Goal: Task Accomplishment & Management: Manage account settings

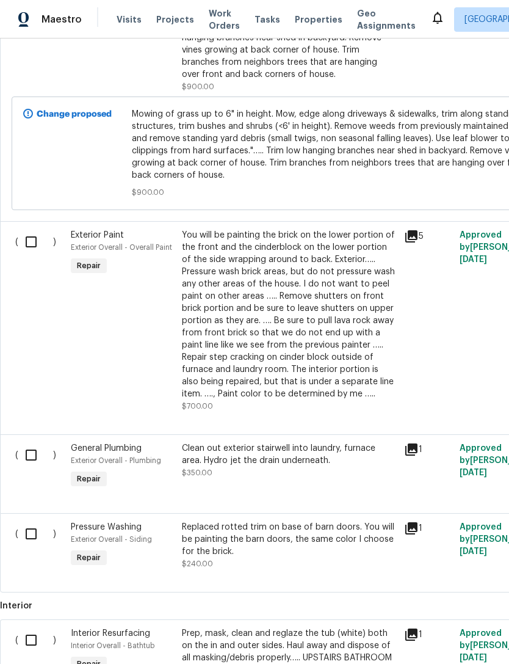
scroll to position [477, 0]
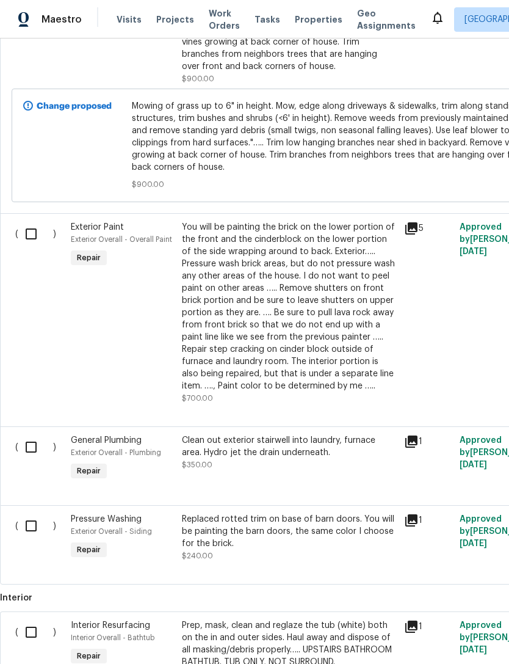
click at [32, 234] on input "checkbox" at bounding box center [35, 234] width 35 height 26
checkbox input "true"
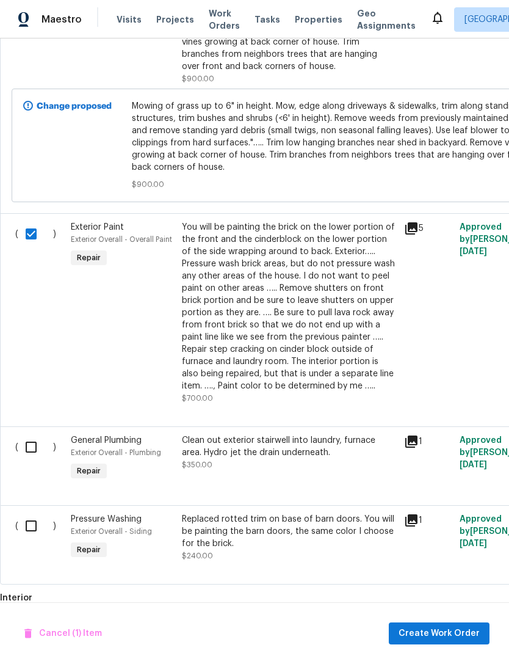
click at [28, 452] on input "checkbox" at bounding box center [35, 447] width 35 height 26
checkbox input "true"
click at [26, 534] on input "checkbox" at bounding box center [35, 526] width 35 height 26
checkbox input "true"
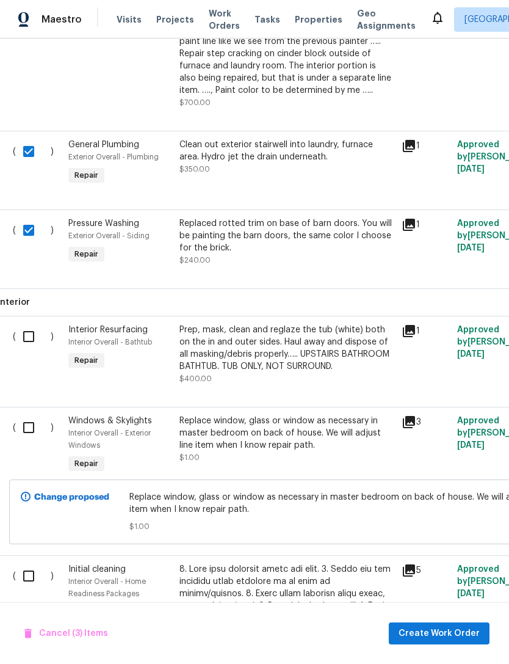
scroll to position [802, 2]
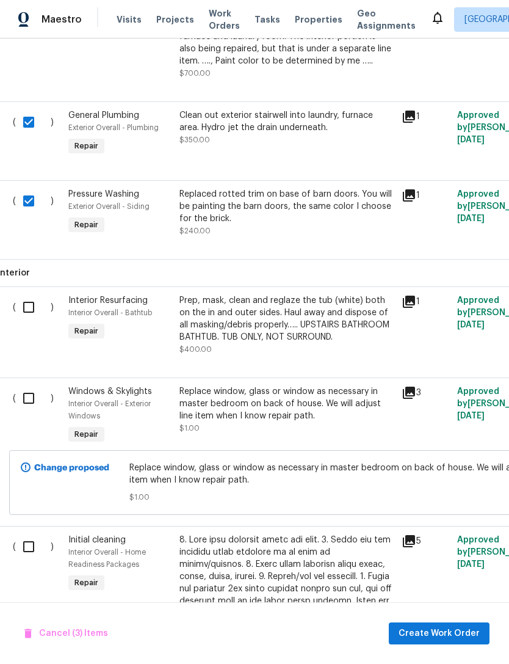
click at [29, 314] on input "checkbox" at bounding box center [33, 307] width 35 height 26
checkbox input "true"
click at [29, 557] on input "checkbox" at bounding box center [33, 547] width 35 height 26
checkbox input "true"
click at [32, 406] on input "checkbox" at bounding box center [33, 398] width 35 height 26
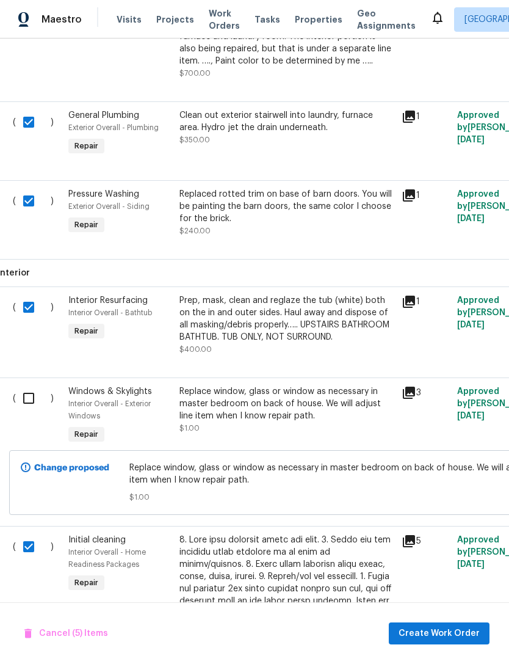
checkbox input "true"
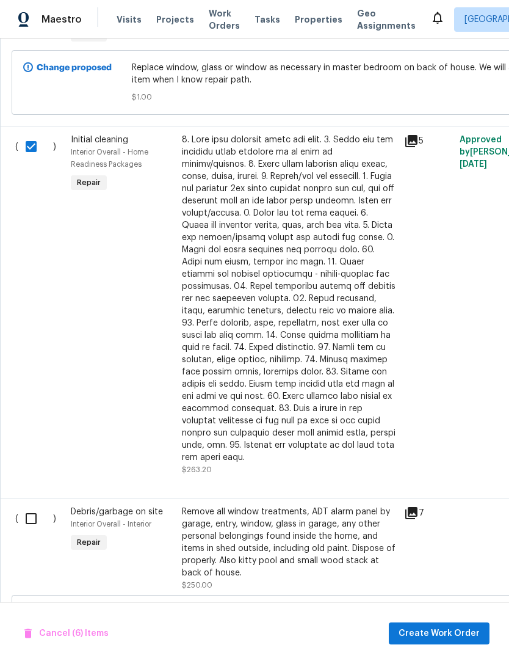
scroll to position [1202, 0]
click at [26, 517] on input "checkbox" at bounding box center [35, 518] width 35 height 26
checkbox input "true"
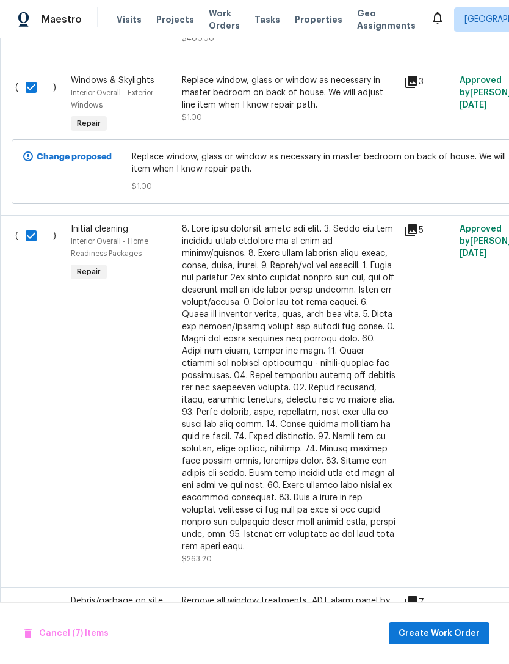
scroll to position [1110, 0]
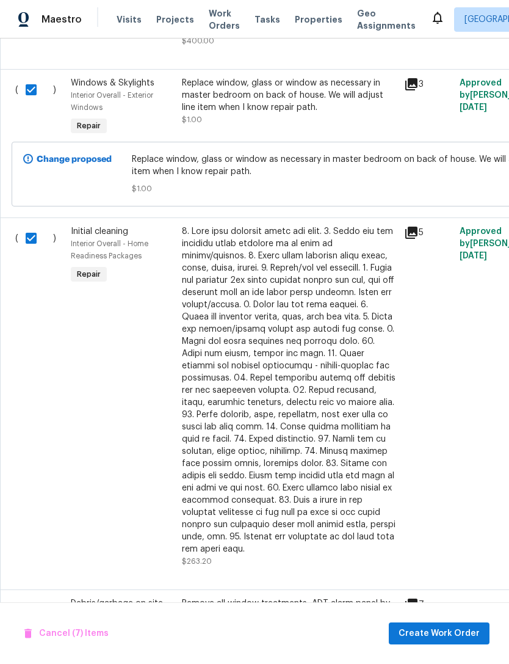
click at [31, 241] on input "checkbox" at bounding box center [35, 238] width 35 height 26
checkbox input "false"
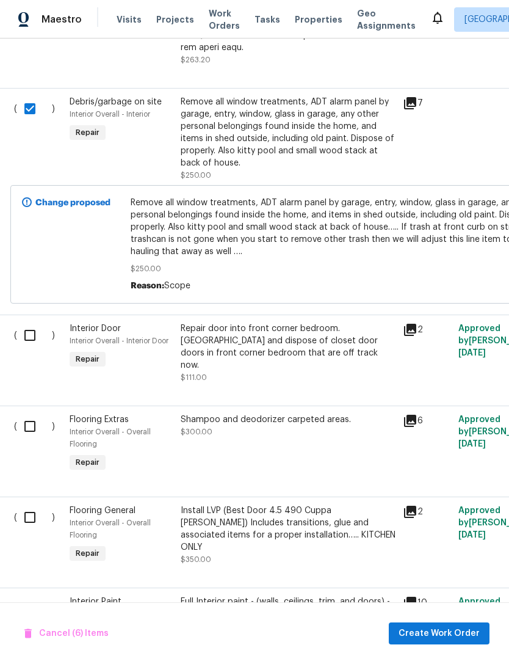
scroll to position [1615, 1]
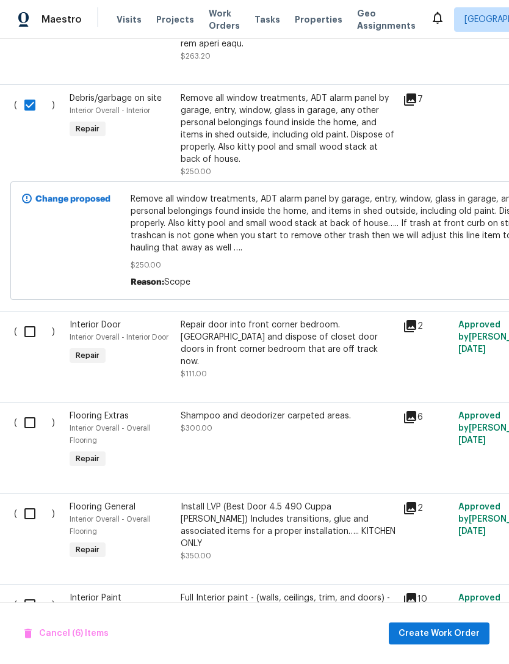
click at [32, 331] on input "checkbox" at bounding box center [34, 332] width 35 height 26
checkbox input "true"
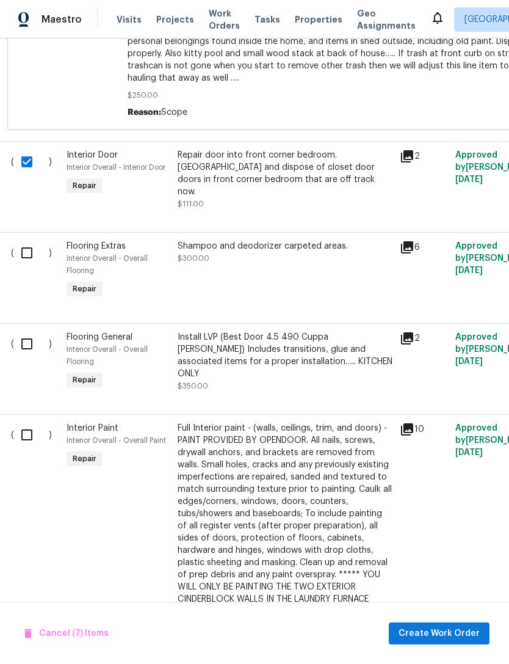
scroll to position [1788, 3]
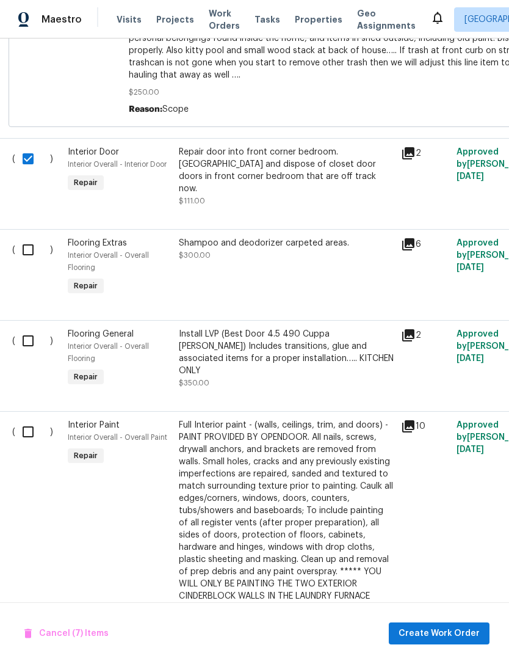
click at [35, 419] on input "checkbox" at bounding box center [32, 432] width 35 height 26
checkbox input "true"
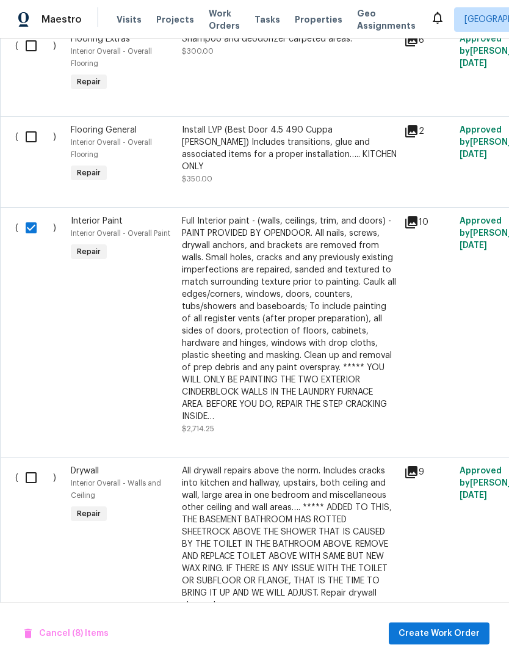
scroll to position [1991, 0]
click at [28, 465] on input "checkbox" at bounding box center [35, 478] width 35 height 26
checkbox input "true"
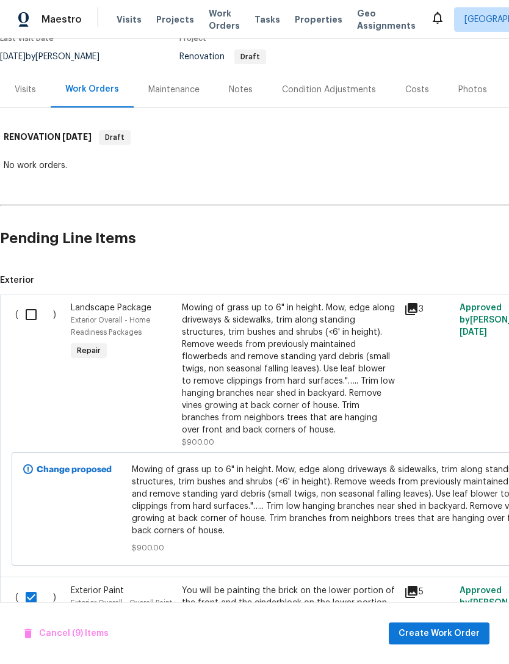
scroll to position [112, 0]
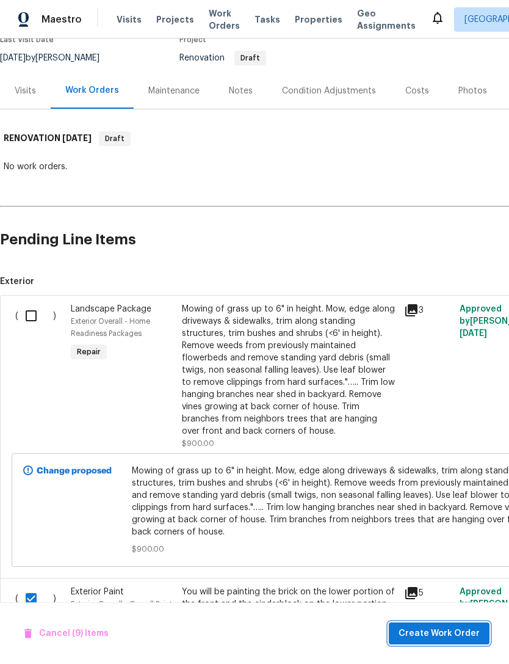
click at [449, 631] on span "Create Work Order" at bounding box center [439, 633] width 81 height 15
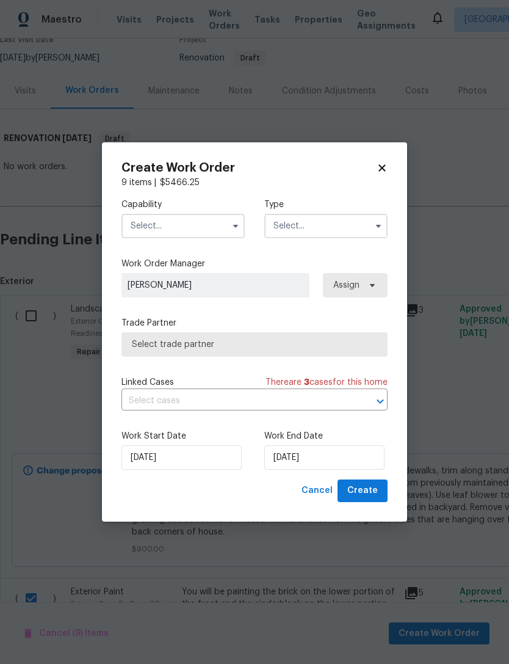
click at [143, 222] on input "text" at bounding box center [183, 226] width 123 height 24
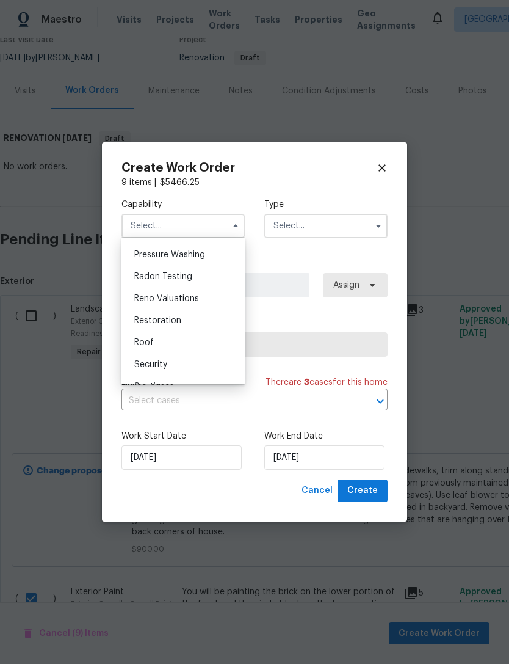
scroll to position [1155, 0]
click at [143, 320] on span "Restoration" at bounding box center [157, 320] width 47 height 9
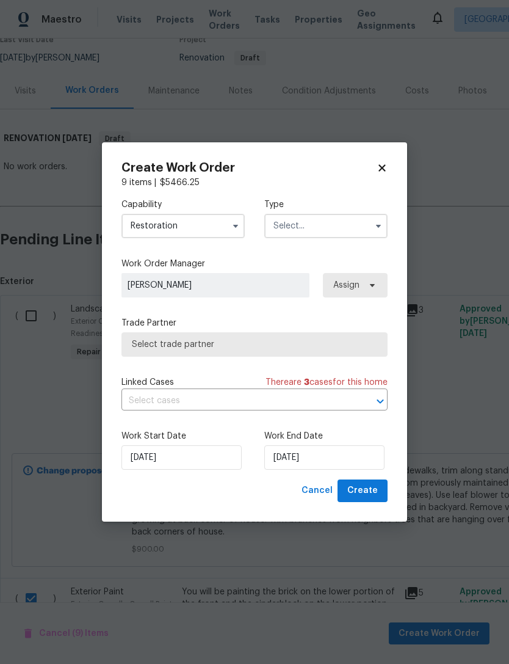
click at [339, 226] on input "text" at bounding box center [325, 226] width 123 height 24
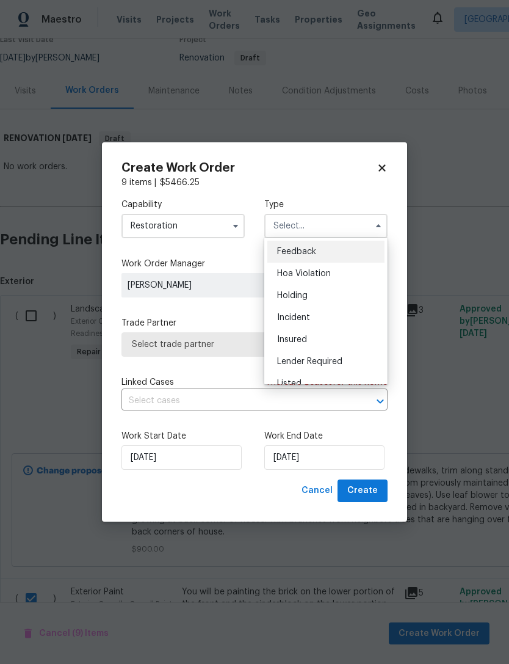
click at [141, 227] on input "Restoration" at bounding box center [183, 226] width 123 height 24
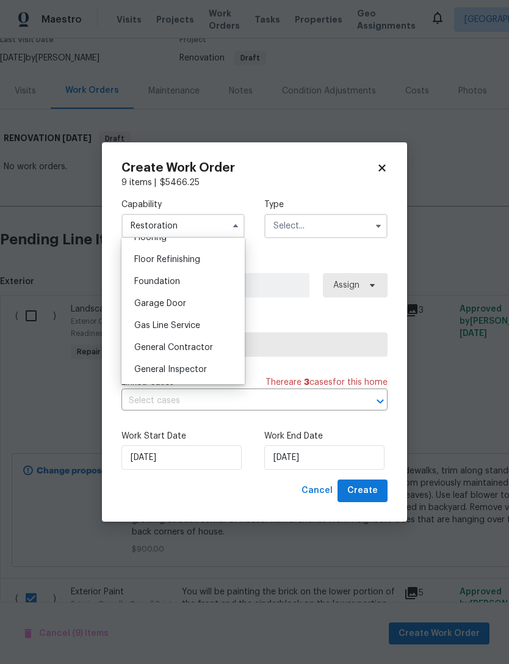
scroll to position [488, 0]
click at [140, 346] on span "General Contractor" at bounding box center [173, 347] width 79 height 9
type input "General Contractor"
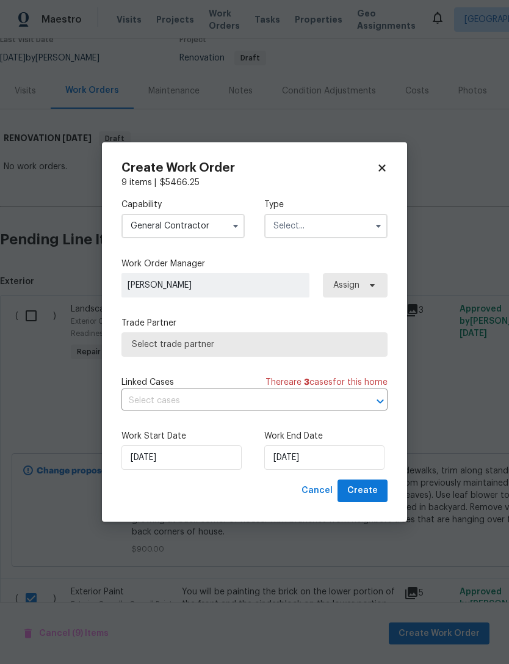
click at [344, 223] on input "text" at bounding box center [325, 226] width 123 height 24
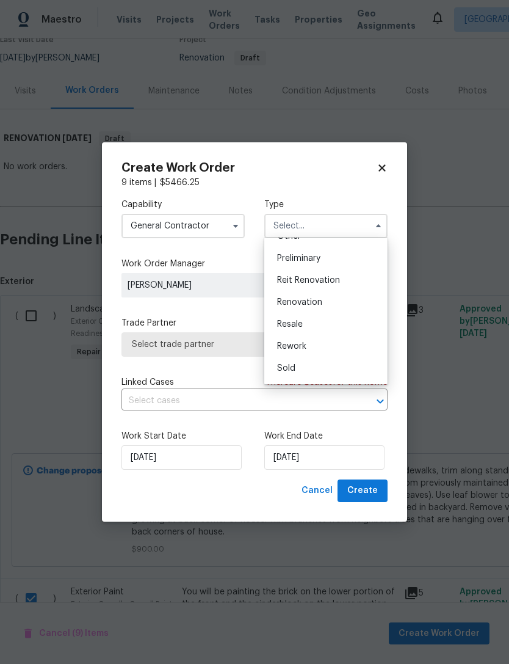
scroll to position [256, 0]
click at [339, 302] on div "Renovation" at bounding box center [325, 303] width 117 height 22
type input "Renovation"
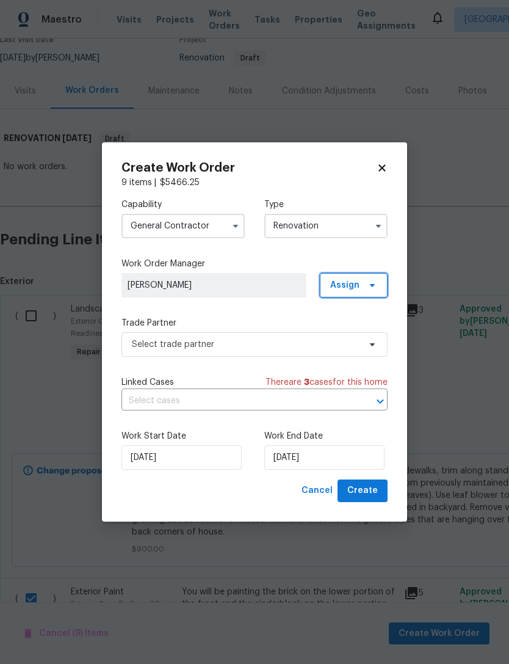
click at [380, 294] on span "Assign" at bounding box center [354, 285] width 68 height 24
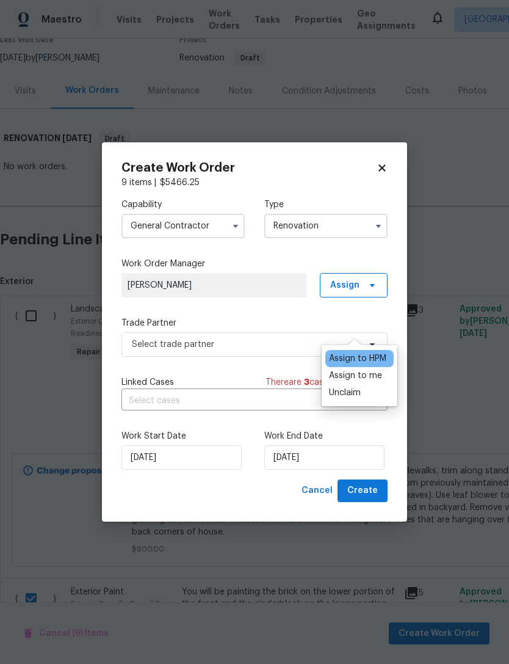
click at [376, 369] on div "Assign to me" at bounding box center [355, 375] width 53 height 12
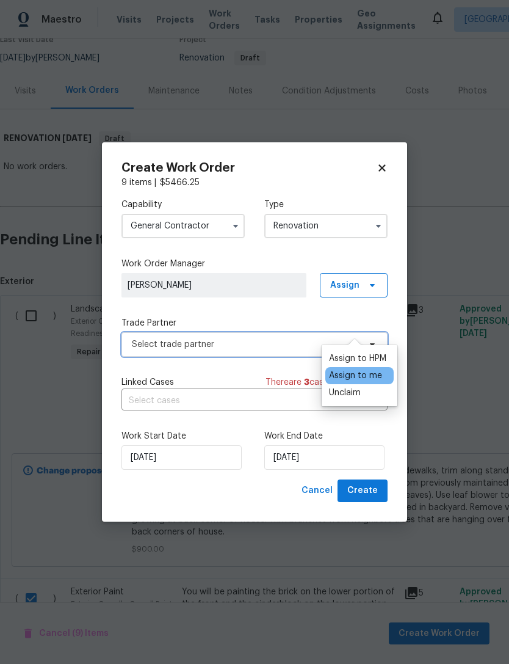
click at [132, 344] on span "Select trade partner" at bounding box center [246, 344] width 228 height 12
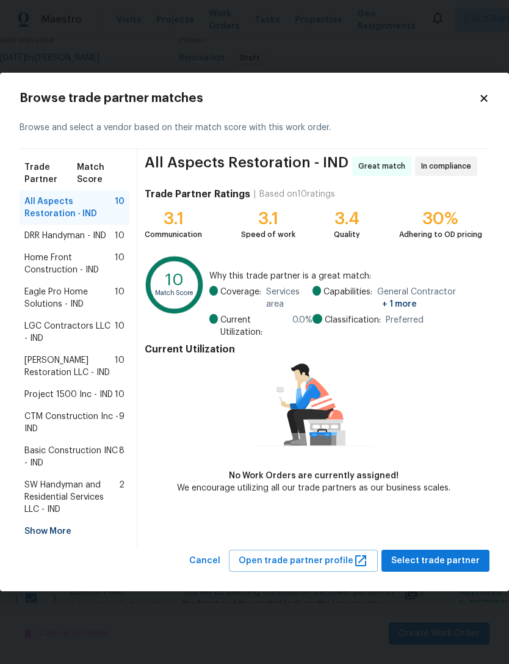
click at [38, 209] on span "All Aspects Restoration - IND" at bounding box center [69, 207] width 90 height 24
click at [455, 561] on span "Select trade partner" at bounding box center [435, 560] width 89 height 15
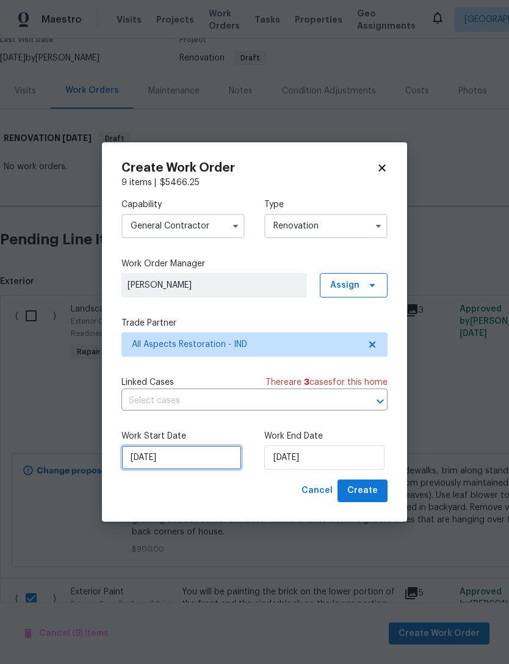
click at [171, 460] on input "9/8/2025" at bounding box center [182, 457] width 120 height 24
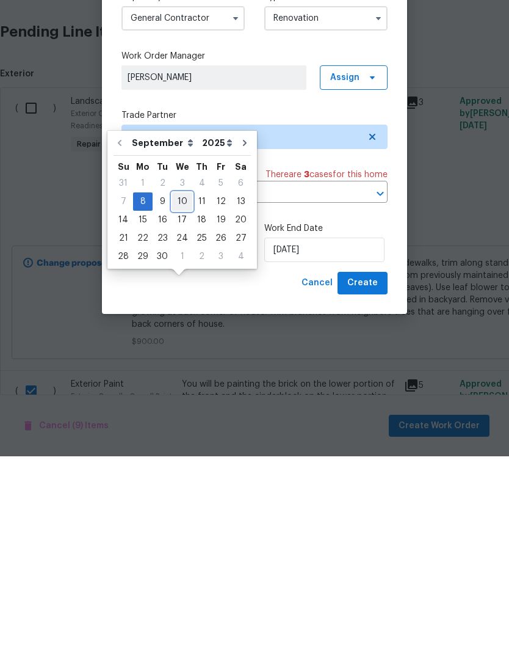
click at [178, 401] on div "10" at bounding box center [182, 409] width 20 height 17
type input "9/10/2025"
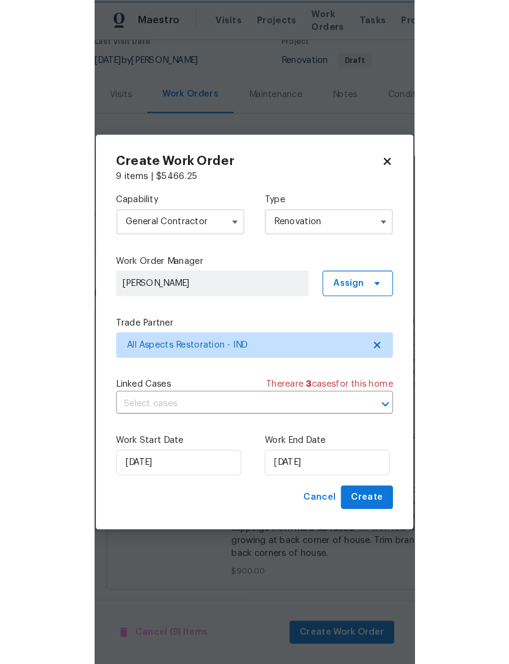
scroll to position [39, 0]
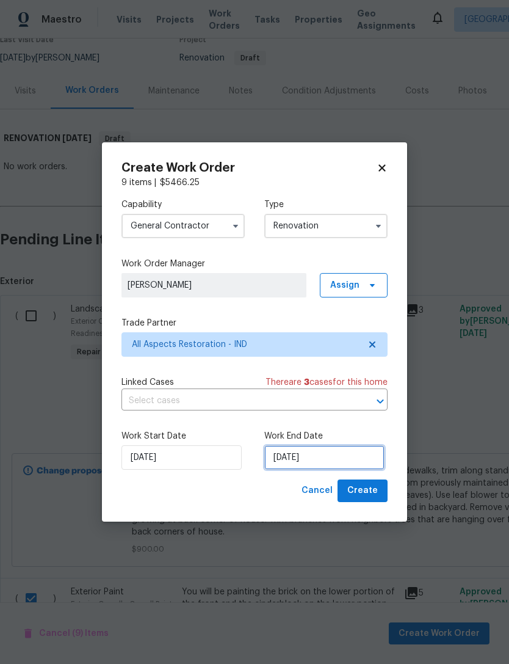
click at [344, 459] on input "9/10/2025" at bounding box center [324, 457] width 120 height 24
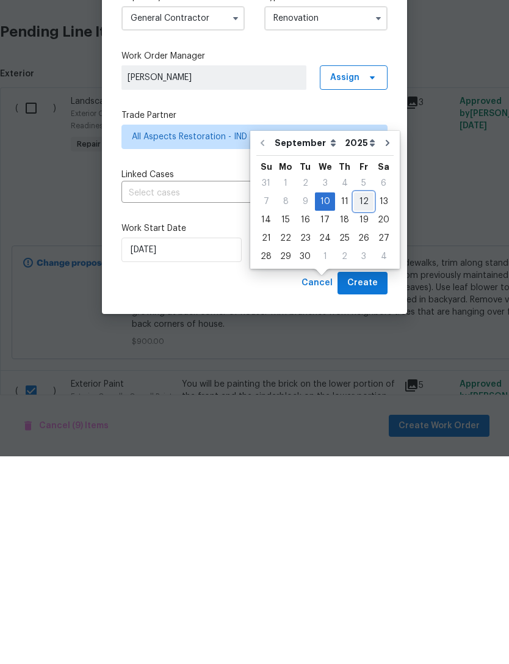
click at [363, 401] on div "12" at bounding box center [364, 409] width 20 height 17
type input "[DATE]"
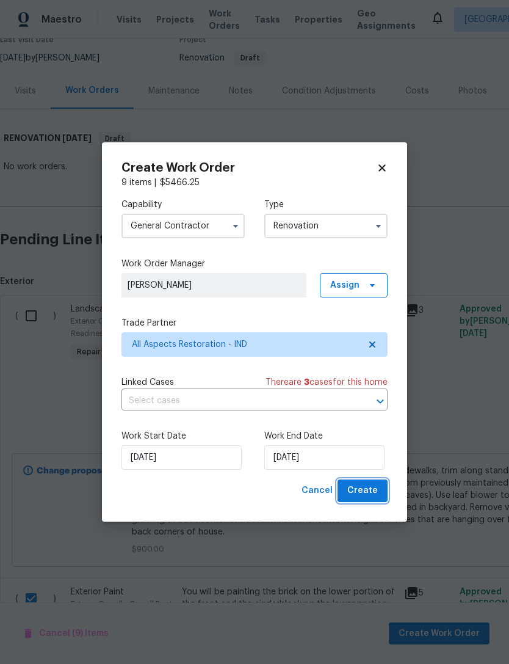
click at [379, 492] on button "Create" at bounding box center [363, 490] width 50 height 23
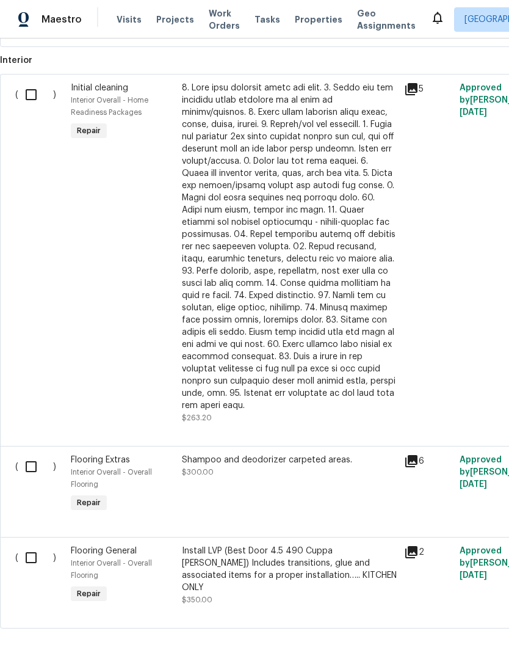
scroll to position [675, 0]
click at [30, 454] on input "checkbox" at bounding box center [35, 467] width 35 height 26
checkbox input "true"
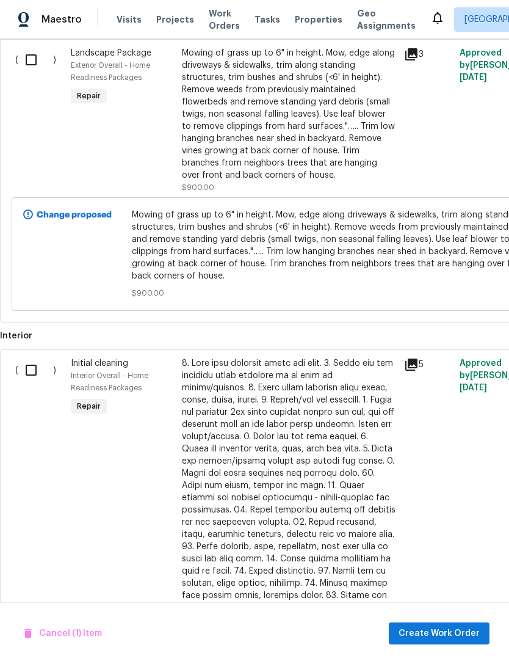
scroll to position [408, 0]
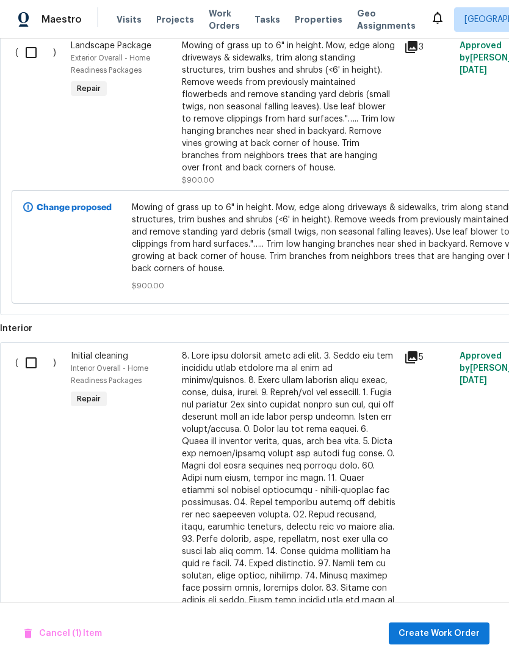
click at [30, 361] on input "checkbox" at bounding box center [35, 363] width 35 height 26
checkbox input "true"
click at [454, 634] on span "Create Work Order" at bounding box center [439, 633] width 81 height 15
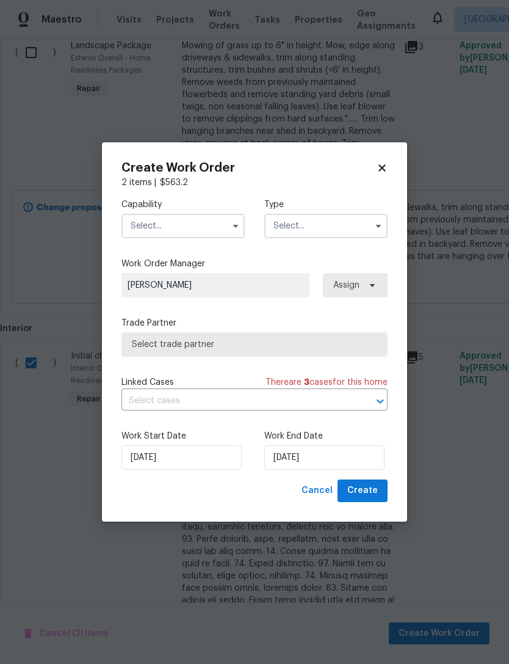
click at [131, 222] on input "text" at bounding box center [183, 226] width 123 height 24
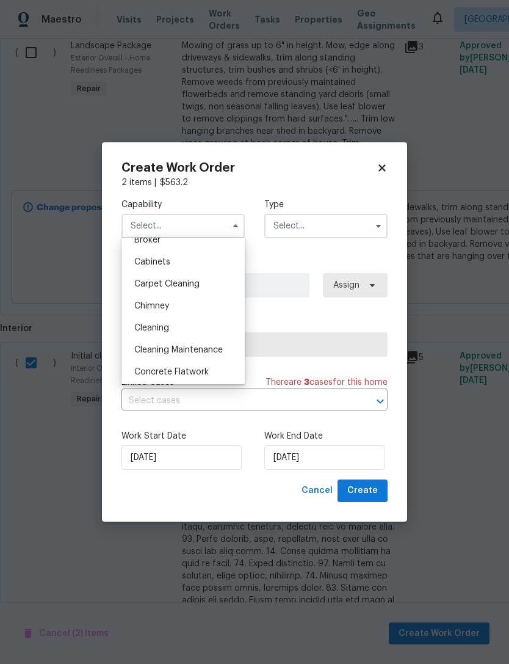
scroll to position [100, 0]
click at [134, 350] on div "Cleaning Maintenance" at bounding box center [183, 349] width 117 height 22
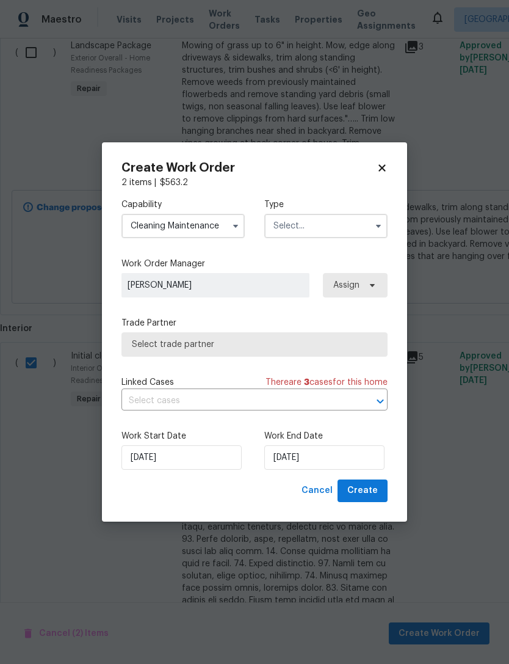
click at [140, 227] on input "Cleaning Maintenance" at bounding box center [183, 226] width 123 height 24
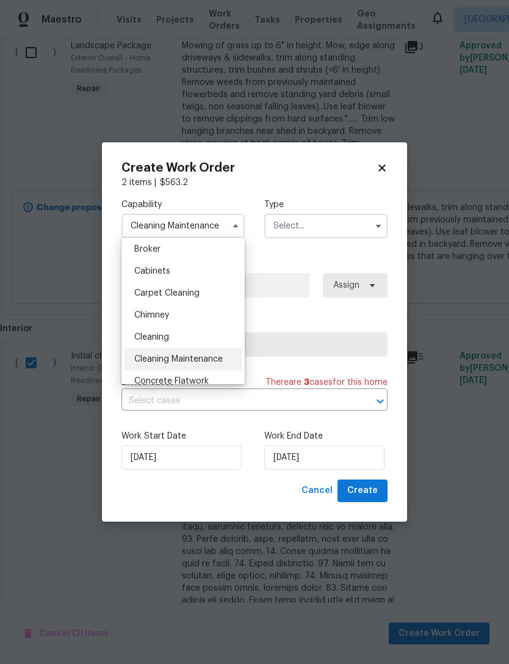
scroll to position [100, 0]
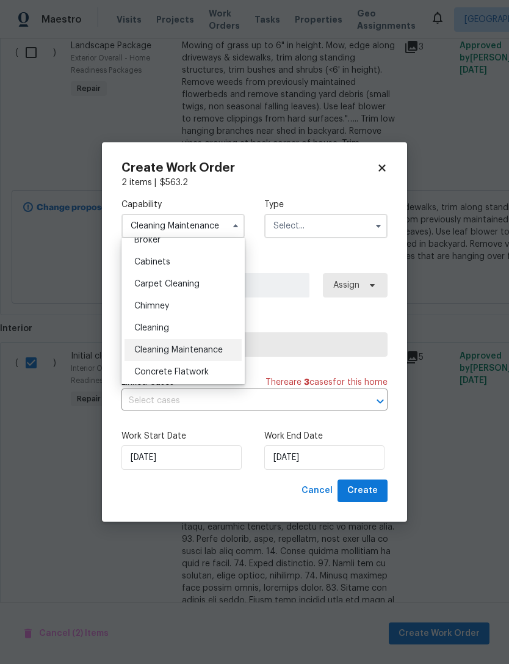
click at [134, 328] on span "Cleaning" at bounding box center [151, 328] width 35 height 9
type input "Cleaning"
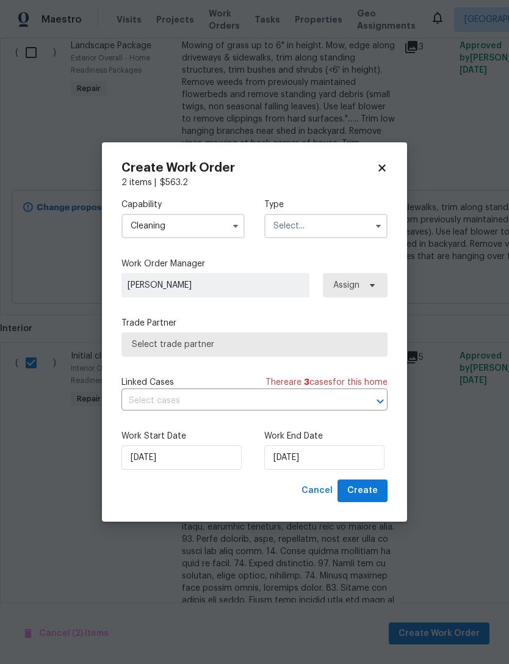
click at [346, 225] on input "text" at bounding box center [325, 226] width 123 height 24
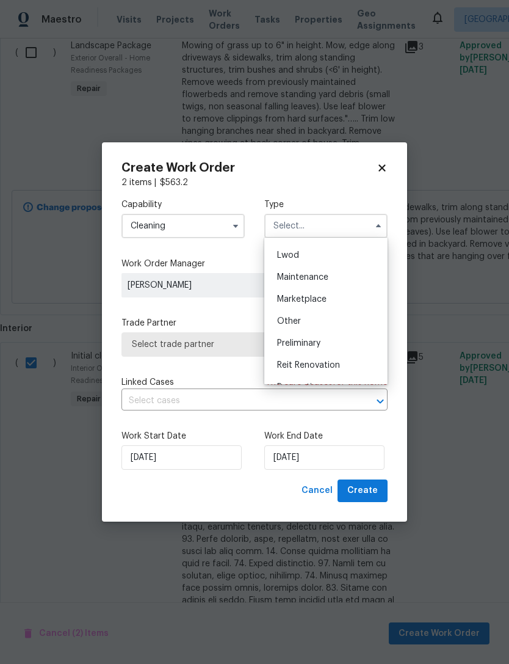
scroll to position [195, 0]
click at [330, 365] on div "Renovation" at bounding box center [325, 365] width 117 height 22
type input "Renovation"
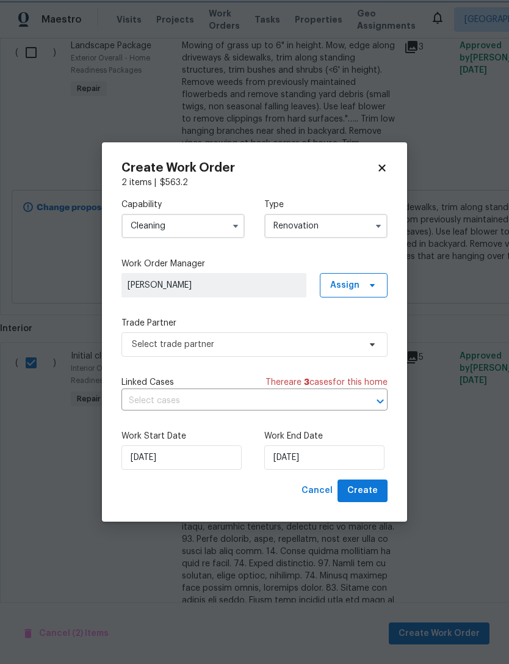
scroll to position [0, 0]
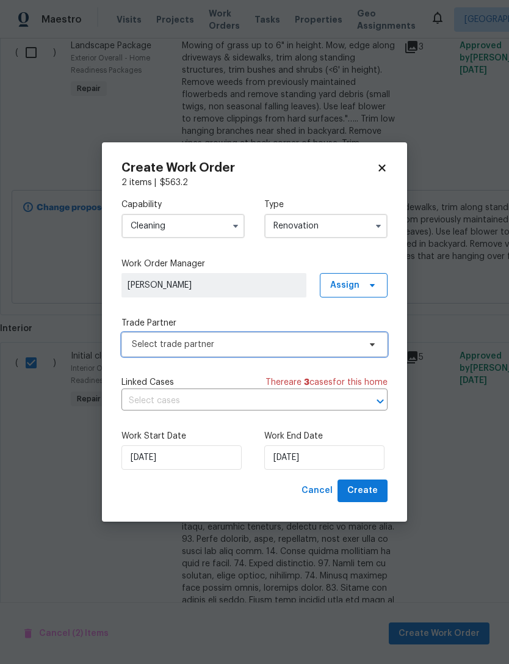
click at [137, 347] on span "Select trade partner" at bounding box center [246, 344] width 228 height 12
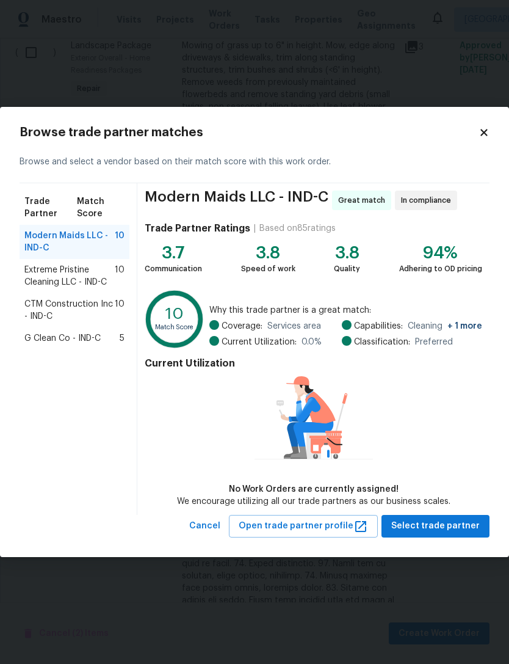
click at [44, 278] on span "Extreme Pristine Cleaning LLC - IND-C" at bounding box center [69, 276] width 90 height 24
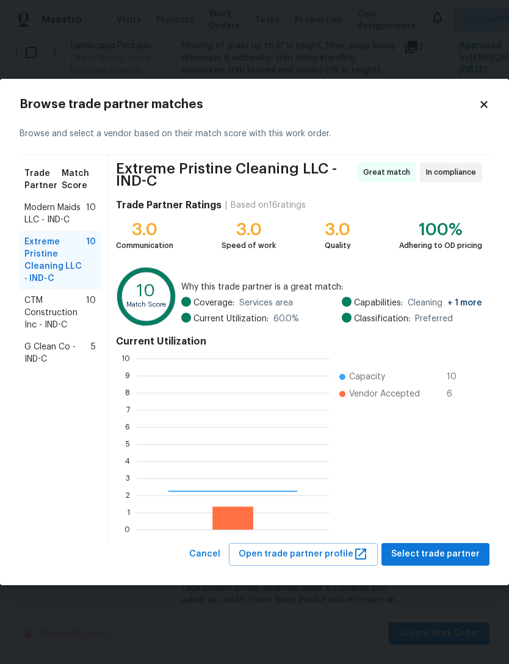
scroll to position [171, 194]
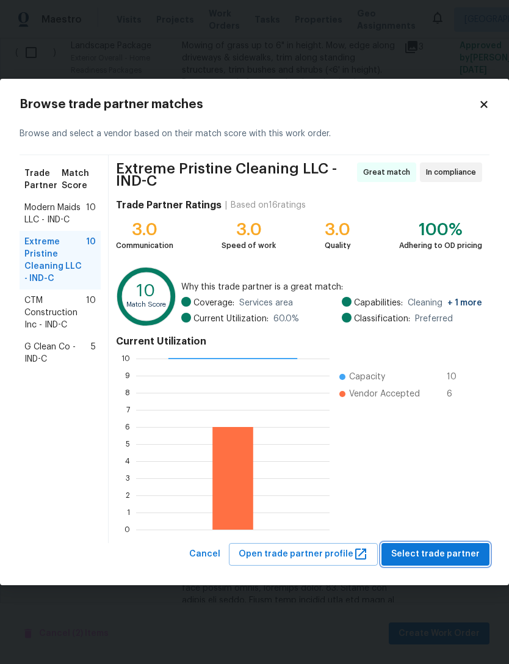
click at [453, 552] on span "Select trade partner" at bounding box center [435, 553] width 89 height 15
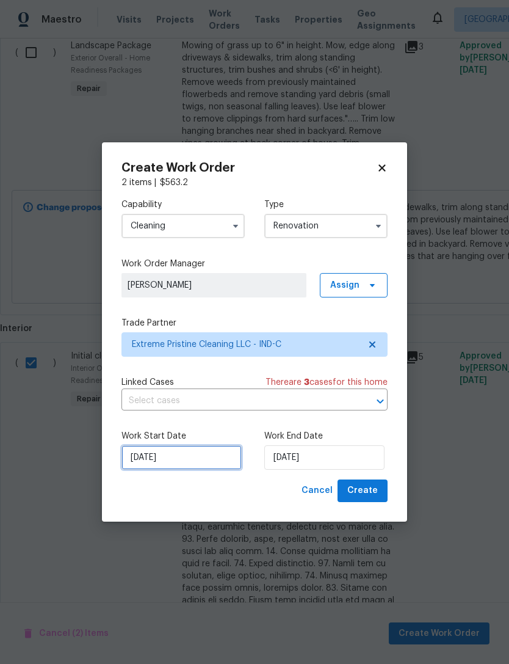
click at [171, 461] on input "9/8/2025" at bounding box center [182, 457] width 120 height 24
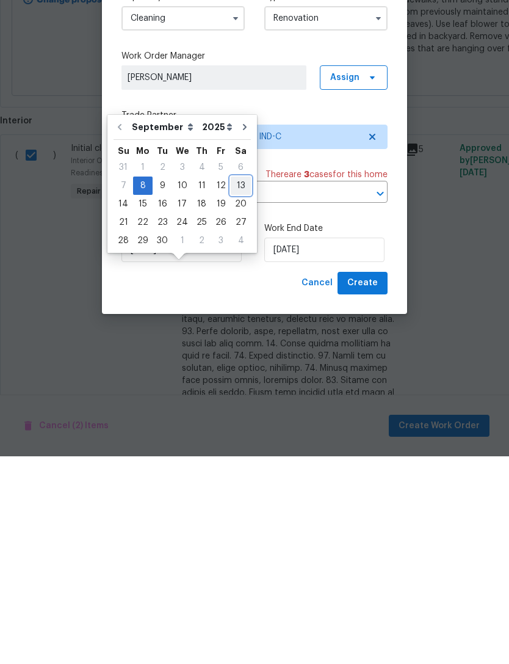
click at [231, 385] on div "13" at bounding box center [241, 393] width 20 height 17
type input "9/13/2025"
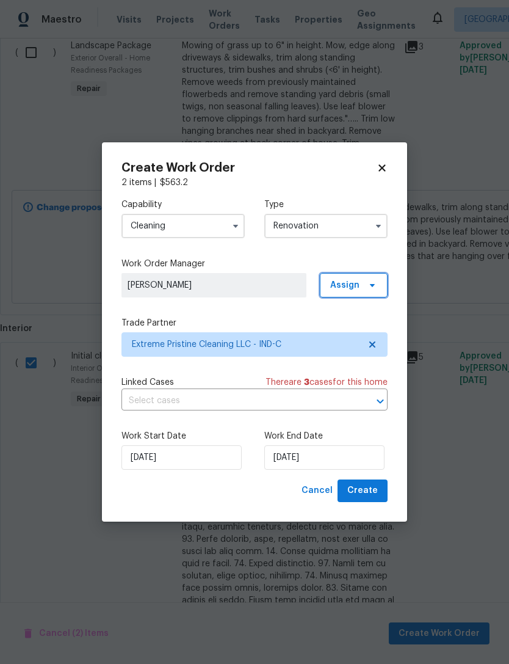
click at [372, 287] on icon at bounding box center [373, 285] width 10 height 10
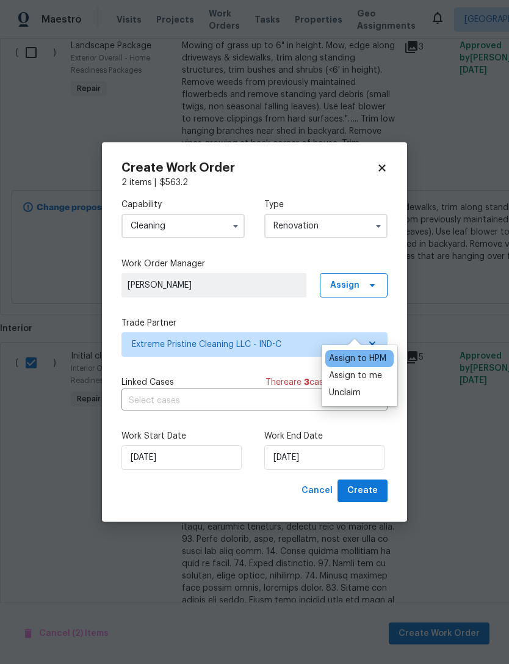
click at [379, 369] on div "Assign to me" at bounding box center [355, 375] width 53 height 12
click at [379, 497] on button "Create" at bounding box center [363, 490] width 50 height 23
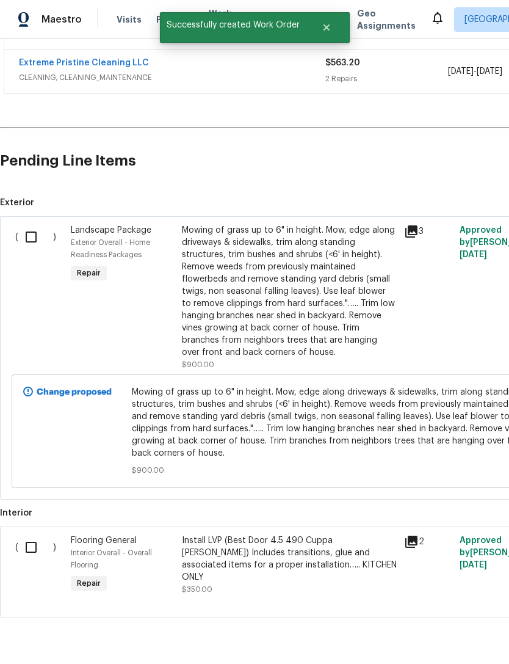
scroll to position [267, 0]
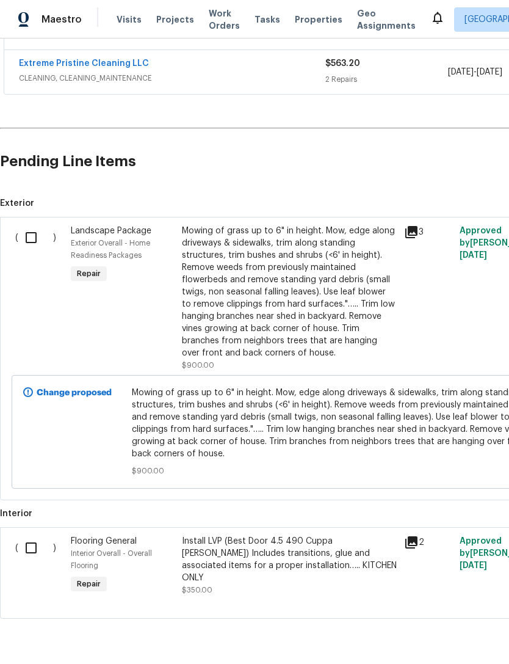
click at [30, 535] on input "checkbox" at bounding box center [35, 548] width 35 height 26
checkbox input "true"
click at [452, 631] on span "Create Work Order" at bounding box center [439, 633] width 81 height 15
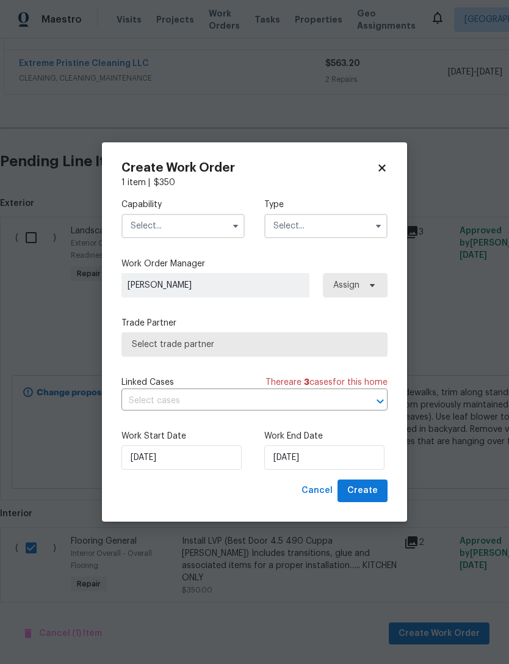
click at [134, 230] on input "text" at bounding box center [183, 226] width 123 height 24
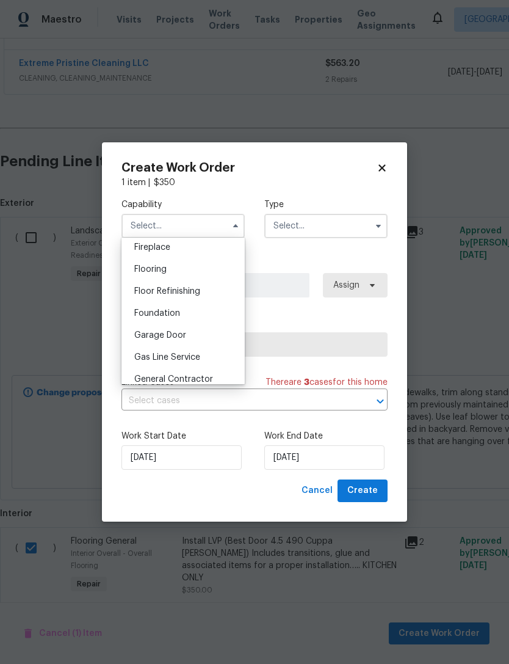
scroll to position [457, 0]
click at [136, 268] on span "Flooring" at bounding box center [150, 268] width 32 height 9
type input "Flooring"
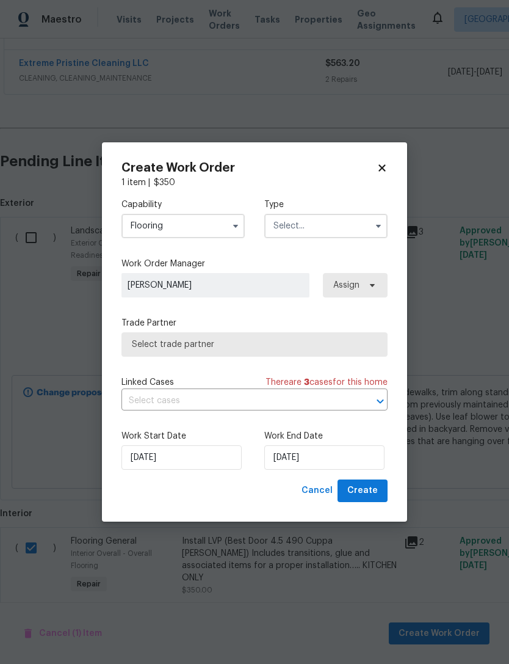
click at [343, 220] on input "text" at bounding box center [325, 226] width 123 height 24
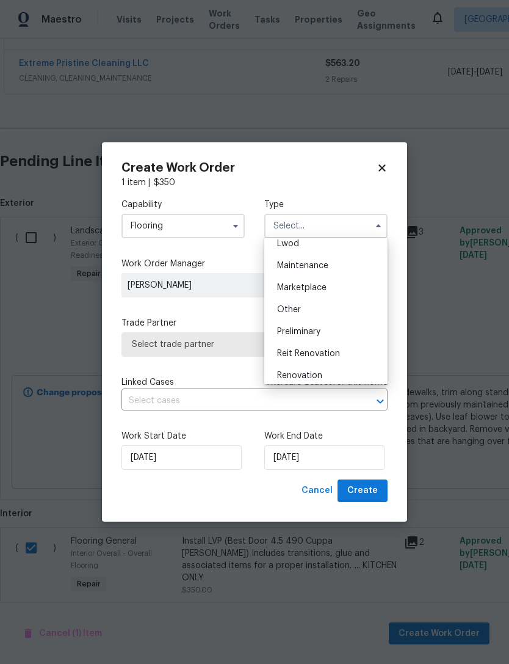
scroll to position [192, 0]
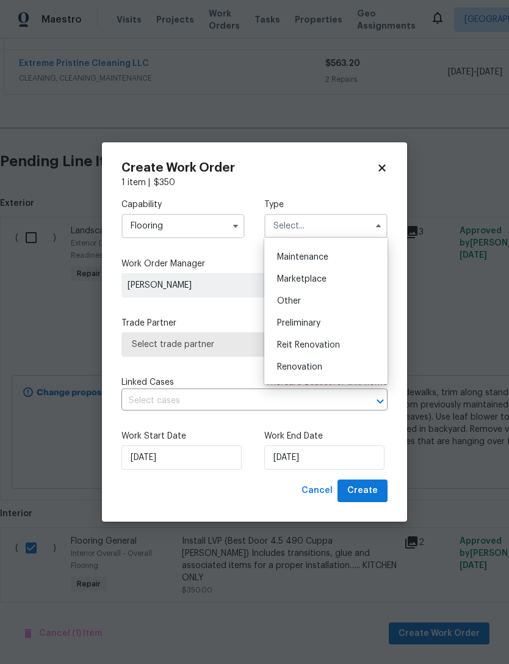
click at [339, 369] on div "Renovation" at bounding box center [325, 367] width 117 height 22
type input "Renovation"
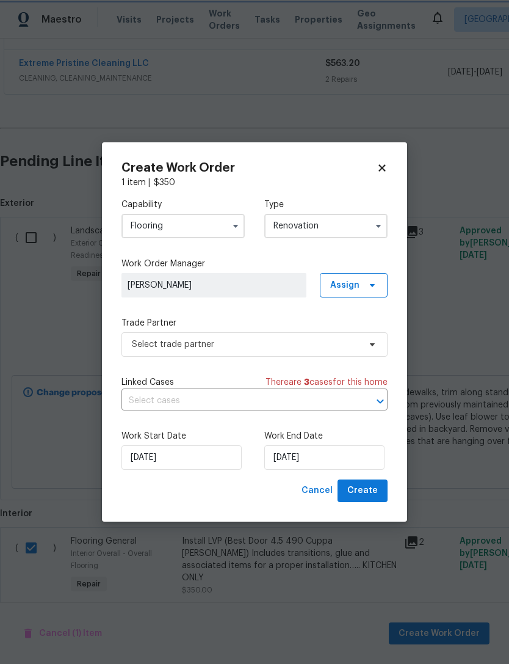
scroll to position [0, 0]
click at [373, 286] on icon at bounding box center [373, 285] width 10 height 10
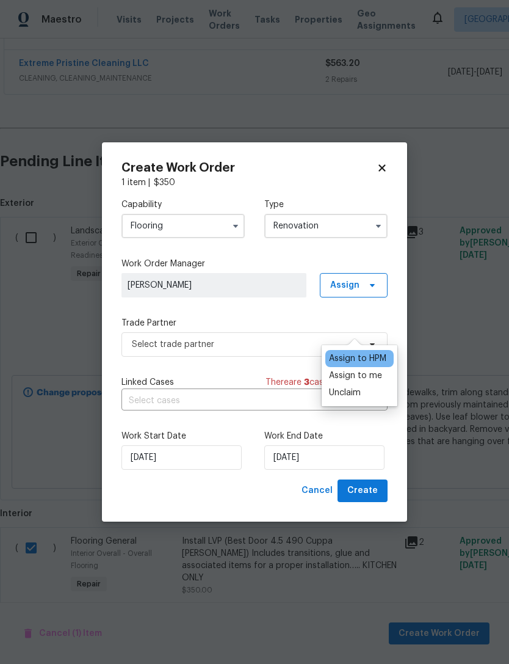
click at [378, 369] on div "Assign to me" at bounding box center [355, 375] width 53 height 12
click at [376, 369] on div "Assign to me" at bounding box center [355, 375] width 53 height 12
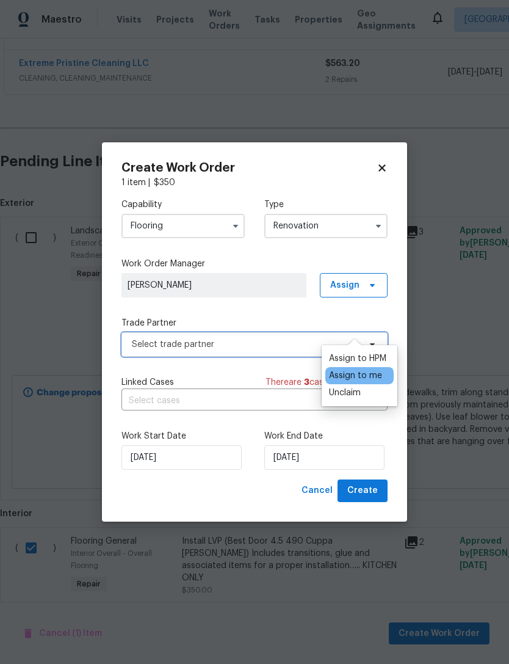
click at [153, 346] on span "Select trade partner" at bounding box center [246, 344] width 228 height 12
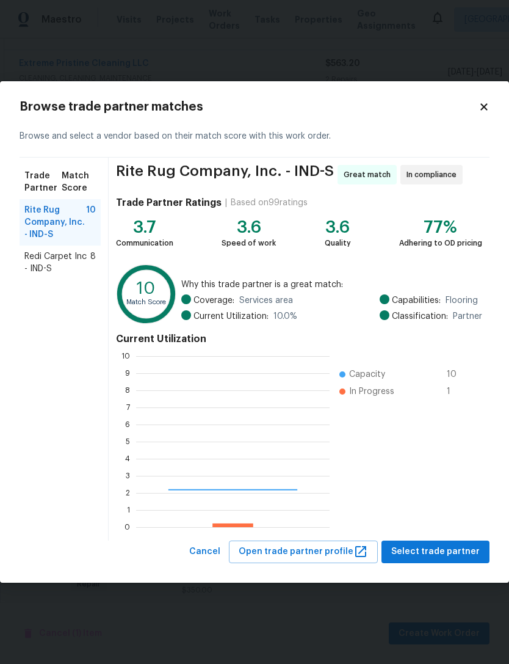
scroll to position [171, 194]
click at [48, 223] on span "Rite Rug Company, Inc. - IND-S" at bounding box center [55, 222] width 62 height 37
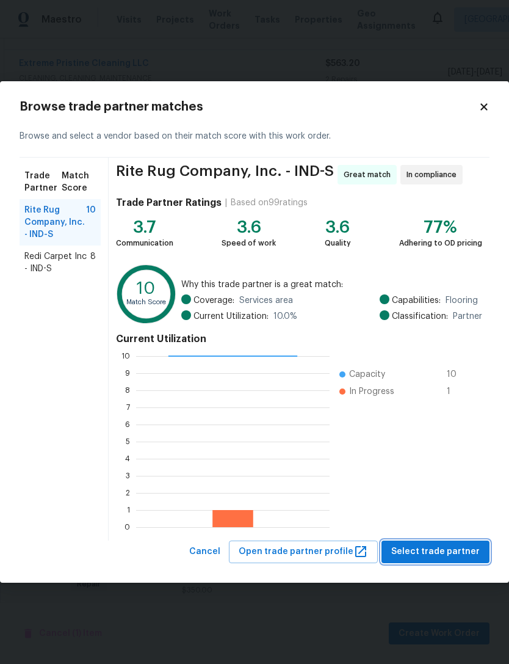
click at [453, 553] on span "Select trade partner" at bounding box center [435, 551] width 89 height 15
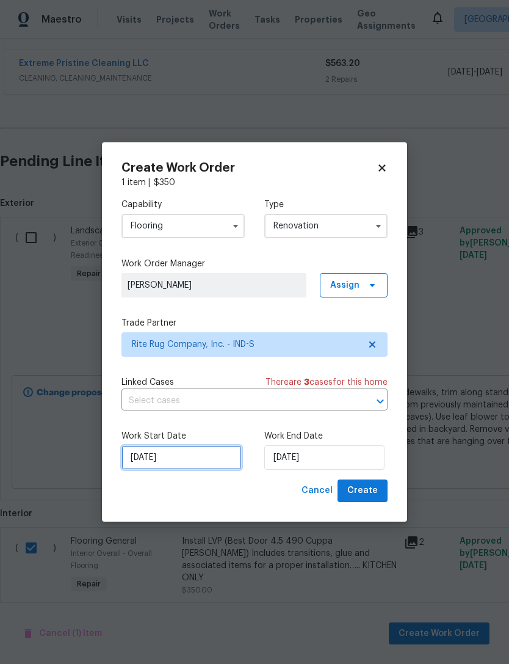
click at [186, 460] on input "9/8/2025" at bounding box center [182, 457] width 120 height 24
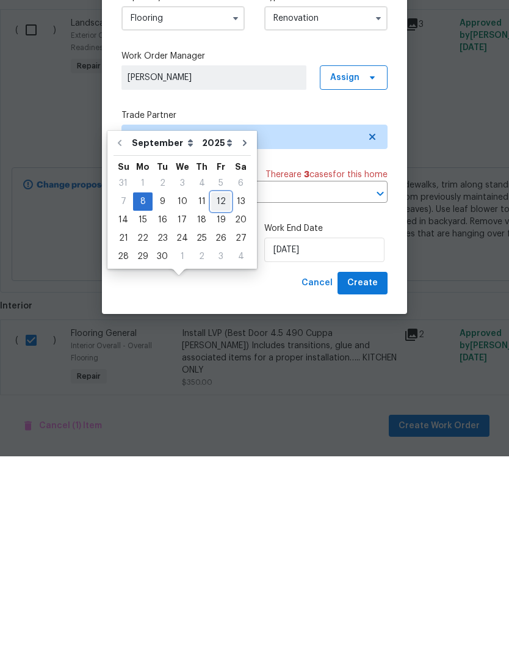
click at [212, 401] on div "12" at bounding box center [221, 409] width 20 height 17
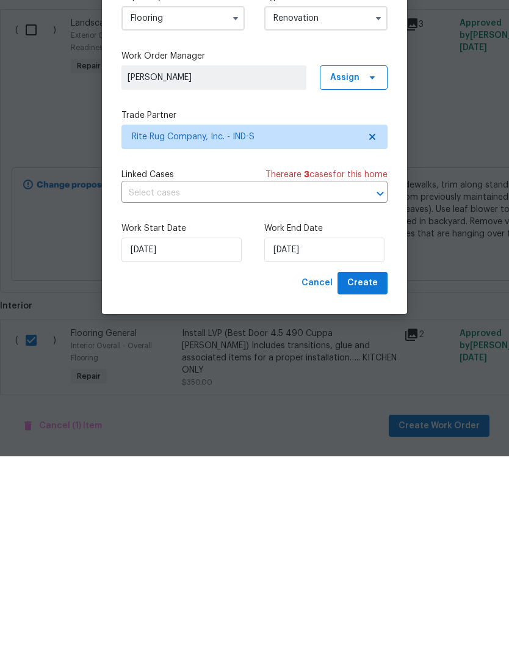
type input "[DATE]"
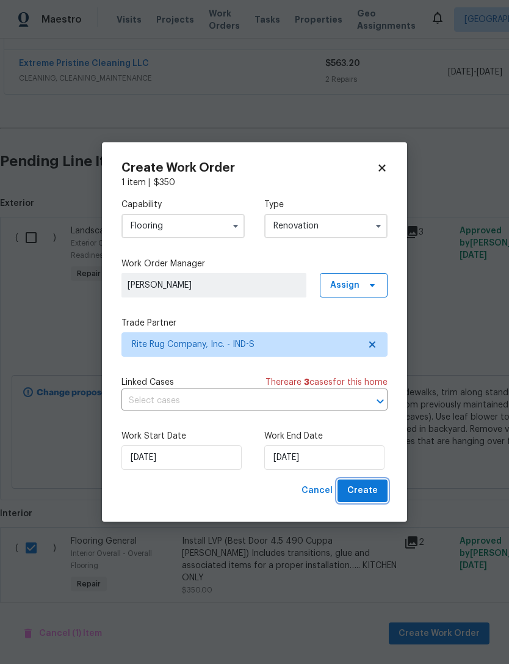
click at [381, 489] on button "Create" at bounding box center [363, 490] width 50 height 23
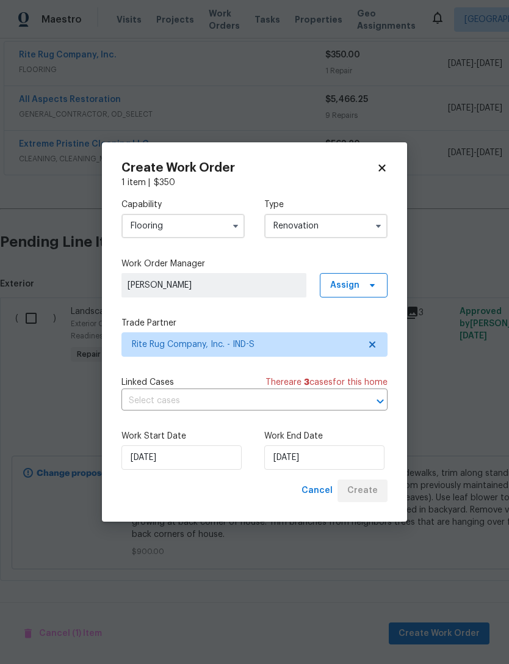
scroll to position [192, 0]
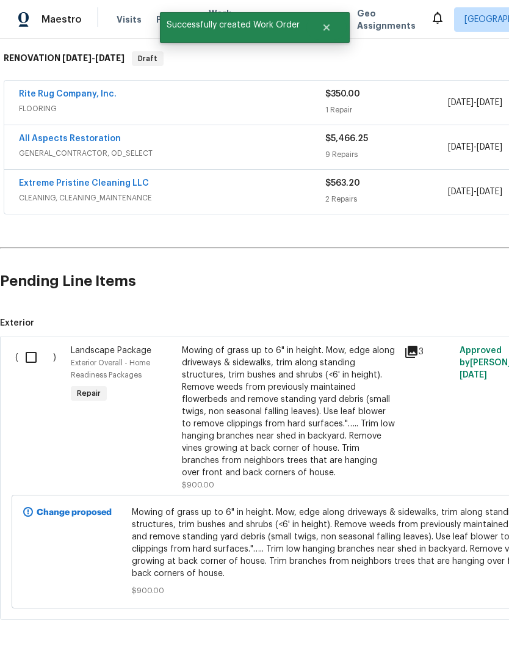
click at [32, 344] on input "checkbox" at bounding box center [35, 357] width 35 height 26
checkbox input "true"
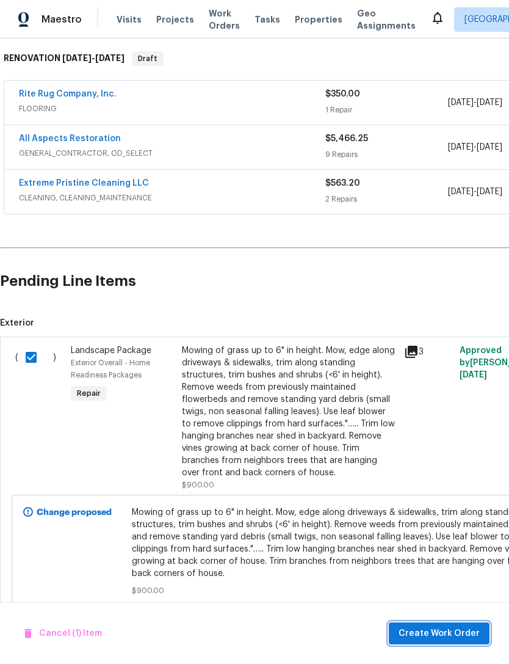
click at [453, 631] on span "Create Work Order" at bounding box center [439, 633] width 81 height 15
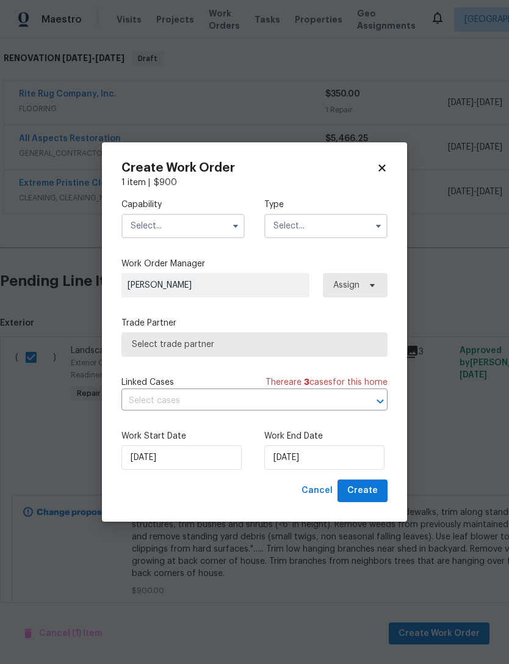
click at [133, 225] on input "text" at bounding box center [183, 226] width 123 height 24
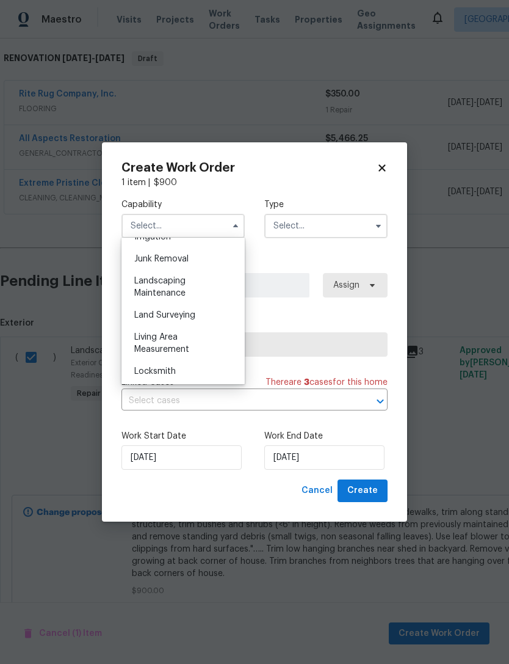
scroll to position [773, 0]
click at [134, 291] on div "Landscaping Maintenance" at bounding box center [183, 288] width 117 height 34
type input "Landscaping Maintenance"
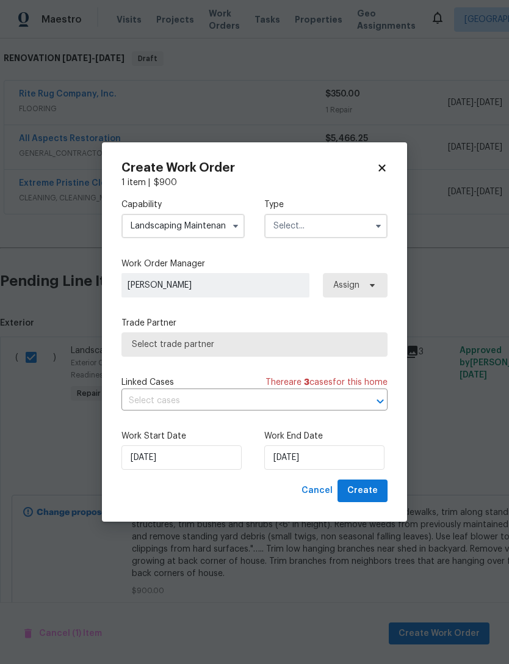
click at [351, 219] on input "text" at bounding box center [325, 226] width 123 height 24
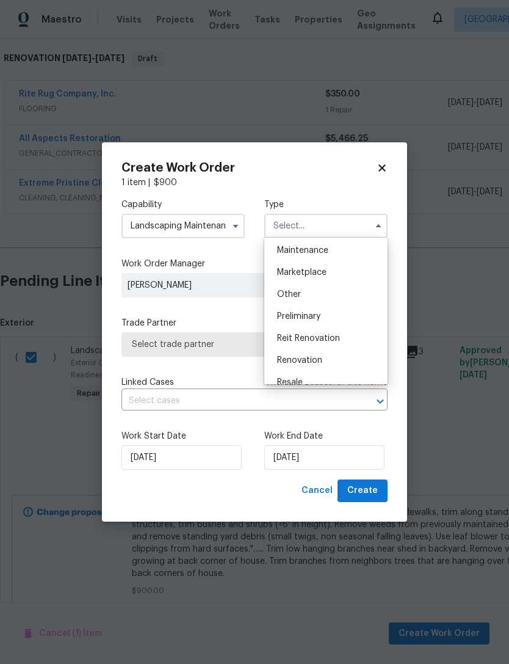
scroll to position [203, 0]
click at [338, 358] on div "Renovation" at bounding box center [325, 357] width 117 height 22
type input "Renovation"
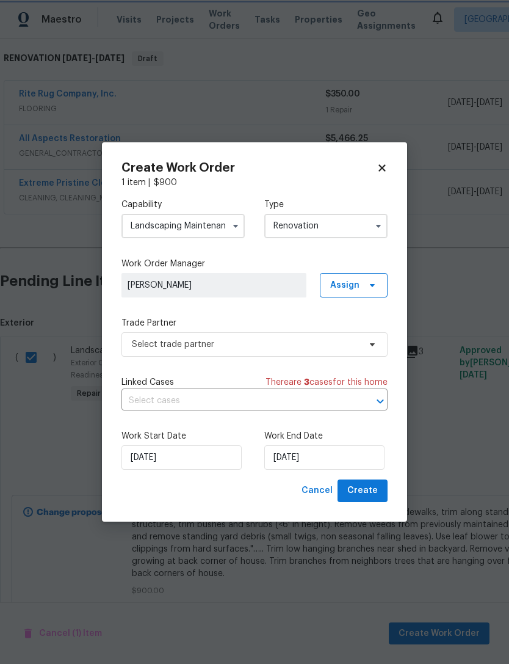
scroll to position [0, 0]
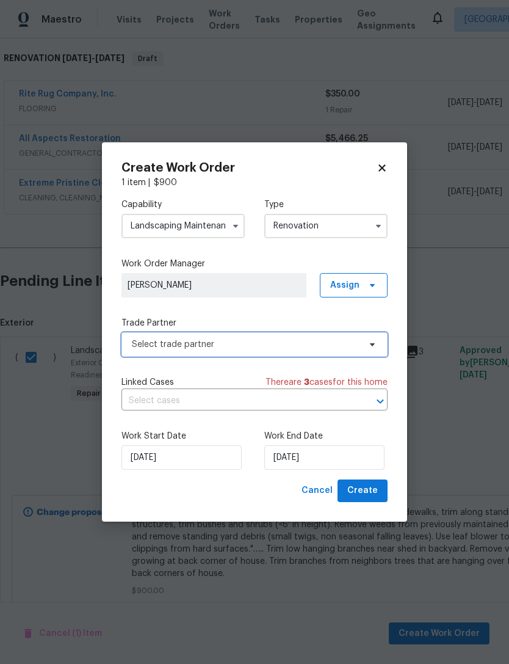
click at [138, 347] on span "Select trade partner" at bounding box center [246, 344] width 228 height 12
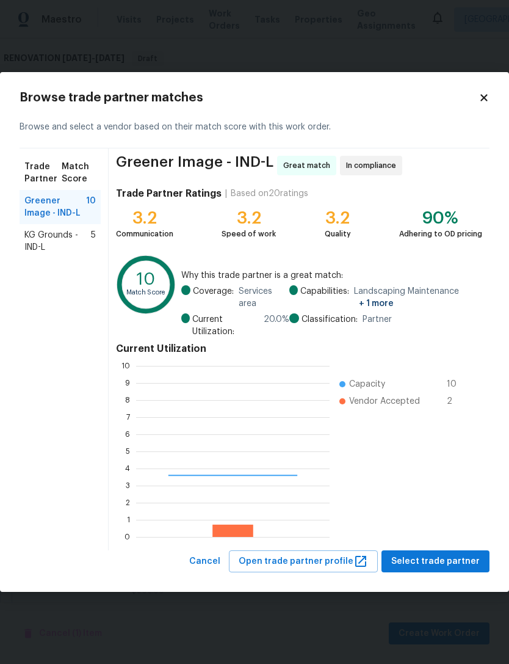
scroll to position [171, 194]
click at [484, 96] on icon at bounding box center [484, 97] width 7 height 7
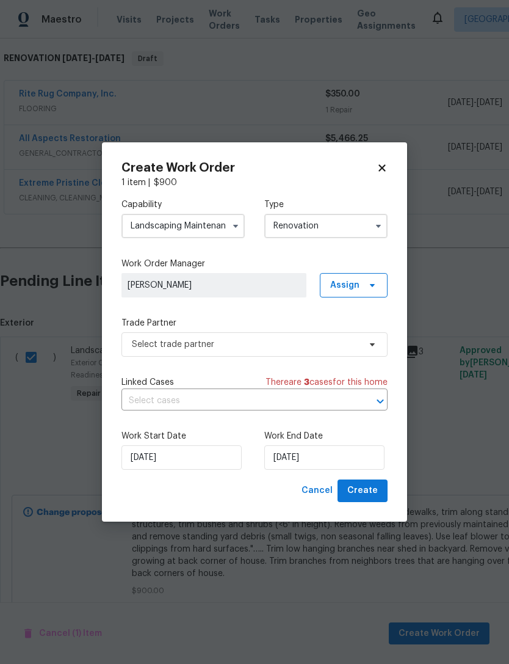
click at [136, 284] on span "Isaul Martinez" at bounding box center [214, 285] width 173 height 12
click at [361, 281] on span "Assign" at bounding box center [354, 285] width 68 height 24
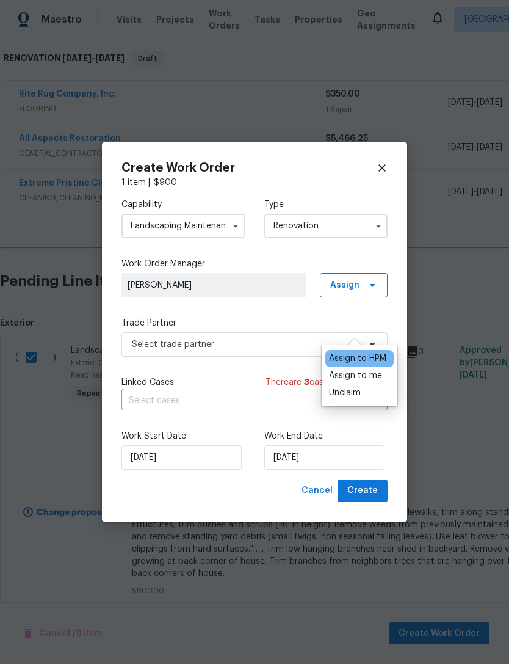
click at [380, 369] on div "Assign to me" at bounding box center [355, 375] width 53 height 12
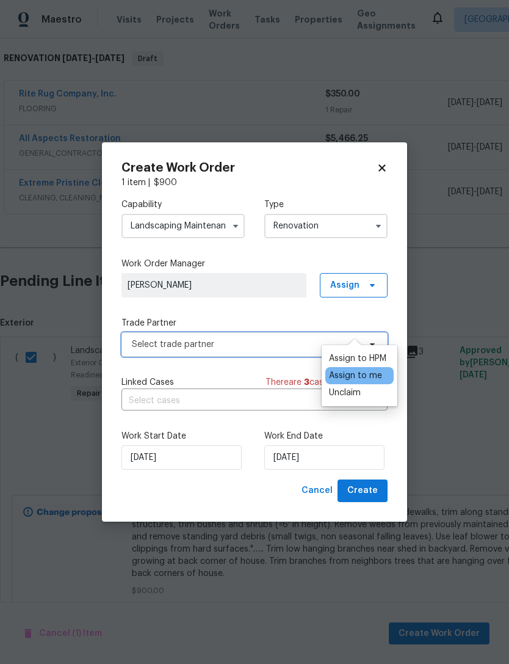
click at [139, 346] on span "Select trade partner" at bounding box center [246, 344] width 228 height 12
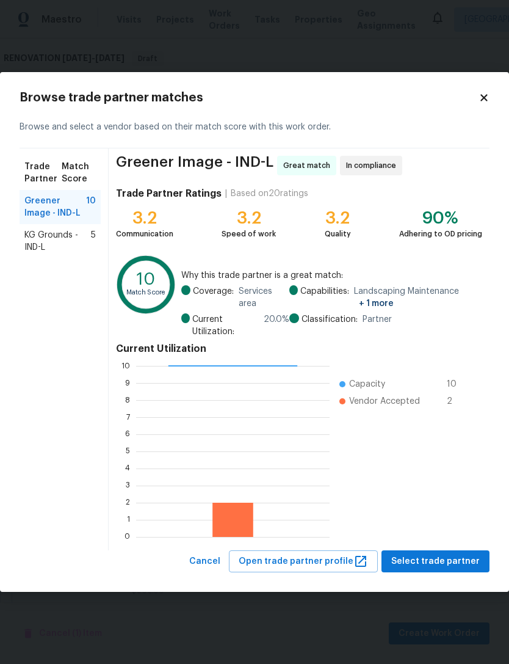
click at [40, 242] on span "KG Grounds - IND-L" at bounding box center [57, 241] width 67 height 24
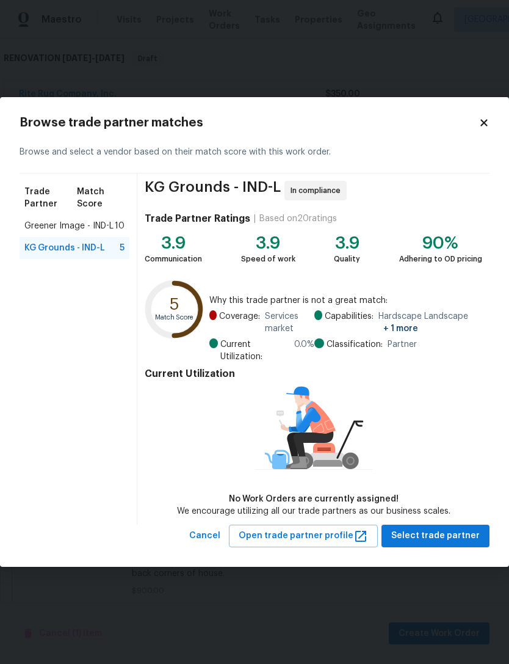
click at [460, 535] on span "Select trade partner" at bounding box center [435, 535] width 89 height 15
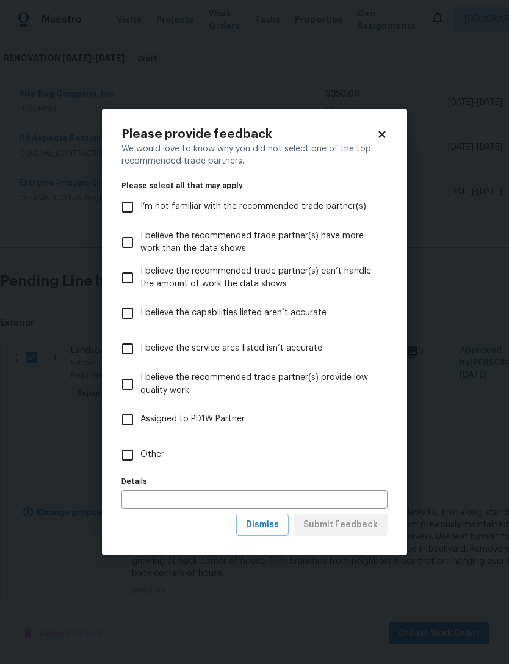
click at [385, 133] on icon at bounding box center [382, 134] width 11 height 11
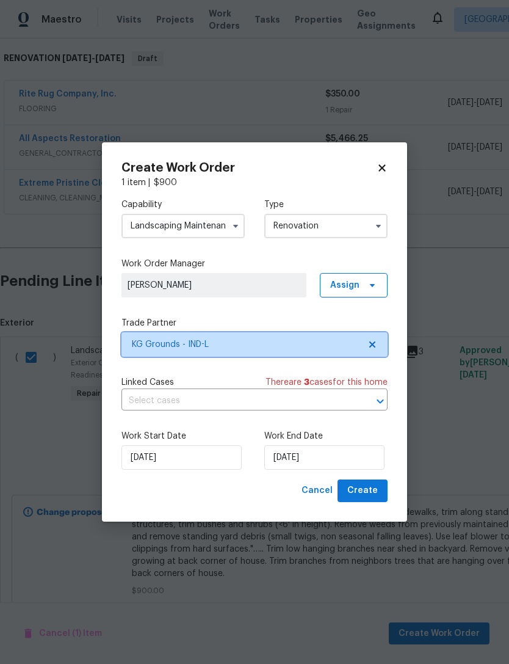
click at [335, 344] on span "KG Grounds - IND-L" at bounding box center [246, 344] width 228 height 12
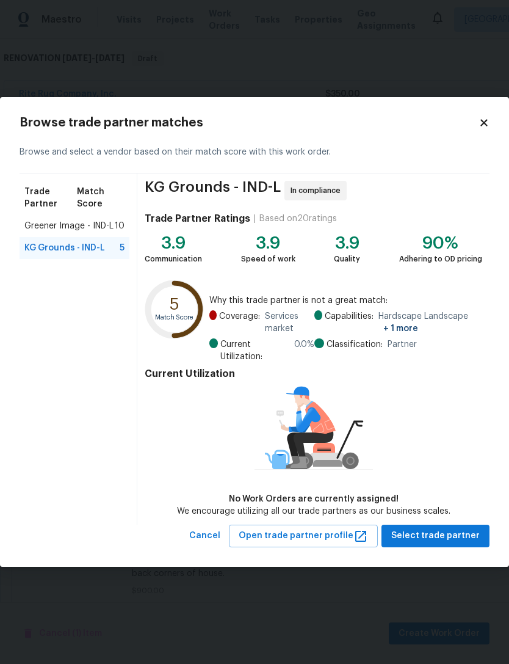
click at [51, 230] on span "Greener Image - IND-L" at bounding box center [68, 226] width 89 height 12
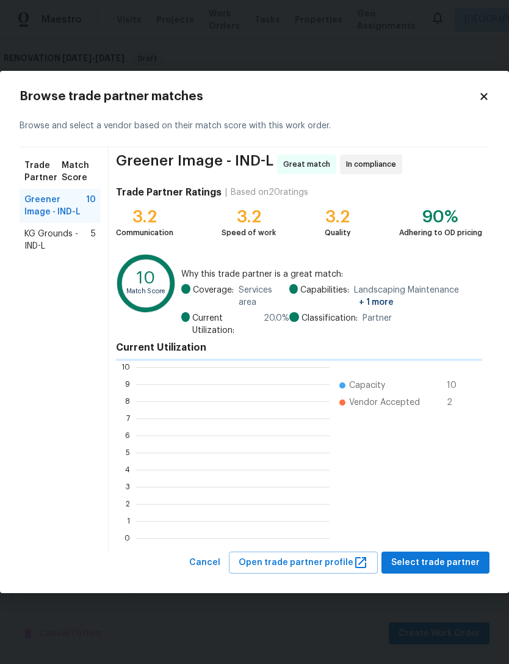
scroll to position [1, 1]
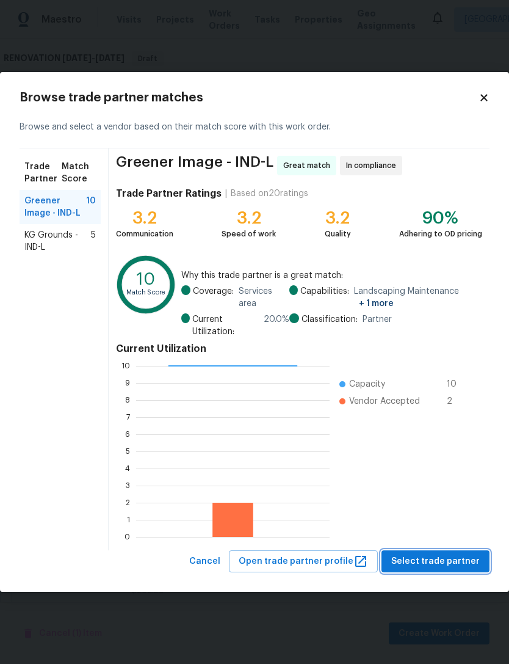
click at [455, 557] on span "Select trade partner" at bounding box center [435, 561] width 89 height 15
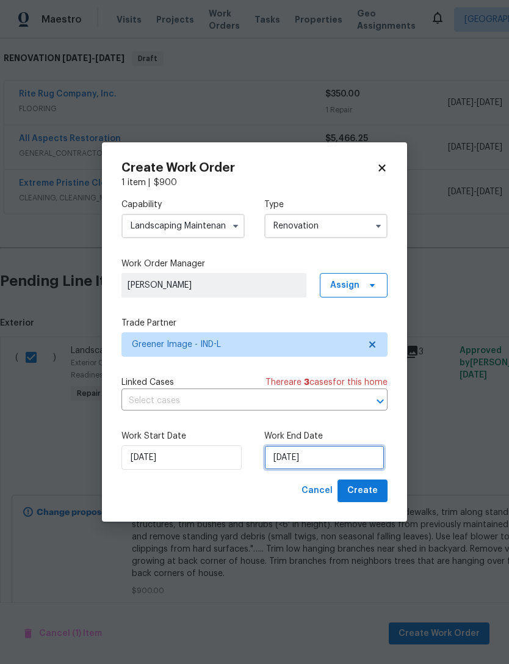
click at [346, 458] on input "9/8/2025" at bounding box center [324, 457] width 120 height 24
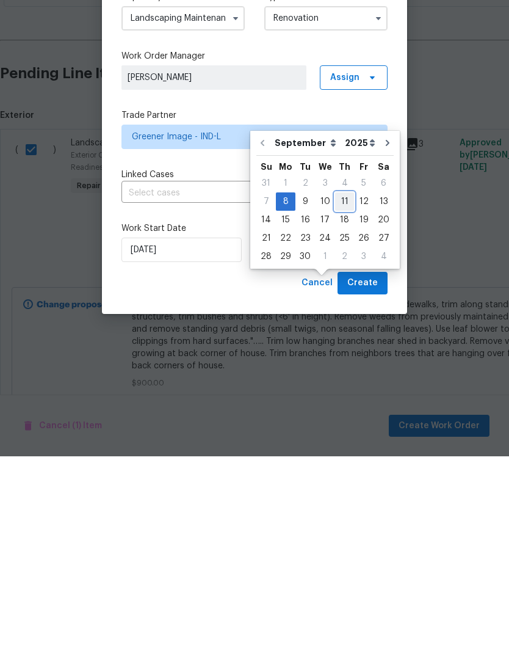
click at [346, 401] on div "11" at bounding box center [344, 409] width 19 height 17
type input "[DATE]"
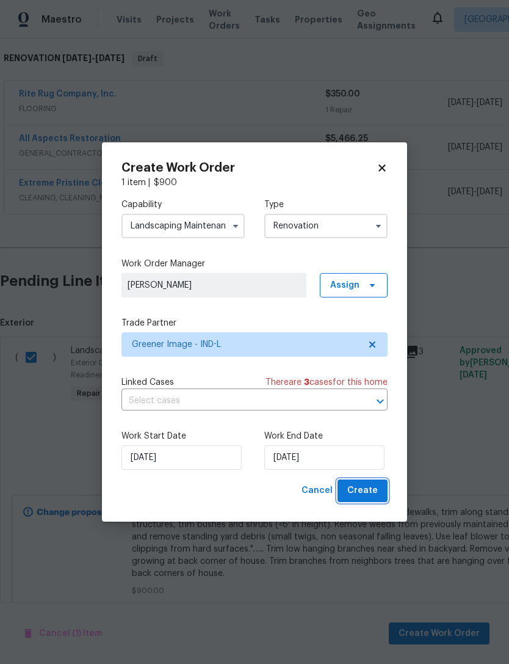
click at [379, 492] on button "Create" at bounding box center [363, 490] width 50 height 23
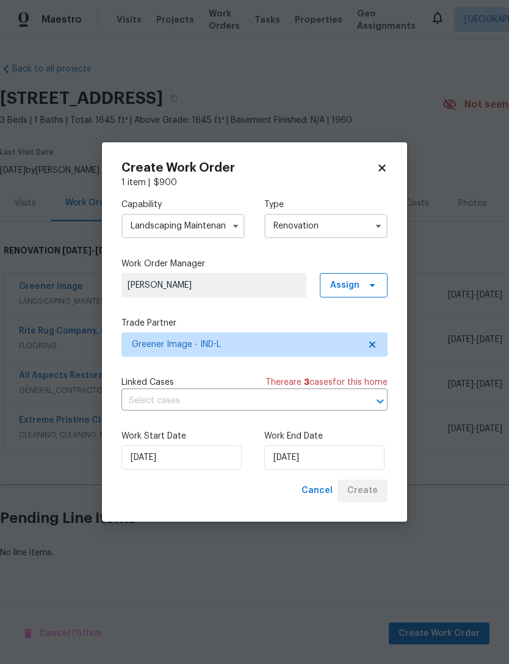
scroll to position [0, 0]
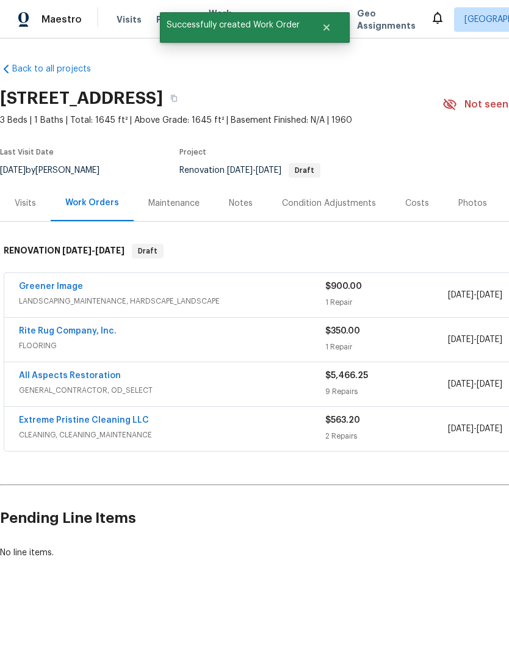
click at [57, 378] on link "All Aspects Restoration" at bounding box center [70, 375] width 102 height 9
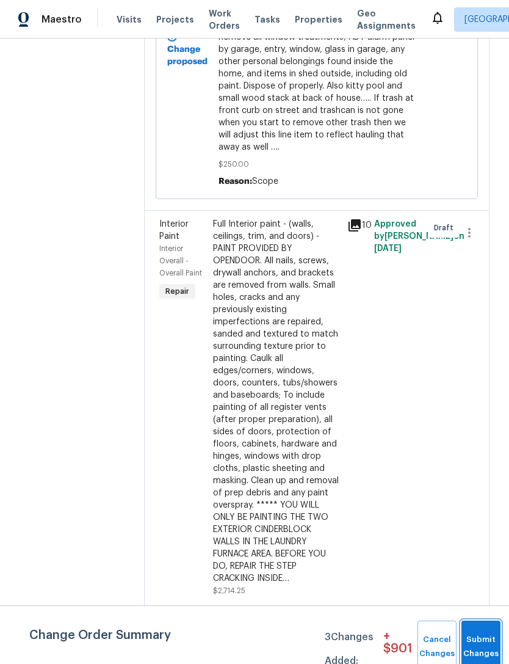
click at [487, 644] on button "Submit Changes" at bounding box center [481, 646] width 39 height 53
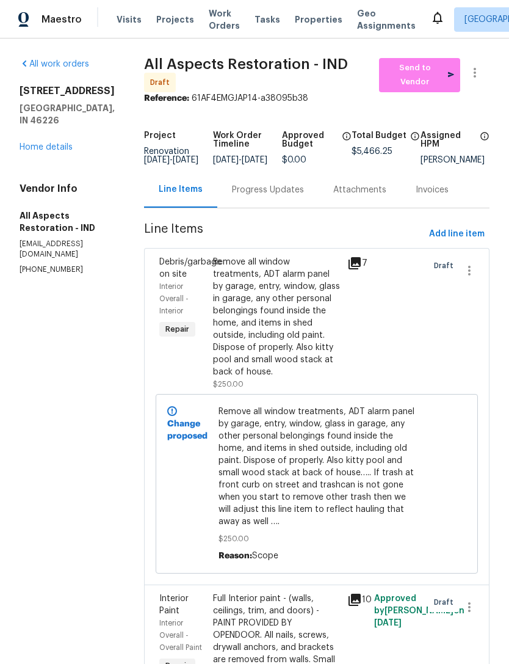
click at [30, 143] on link "Home details" at bounding box center [46, 147] width 53 height 9
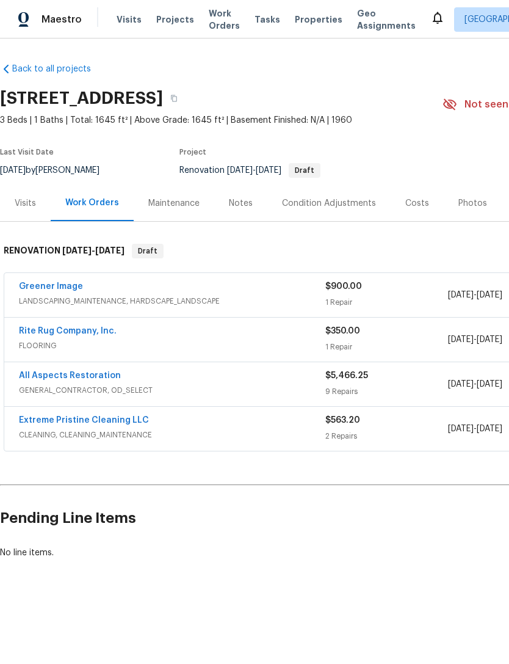
click at [32, 288] on link "Greener Image" at bounding box center [51, 286] width 64 height 9
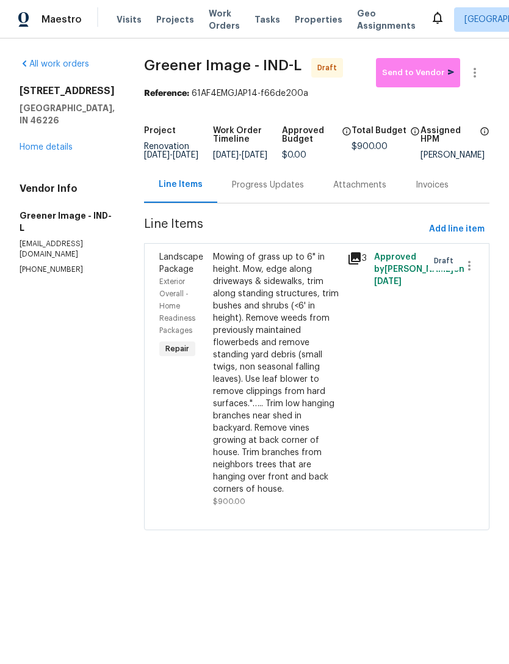
click at [30, 151] on link "Home details" at bounding box center [46, 147] width 53 height 9
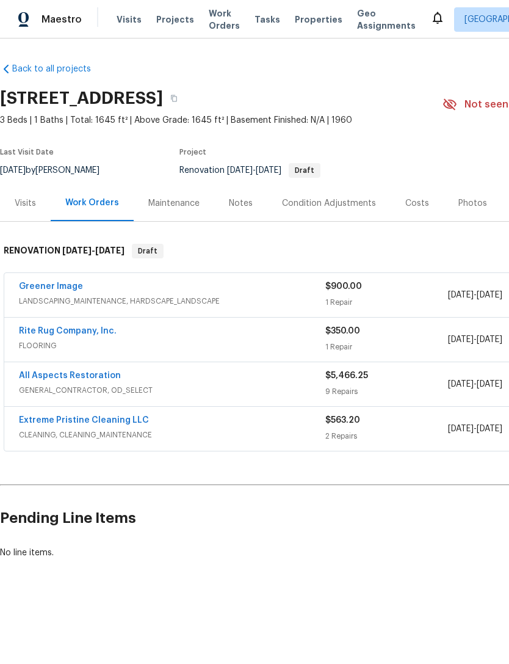
click at [31, 379] on link "All Aspects Restoration" at bounding box center [70, 375] width 102 height 9
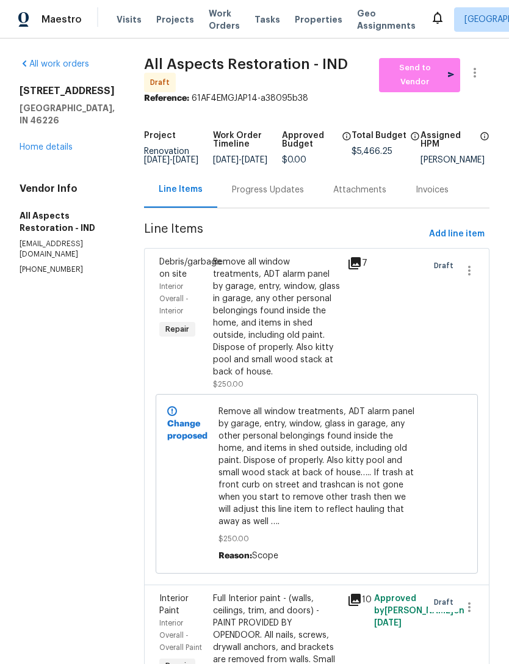
click at [32, 143] on link "Home details" at bounding box center [46, 147] width 53 height 9
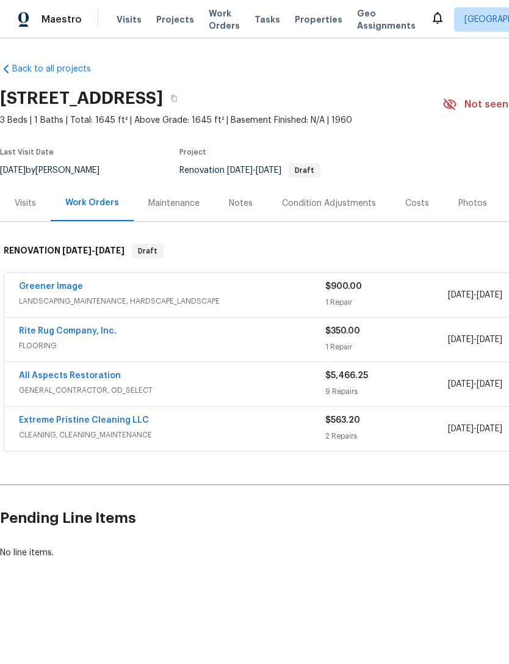
click at [31, 335] on link "Rite Rug Company, Inc." at bounding box center [68, 331] width 98 height 9
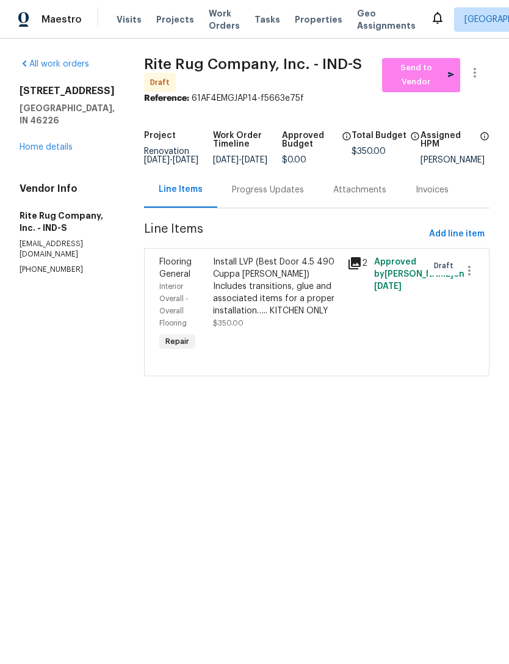
click at [28, 143] on link "Home details" at bounding box center [46, 147] width 53 height 9
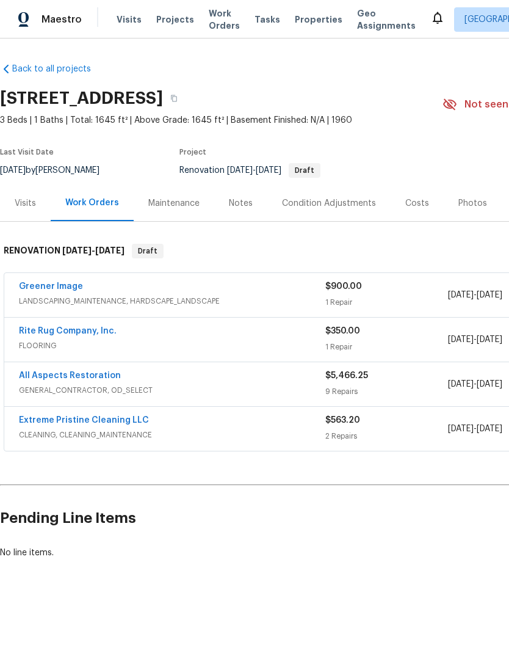
click at [42, 422] on link "Extreme Pristine Cleaning LLC" at bounding box center [84, 420] width 130 height 9
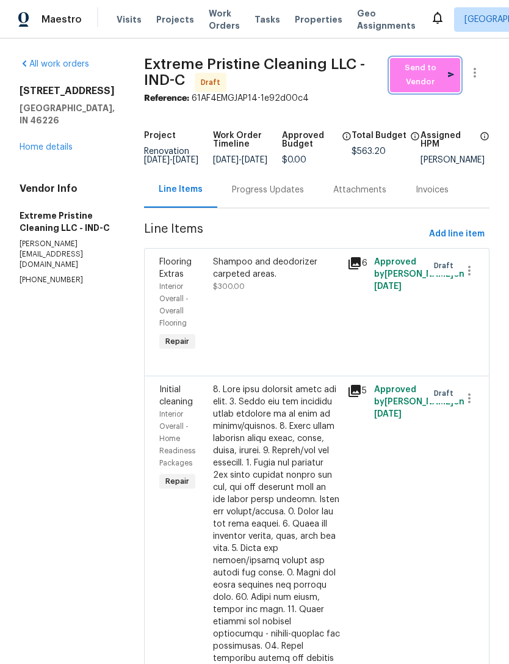
click at [441, 78] on span "Send to Vendor" at bounding box center [425, 75] width 58 height 28
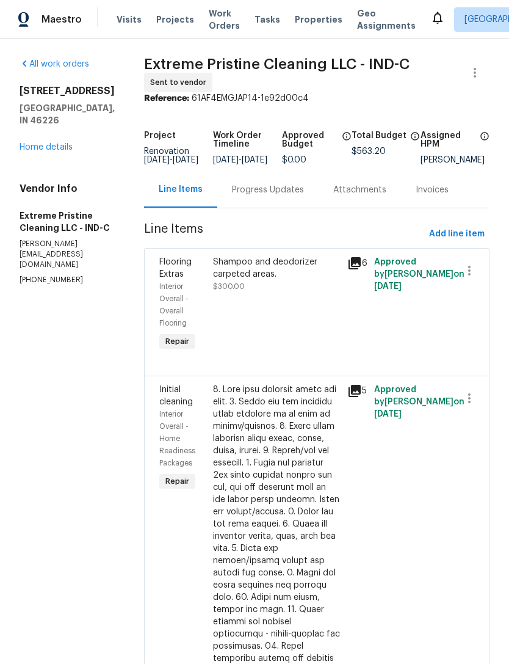
click at [304, 194] on div "Progress Updates" at bounding box center [268, 190] width 72 height 12
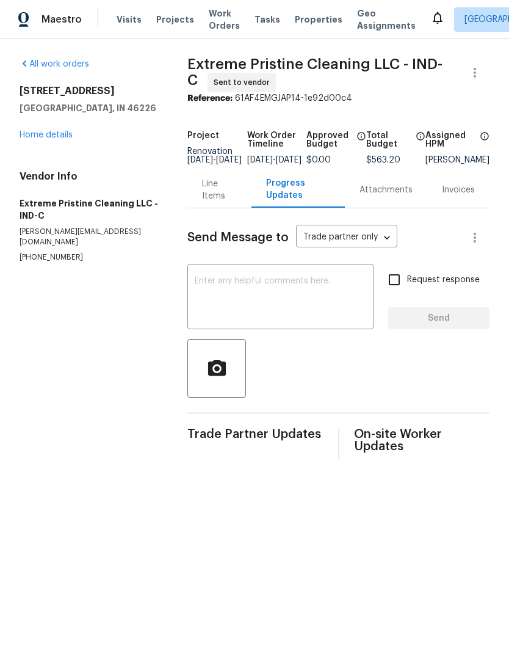
click at [202, 288] on textarea at bounding box center [281, 298] width 172 height 43
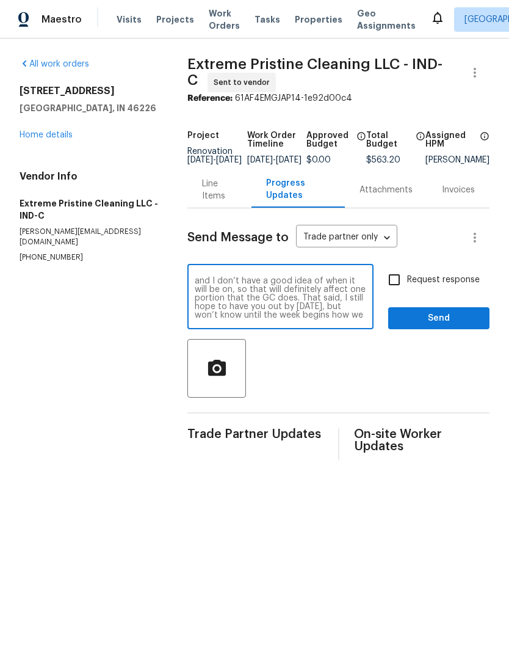
scroll to position [17, 0]
type textarea "Water is currently not on on this project and I don’t have a good idea of when …"
click at [451, 325] on span "Send" at bounding box center [439, 318] width 82 height 15
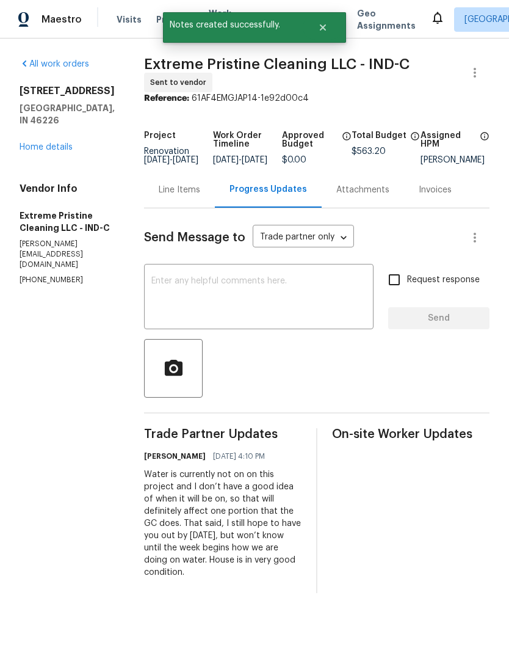
scroll to position [0, 0]
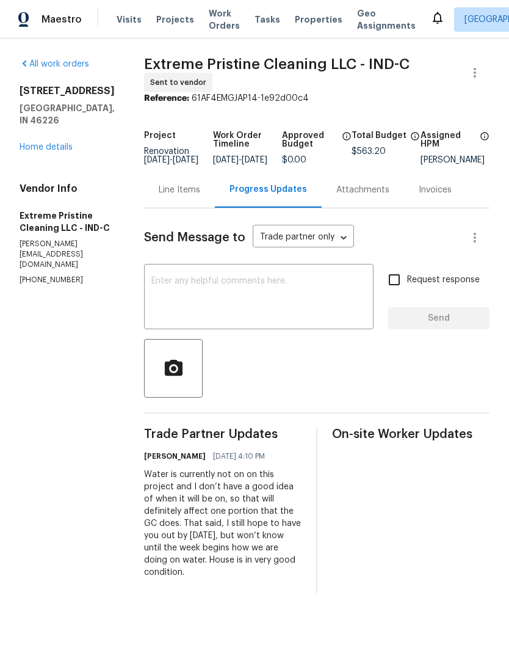
click at [34, 143] on link "Home details" at bounding box center [46, 147] width 53 height 9
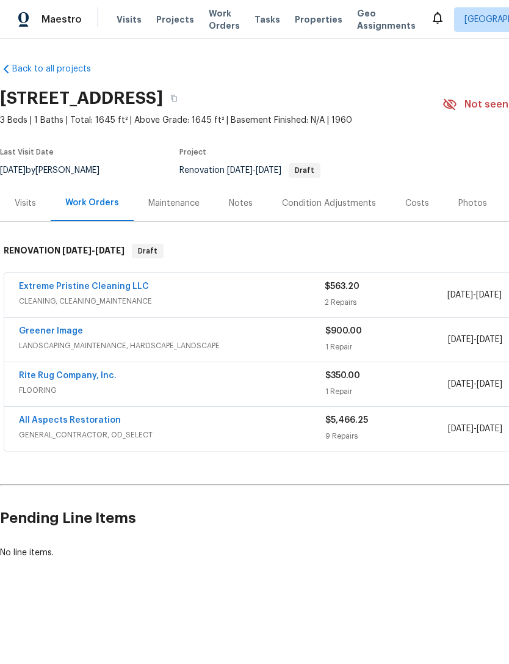
click at [40, 333] on link "Greener Image" at bounding box center [51, 331] width 64 height 9
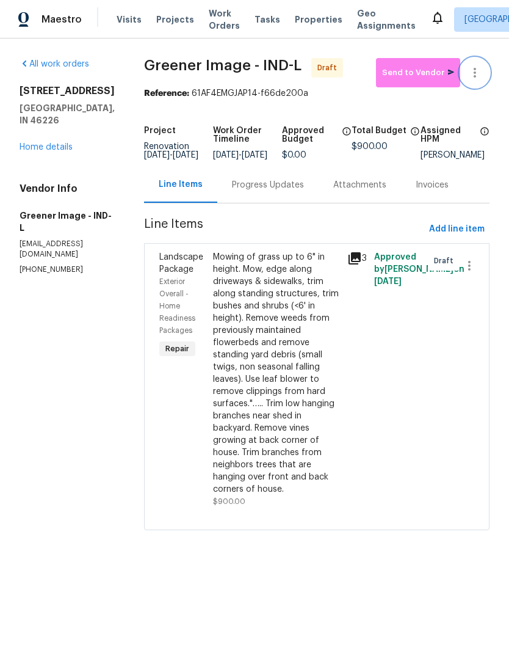
click at [476, 73] on icon "button" at bounding box center [475, 73] width 2 height 10
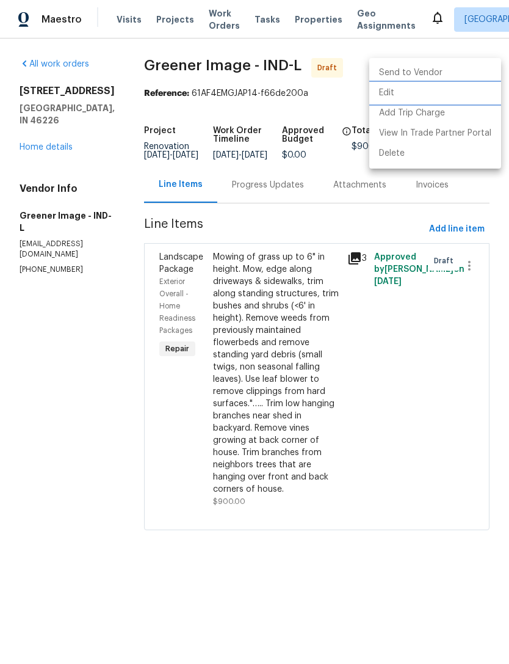
click at [402, 95] on li "Edit" at bounding box center [435, 93] width 132 height 20
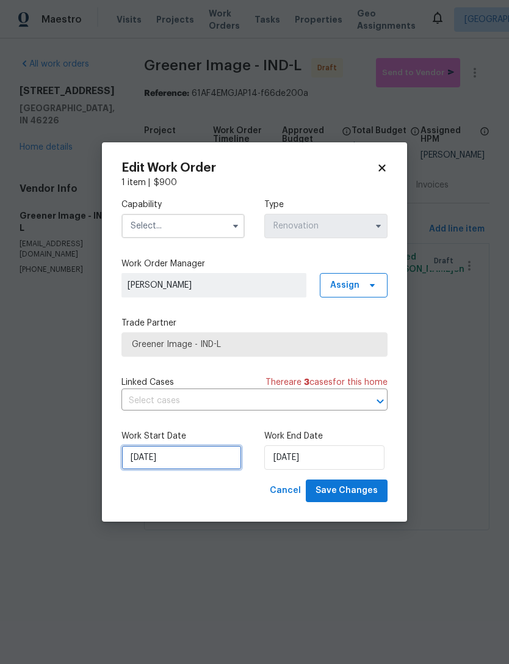
click at [188, 463] on input "9/8/2025" at bounding box center [182, 457] width 120 height 24
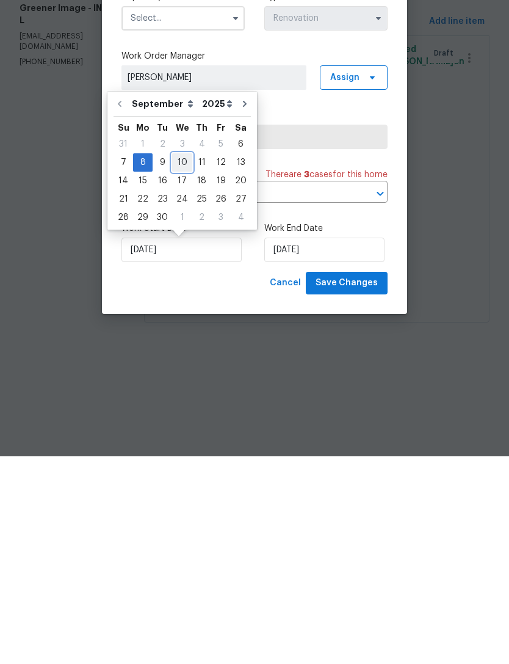
click at [179, 361] on div "10" at bounding box center [182, 369] width 20 height 17
type input "9/10/2025"
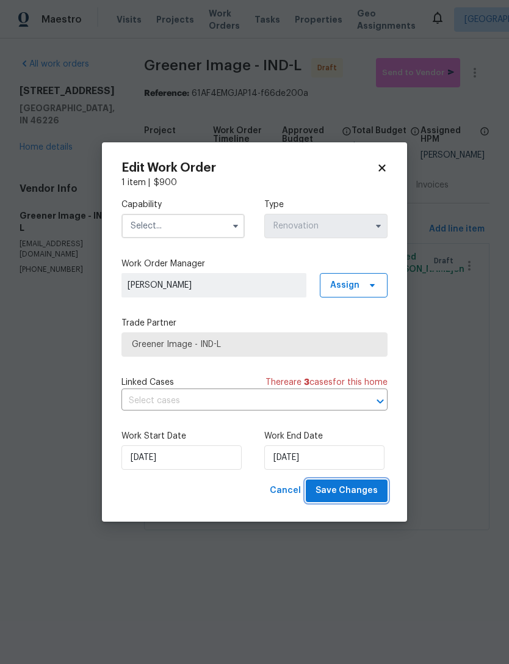
click at [368, 492] on span "Save Changes" at bounding box center [347, 490] width 62 height 15
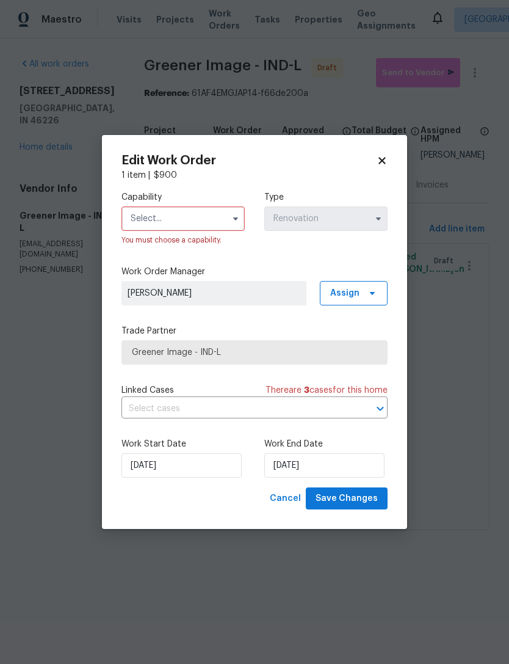
click at [137, 223] on input "text" at bounding box center [183, 218] width 123 height 24
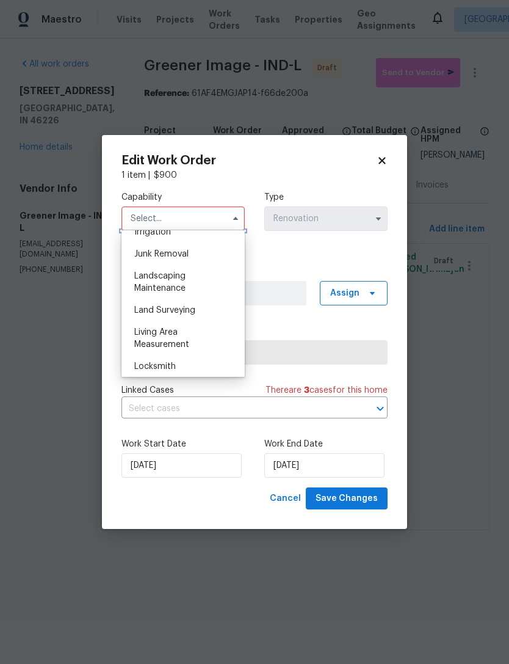
scroll to position [773, 0]
click at [139, 281] on div "Landscaping Maintenance" at bounding box center [183, 281] width 117 height 34
type input "Landscaping Maintenance"
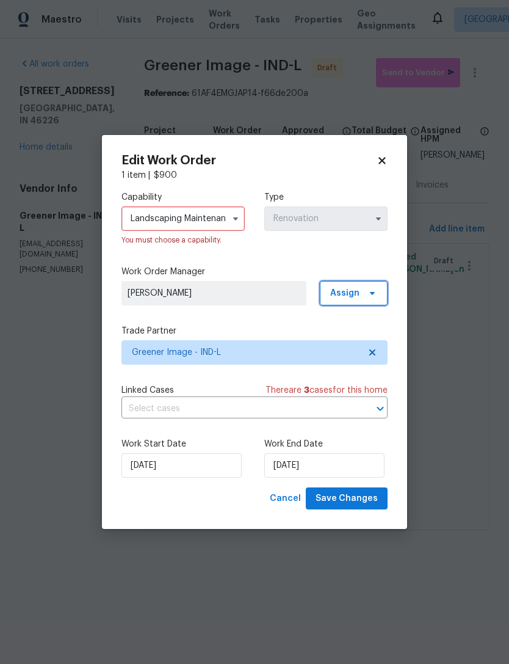
click at [374, 296] on icon at bounding box center [373, 293] width 10 height 10
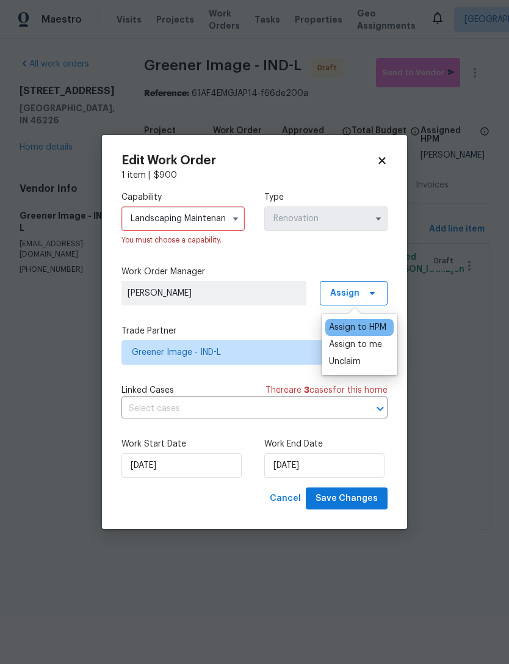
click at [381, 341] on div "Assign to me" at bounding box center [355, 344] width 53 height 12
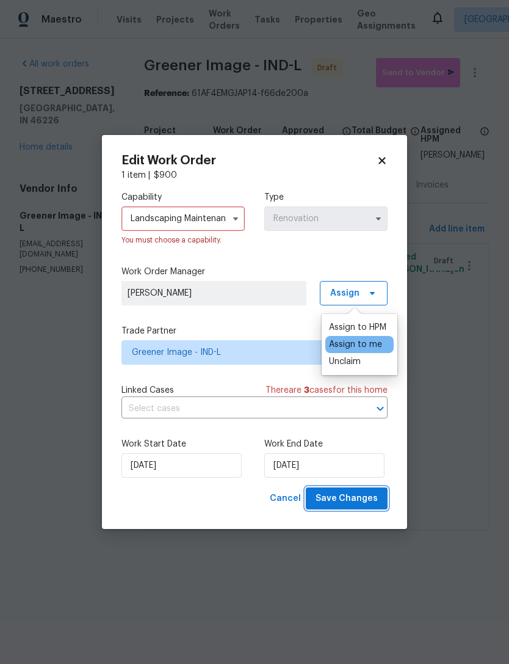
click at [374, 498] on span "Save Changes" at bounding box center [347, 498] width 62 height 15
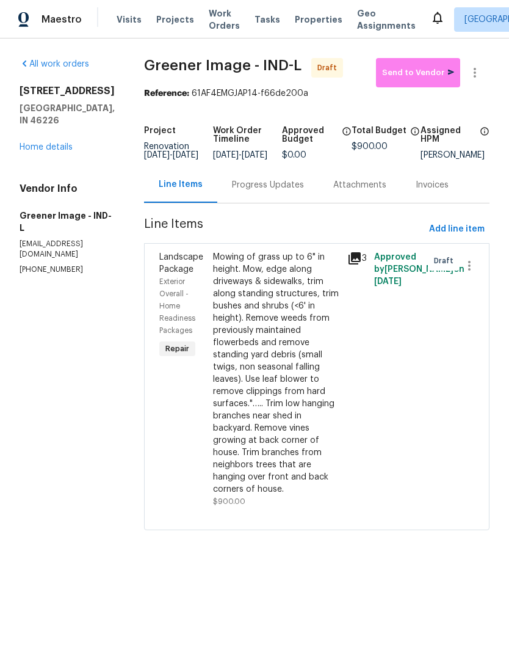
click at [32, 143] on link "Home details" at bounding box center [46, 147] width 53 height 9
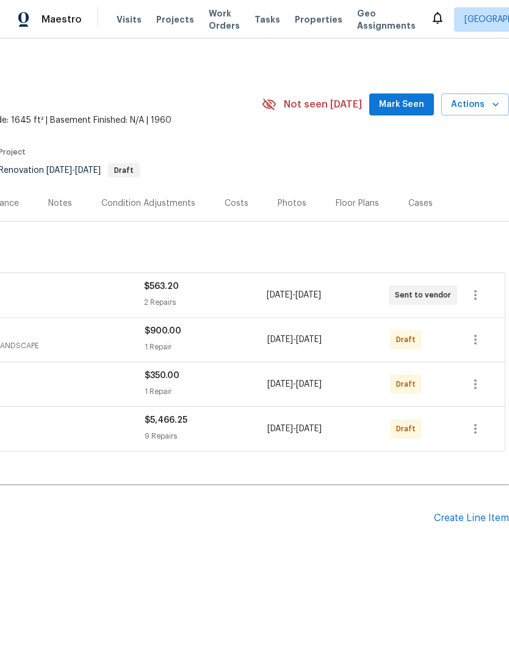
scroll to position [0, 181]
click at [476, 343] on icon "button" at bounding box center [475, 340] width 2 height 10
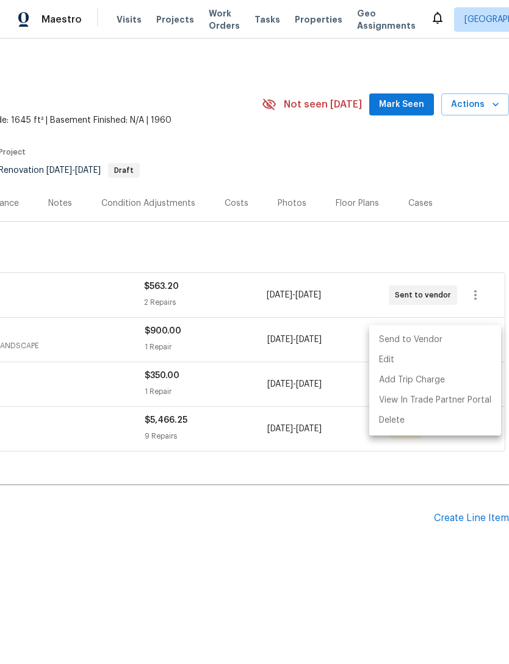
click at [424, 341] on li "Send to Vendor" at bounding box center [435, 340] width 132 height 20
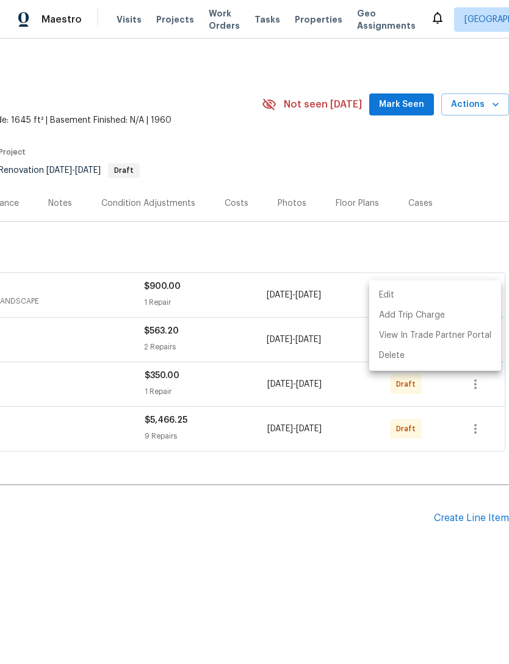
click at [339, 390] on div at bounding box center [254, 332] width 509 height 664
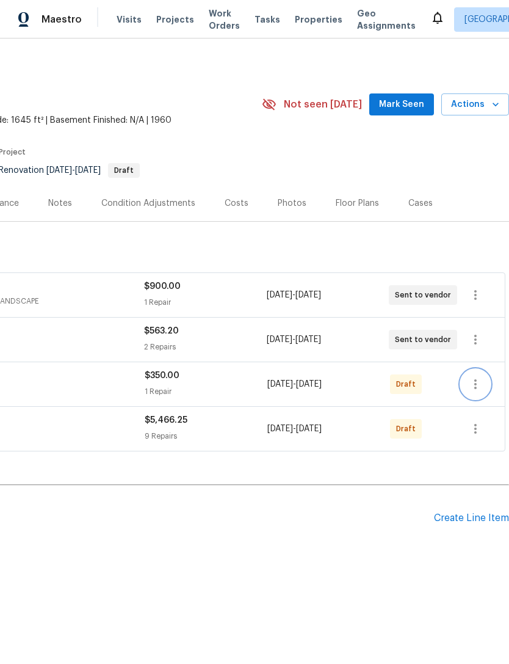
click at [477, 379] on icon "button" at bounding box center [475, 384] width 15 height 15
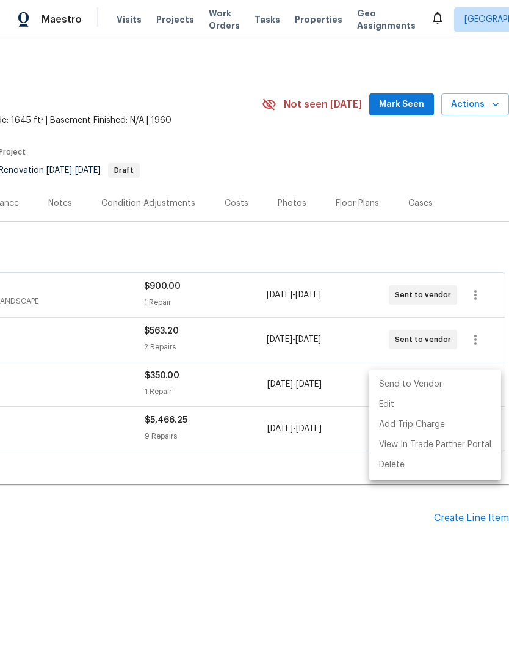
click at [440, 382] on li "Send to Vendor" at bounding box center [435, 384] width 132 height 20
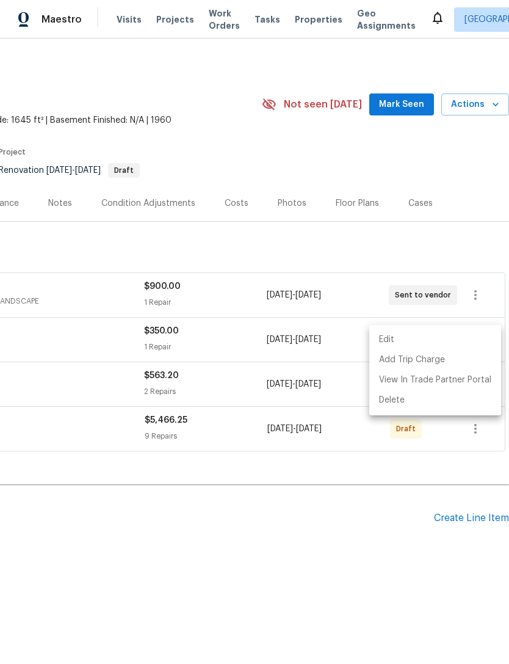
click at [318, 387] on div at bounding box center [254, 332] width 509 height 664
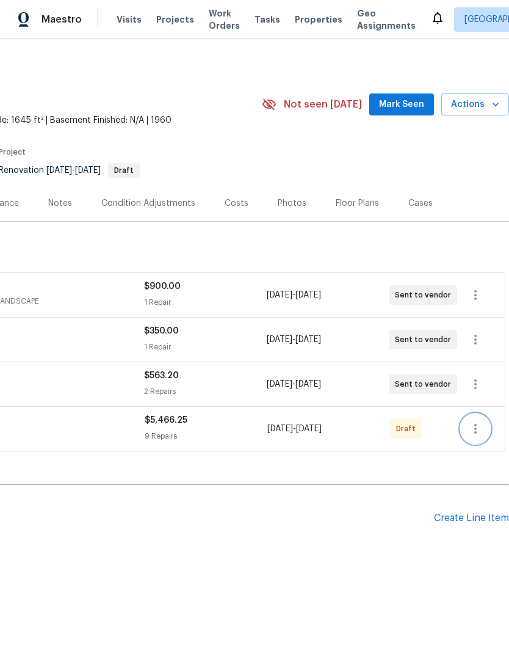
click at [482, 424] on icon "button" at bounding box center [475, 428] width 15 height 15
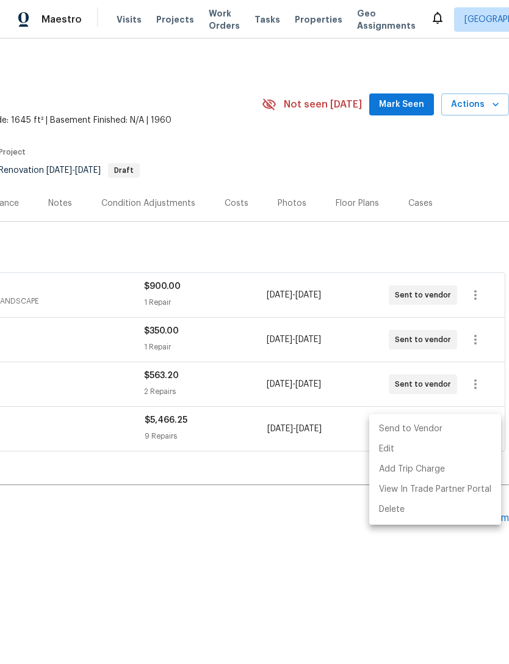
click at [443, 426] on li "Send to Vendor" at bounding box center [435, 429] width 132 height 20
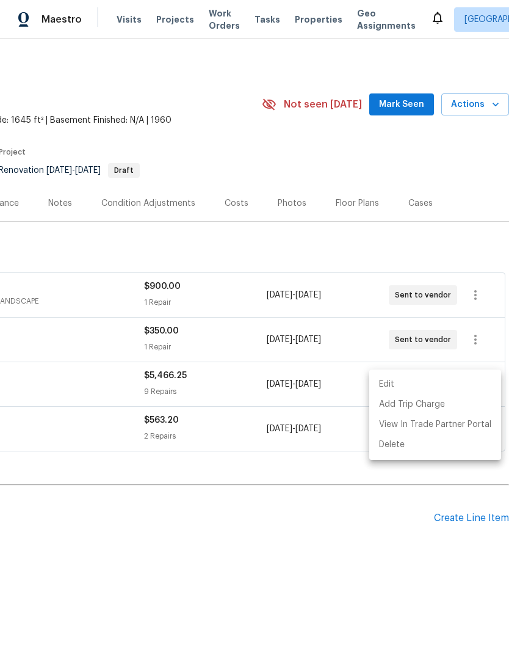
click at [89, 343] on div at bounding box center [254, 332] width 509 height 664
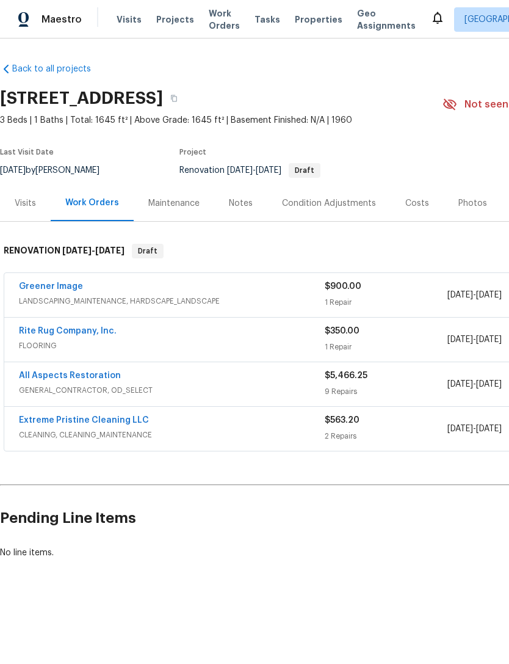
scroll to position [0, 0]
click at [43, 333] on link "Rite Rug Company, Inc." at bounding box center [68, 331] width 98 height 9
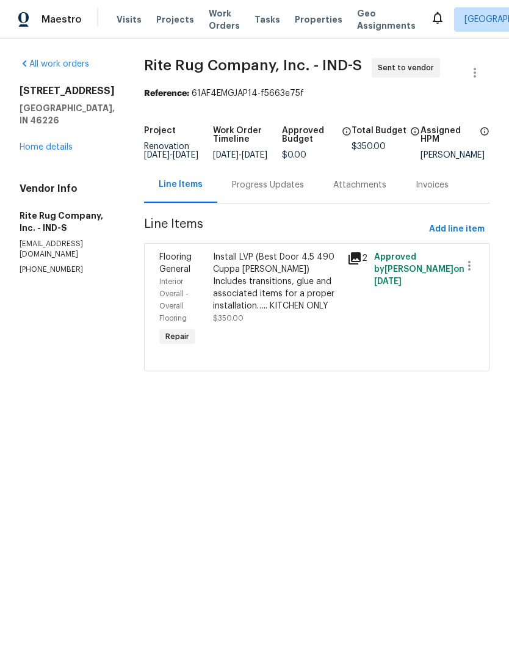
click at [278, 191] on div "Progress Updates" at bounding box center [268, 185] width 72 height 12
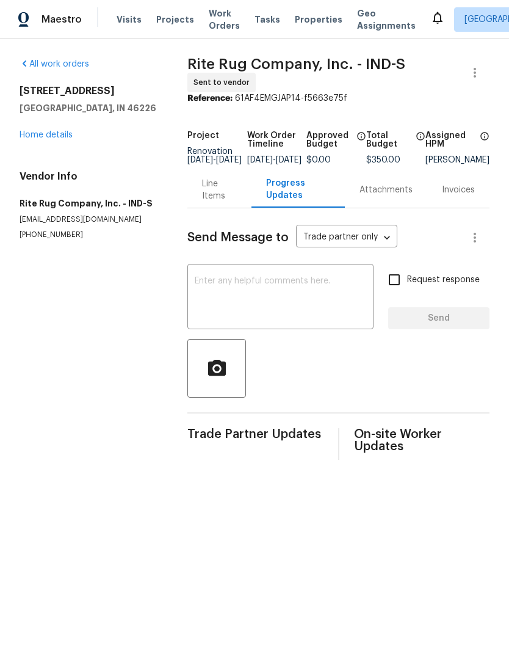
click at [195, 288] on textarea at bounding box center [281, 298] width 172 height 43
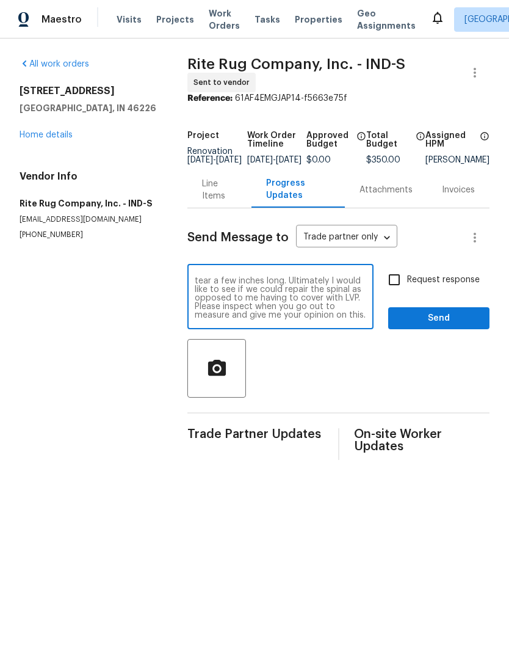
scroll to position [34, 0]
type textarea "Flooring is kitchen only. There is currently sheet vinyl down and it is an exce…"
click at [454, 326] on span "Send" at bounding box center [439, 318] width 82 height 15
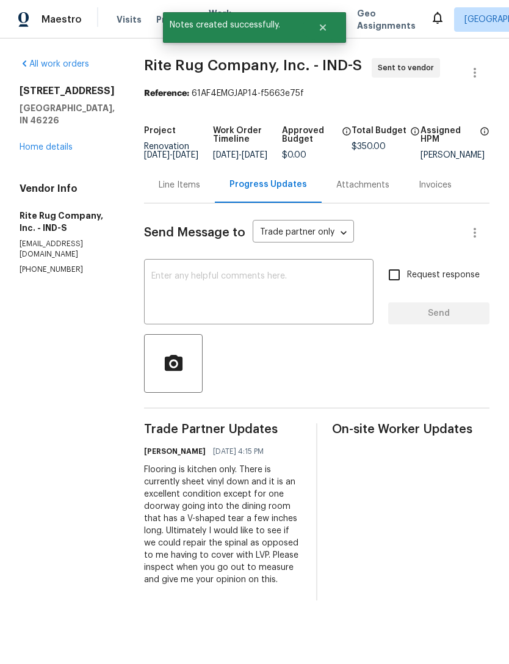
scroll to position [0, 0]
click at [45, 143] on link "Home details" at bounding box center [46, 147] width 53 height 9
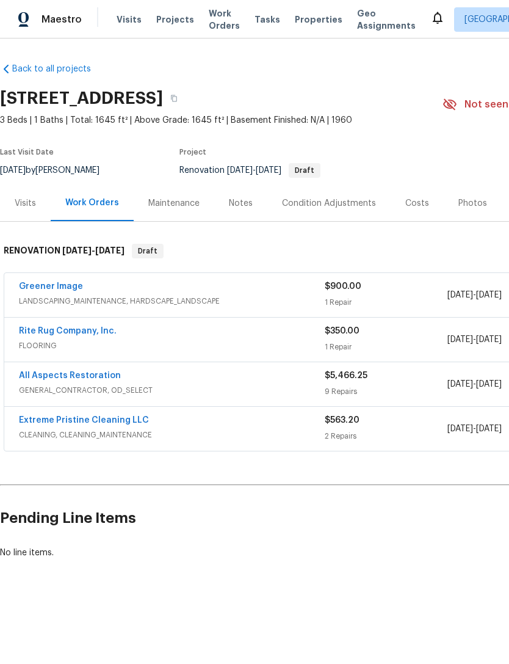
click at [48, 289] on link "Greener Image" at bounding box center [51, 286] width 64 height 9
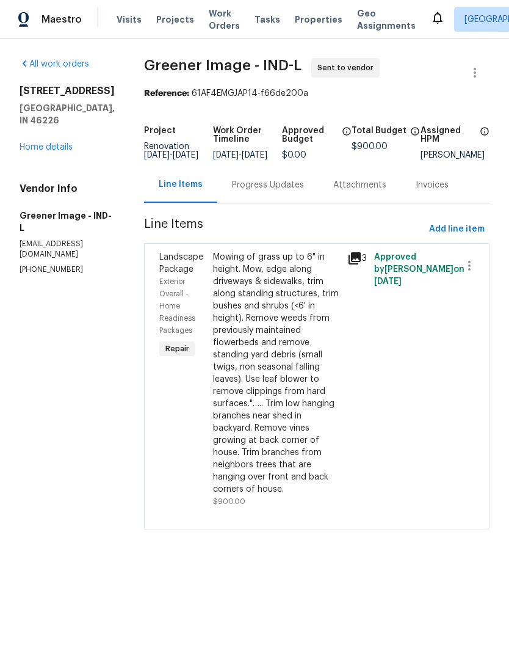
click at [275, 191] on div "Progress Updates" at bounding box center [268, 185] width 72 height 12
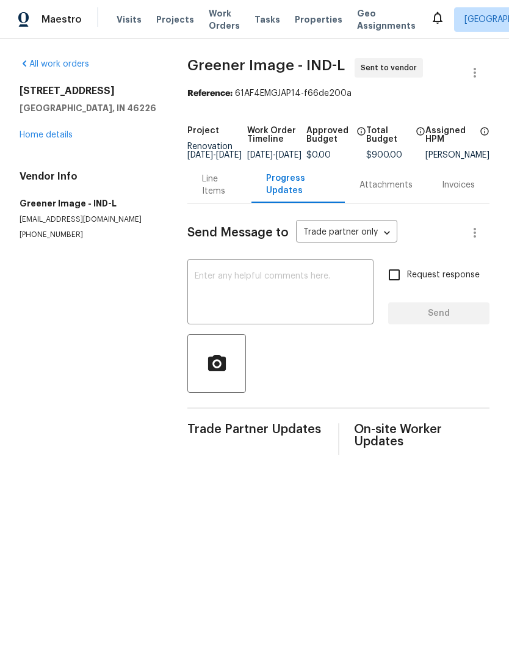
click at [314, 283] on textarea at bounding box center [281, 293] width 172 height 43
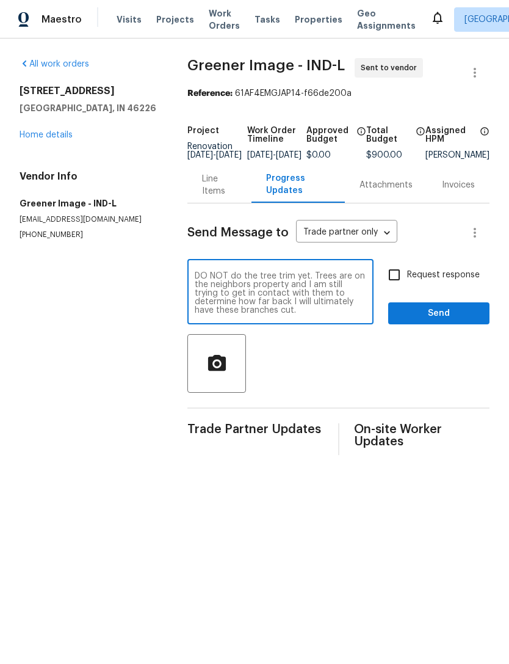
type textarea "DO NOT do the tree trim yet. Trees are on the neighbors property and I am still…"
click at [449, 321] on span "Send" at bounding box center [439, 313] width 82 height 15
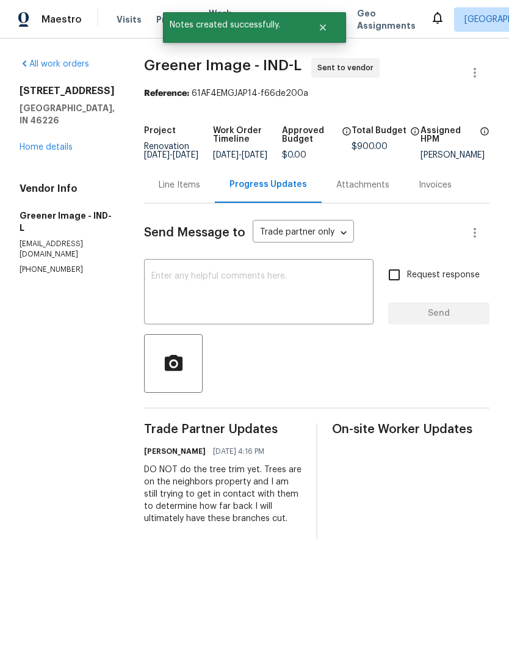
click at [40, 143] on link "Home details" at bounding box center [46, 147] width 53 height 9
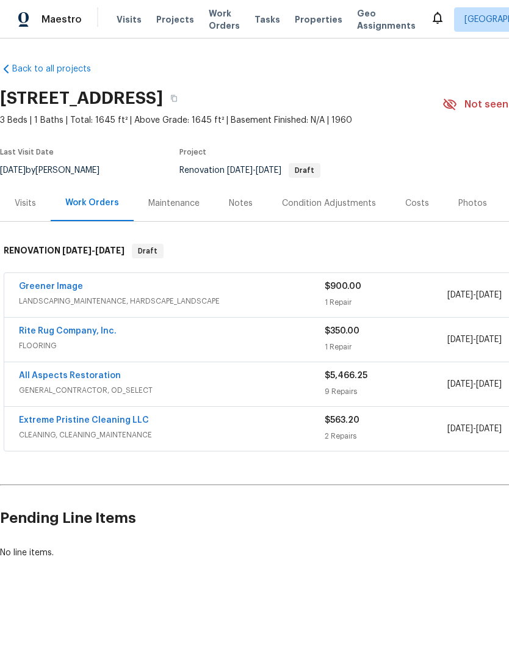
click at [43, 379] on link "All Aspects Restoration" at bounding box center [70, 375] width 102 height 9
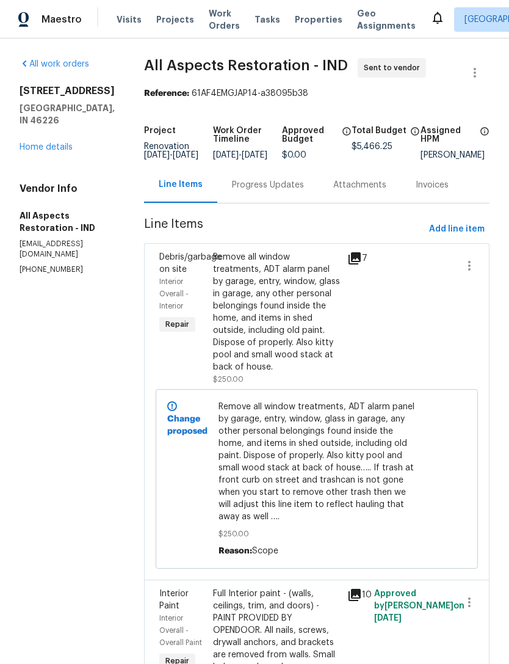
click at [281, 191] on div "Progress Updates" at bounding box center [268, 185] width 72 height 12
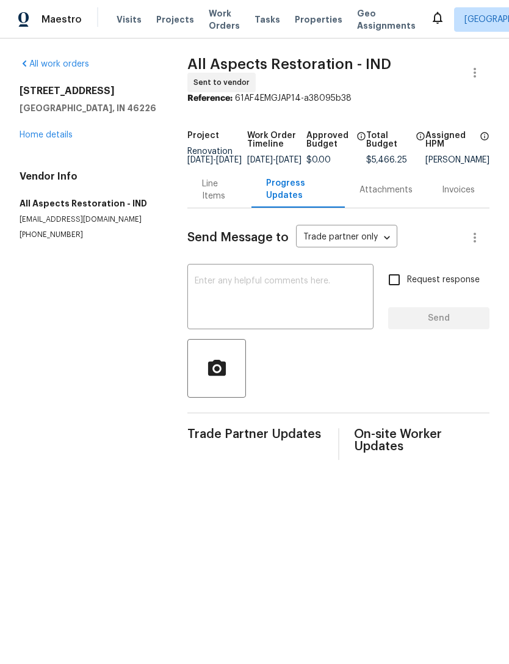
click at [335, 281] on textarea at bounding box center [281, 298] width 172 height 43
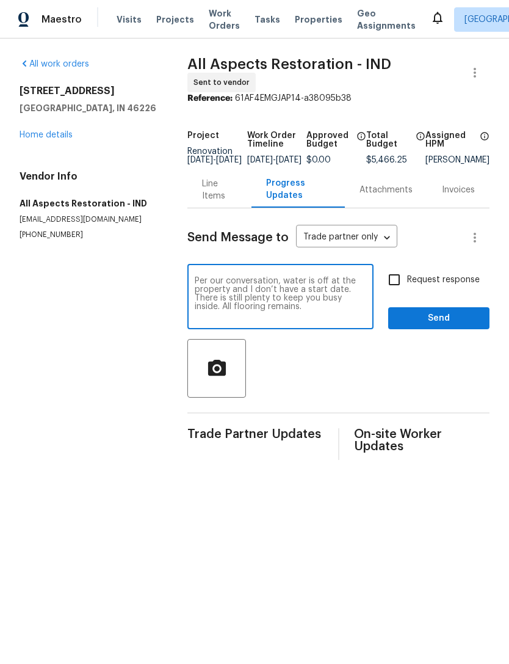
type textarea "Per our conversation, water is off at the property and I don’t have a start dat…"
click at [456, 324] on span "Send" at bounding box center [439, 318] width 82 height 15
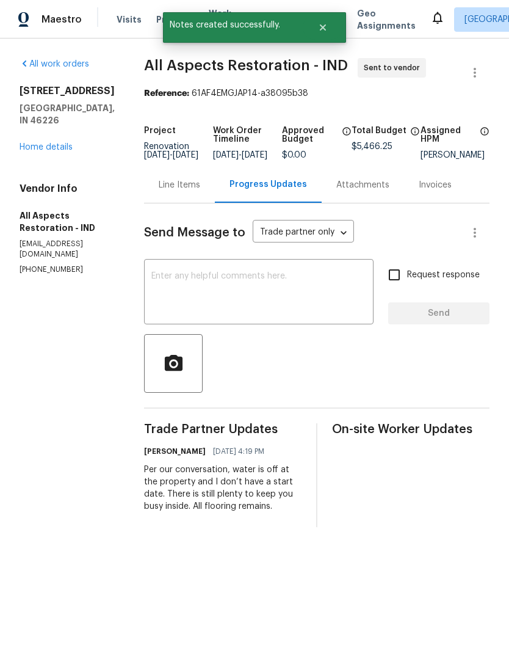
click at [47, 143] on link "Home details" at bounding box center [46, 147] width 53 height 9
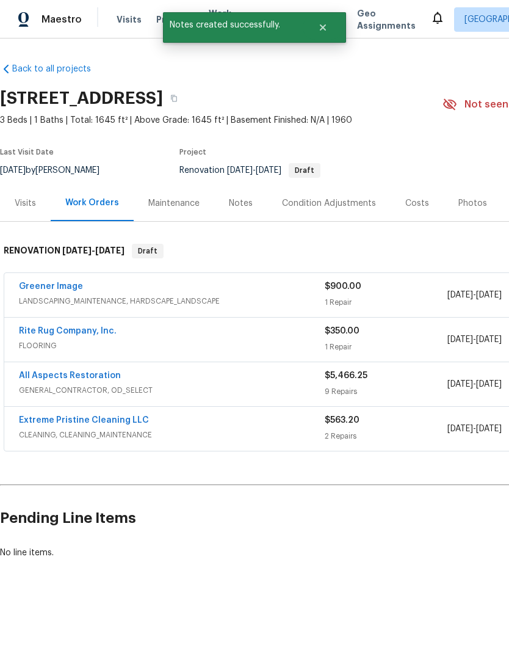
click at [38, 286] on link "Greener Image" at bounding box center [51, 286] width 64 height 9
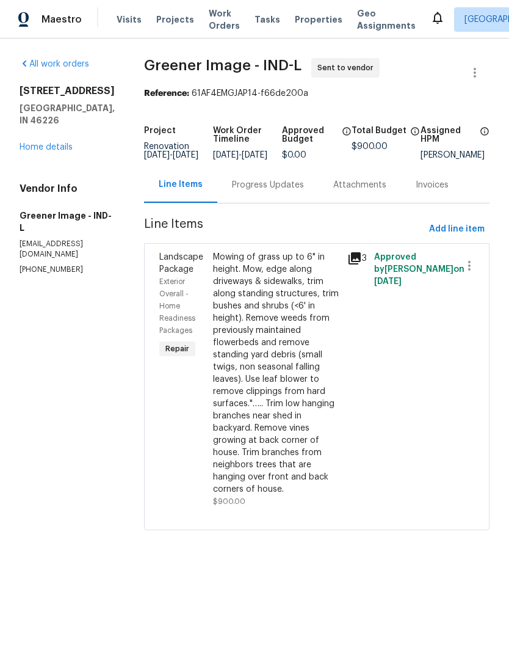
click at [31, 148] on link "Home details" at bounding box center [46, 147] width 53 height 9
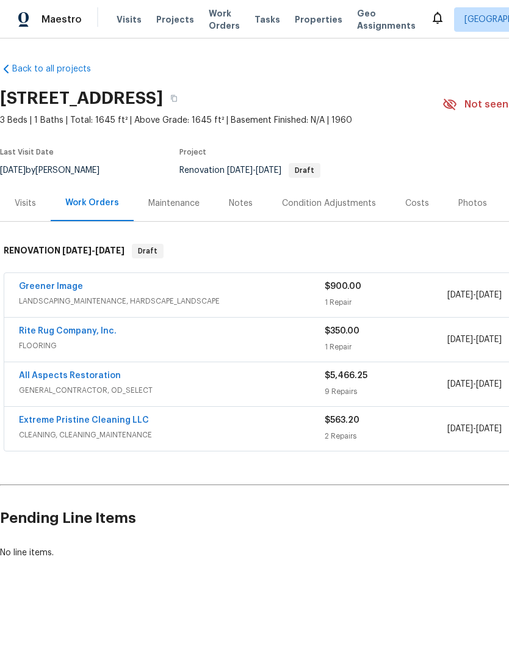
click at [37, 423] on link "Extreme Pristine Cleaning LLC" at bounding box center [84, 420] width 130 height 9
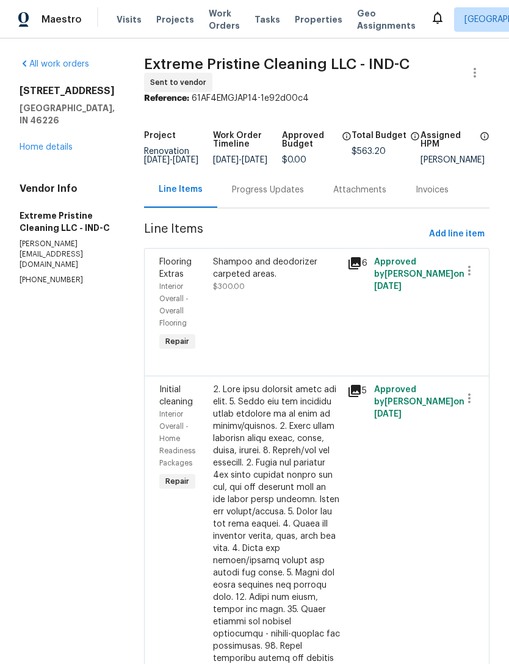
click at [35, 143] on link "Home details" at bounding box center [46, 147] width 53 height 9
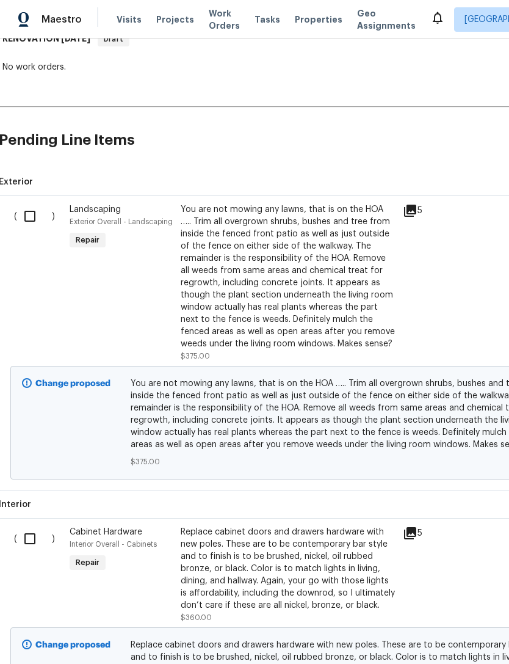
scroll to position [210, 1]
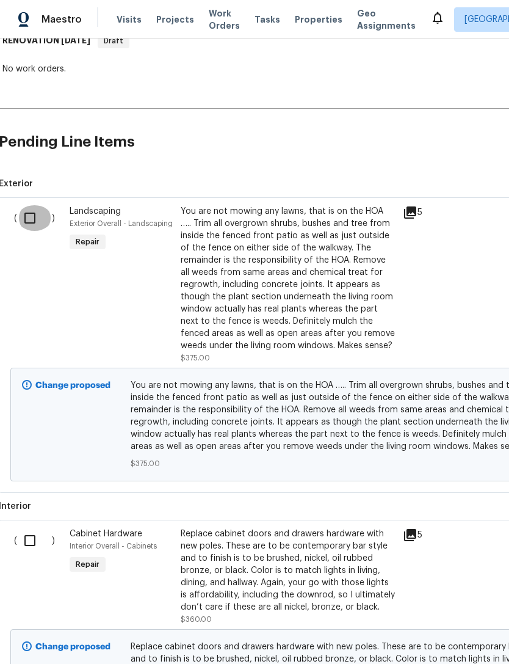
click at [32, 222] on input "checkbox" at bounding box center [34, 218] width 35 height 26
checkbox input "true"
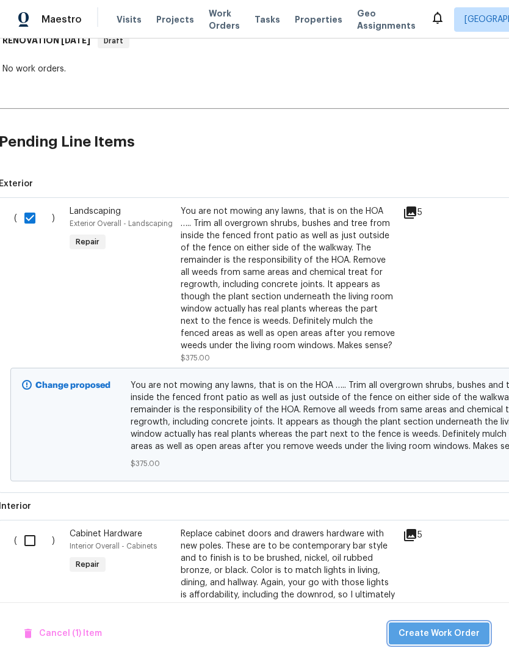
click at [463, 631] on span "Create Work Order" at bounding box center [439, 633] width 81 height 15
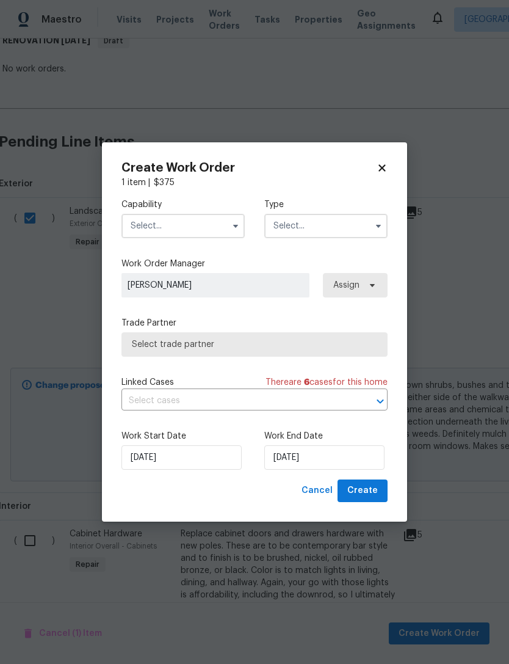
click at [132, 222] on input "text" at bounding box center [183, 226] width 123 height 24
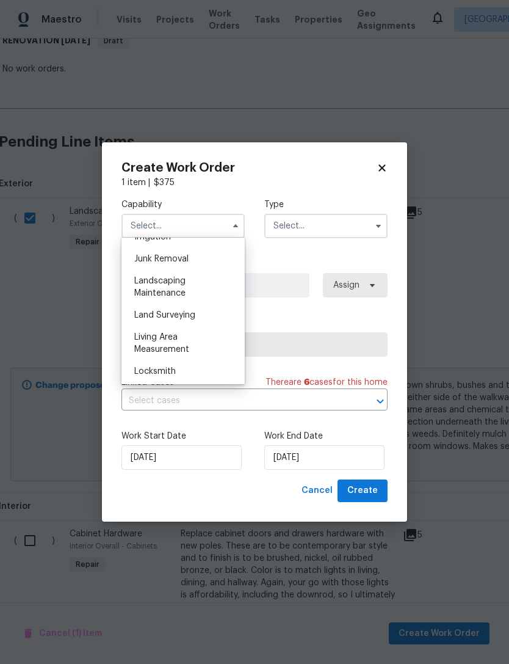
scroll to position [774, 0]
click at [136, 294] on span "Landscaping Maintenance" at bounding box center [159, 287] width 51 height 21
type input "Landscaping Maintenance"
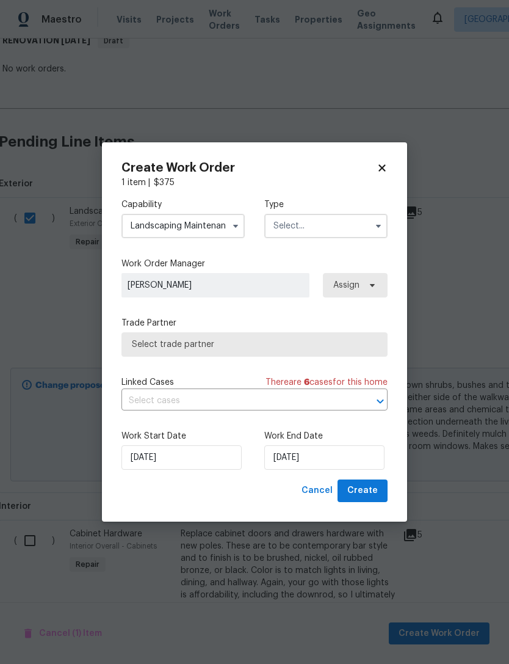
click at [134, 347] on span "Select trade partner" at bounding box center [254, 344] width 245 height 12
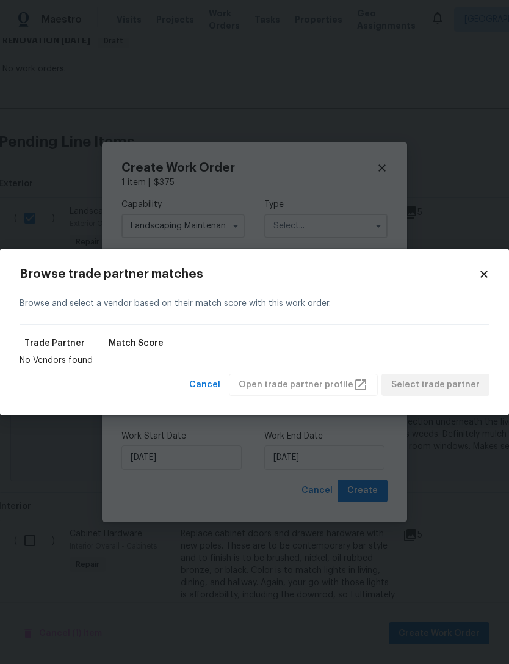
click at [480, 281] on div "Browse trade partner matches Browse and select a vendor based on their match sc…" at bounding box center [255, 332] width 470 height 128
click at [485, 273] on icon at bounding box center [484, 273] width 7 height 7
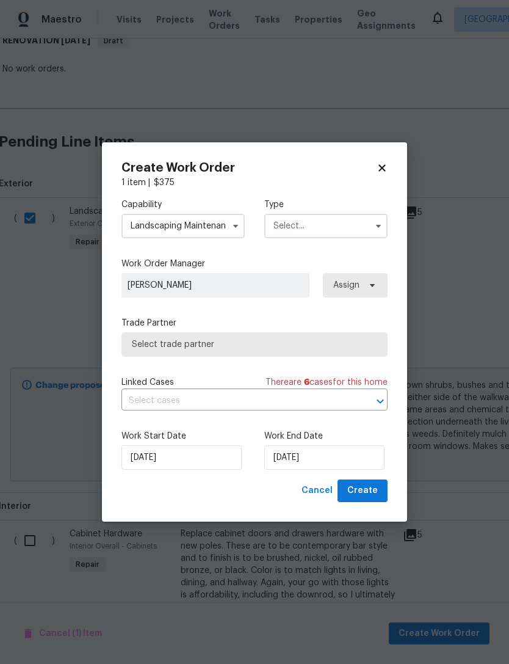
click at [333, 229] on input "text" at bounding box center [325, 226] width 123 height 24
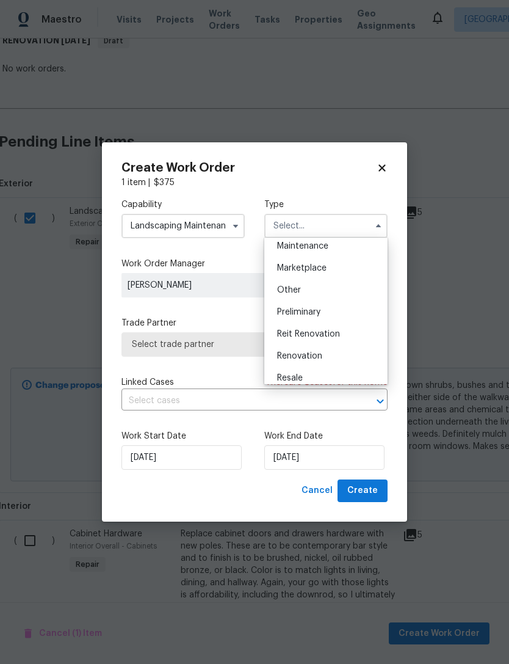
scroll to position [204, 0]
click at [341, 357] on div "Renovation" at bounding box center [325, 355] width 117 height 22
type input "Renovation"
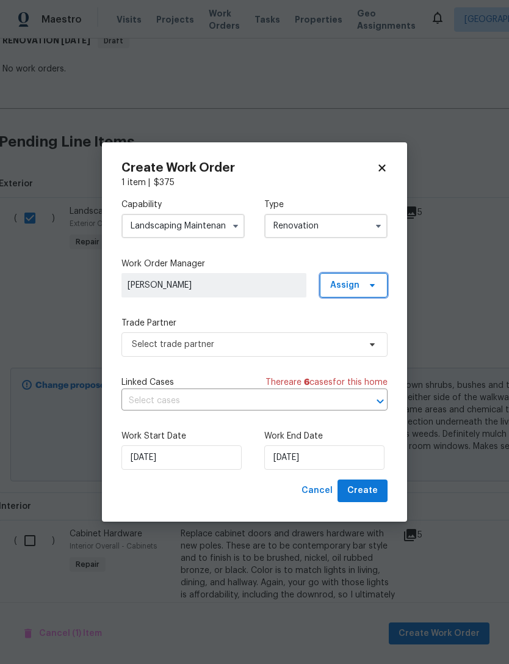
click at [374, 284] on icon at bounding box center [372, 285] width 5 height 3
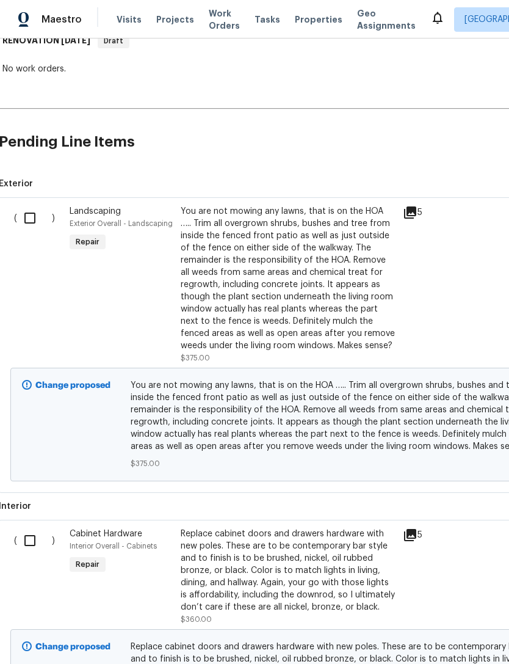
click at [137, 339] on div "Landscaping Exterior Overall - Landscaping Repair" at bounding box center [121, 284] width 111 height 166
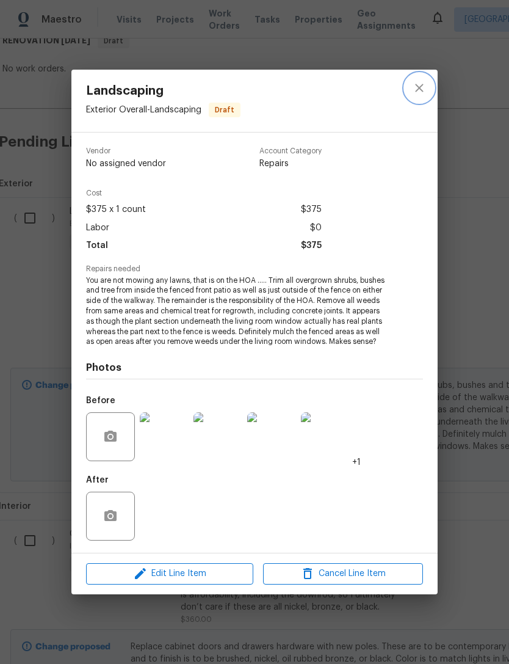
click at [418, 93] on icon "close" at bounding box center [419, 88] width 15 height 15
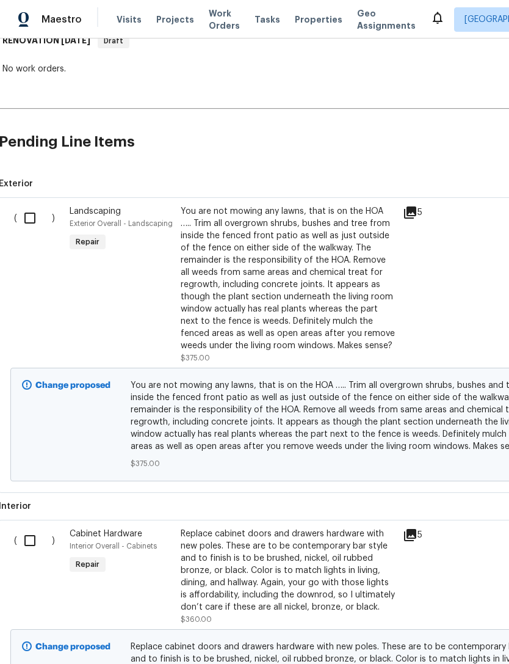
click at [39, 218] on input "checkbox" at bounding box center [34, 218] width 35 height 26
checkbox input "true"
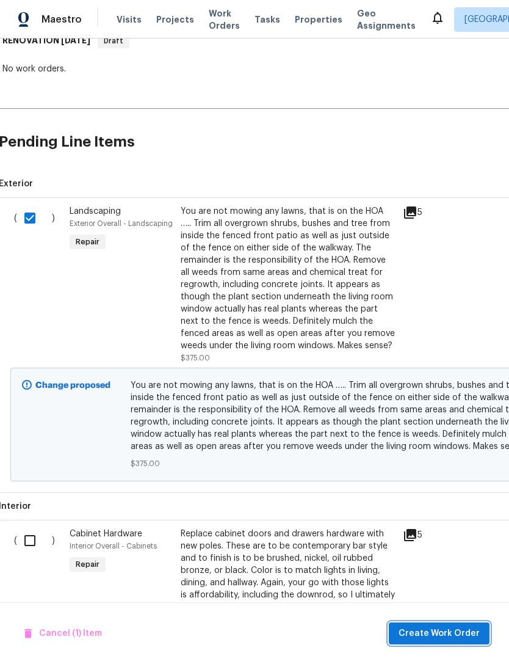
click at [462, 626] on span "Create Work Order" at bounding box center [439, 633] width 81 height 15
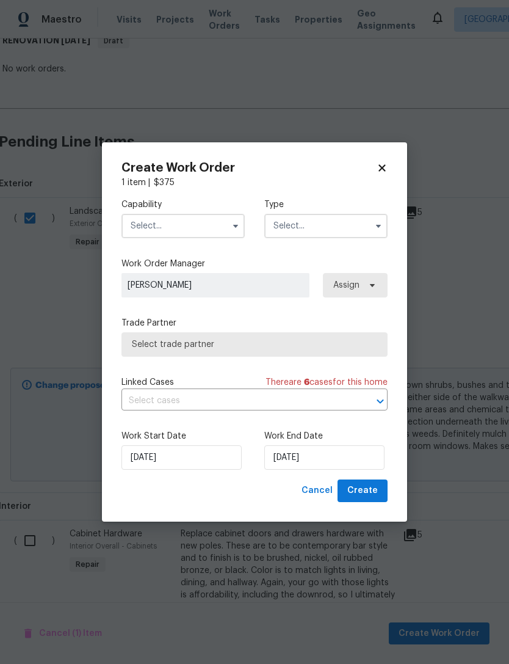
click at [134, 225] on input "text" at bounding box center [183, 226] width 123 height 24
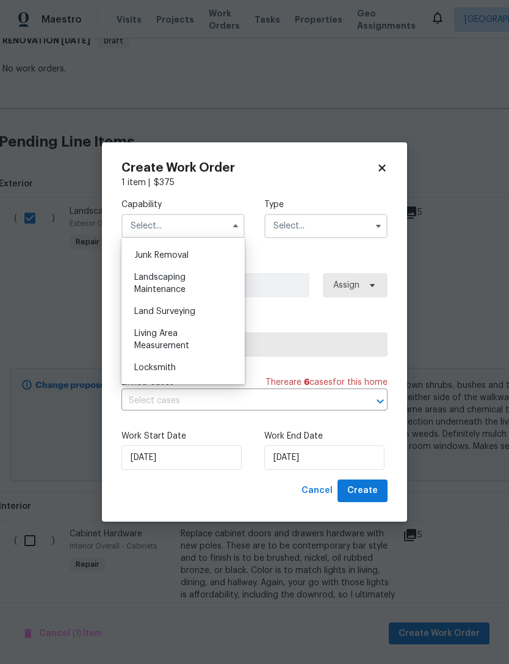
scroll to position [774, 0]
click at [142, 292] on span "Landscaping Maintenance" at bounding box center [159, 287] width 51 height 21
type input "Landscaping Maintenance"
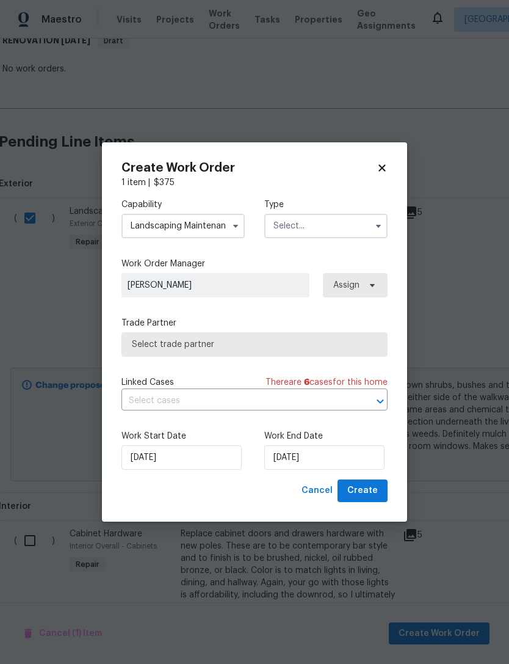
click at [345, 226] on input "text" at bounding box center [325, 226] width 123 height 24
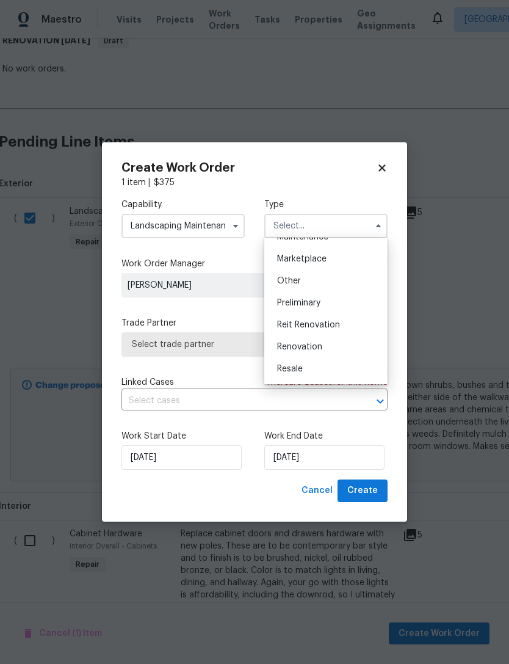
scroll to position [213, 0]
click at [335, 349] on div "Renovation" at bounding box center [325, 346] width 117 height 22
type input "Renovation"
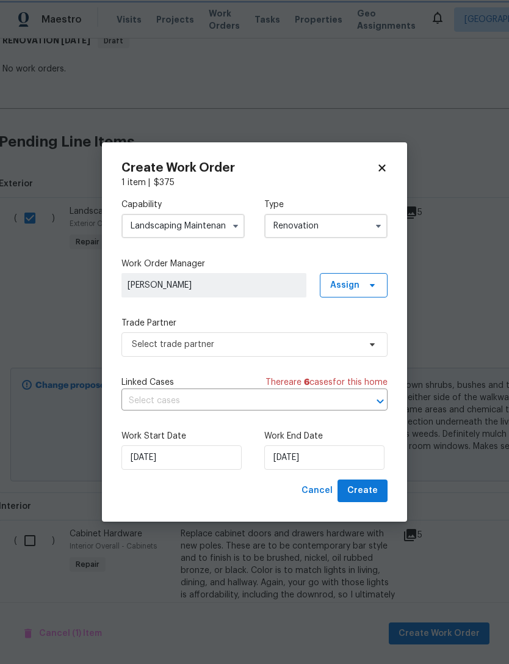
scroll to position [0, 0]
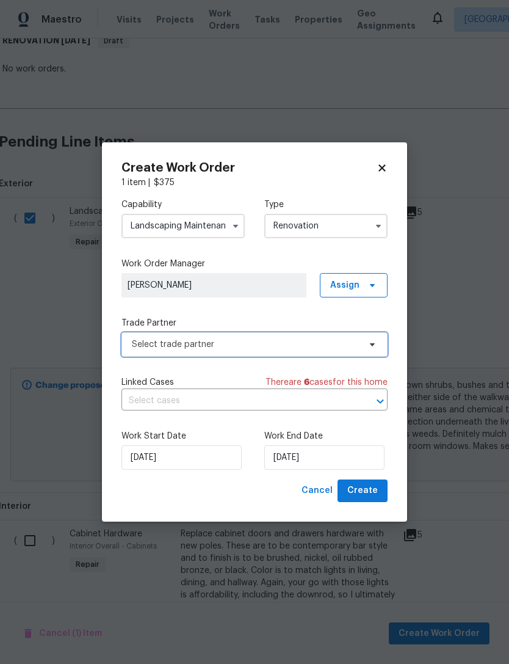
click at [139, 348] on span "Select trade partner" at bounding box center [246, 344] width 228 height 12
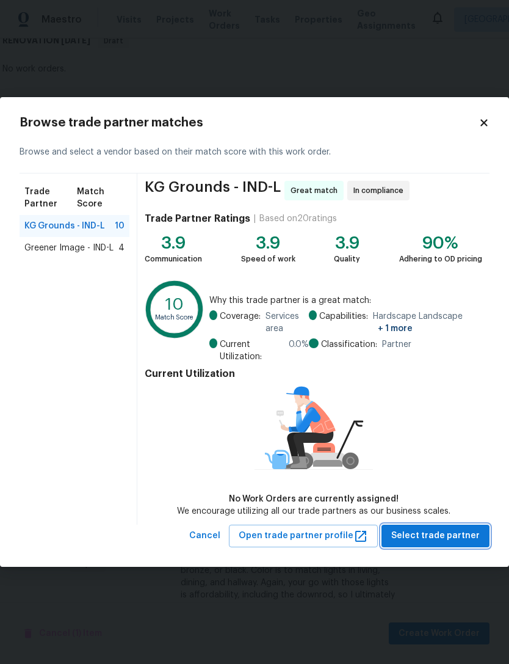
click at [456, 533] on span "Select trade partner" at bounding box center [435, 535] width 89 height 15
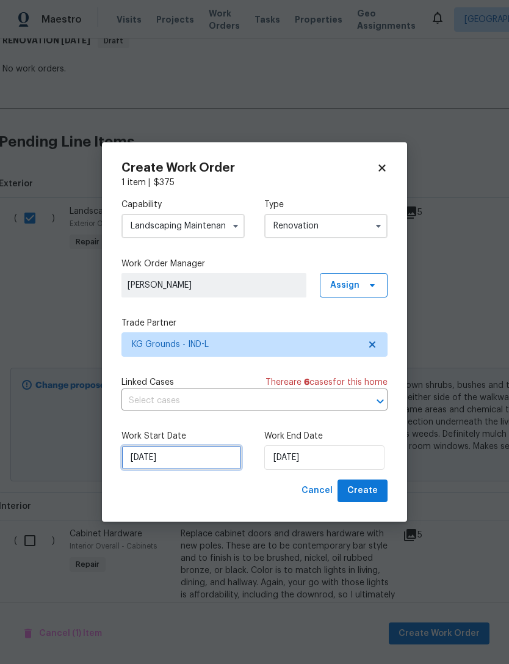
click at [137, 459] on input "9/6/2025" at bounding box center [182, 457] width 120 height 24
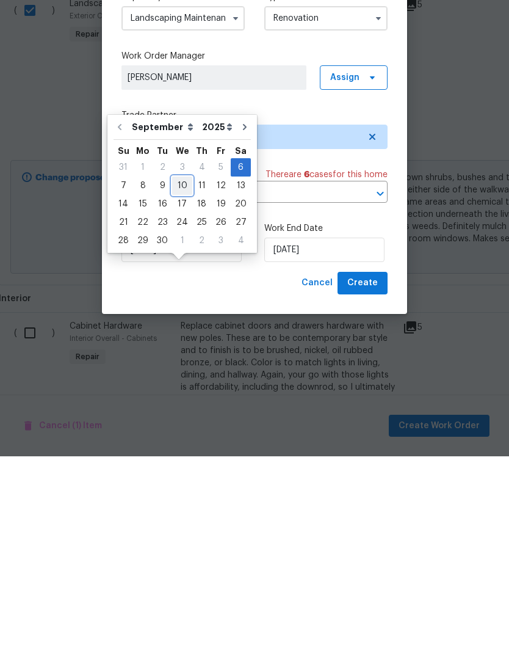
click at [176, 385] on div "10" at bounding box center [182, 393] width 20 height 17
type input "[DATE]"
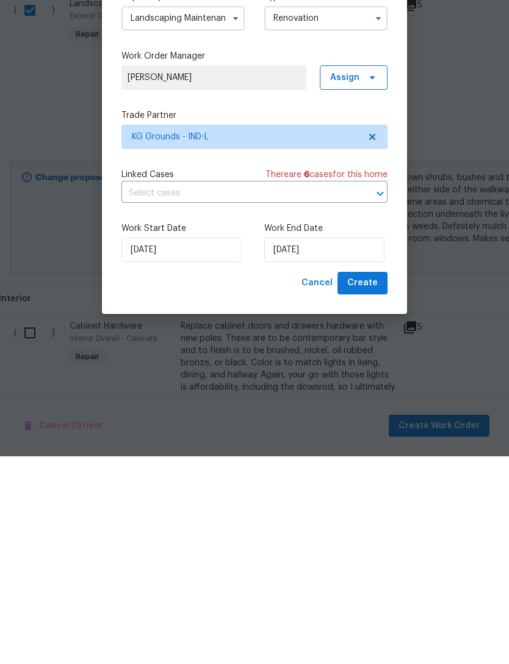
scroll to position [39, 0]
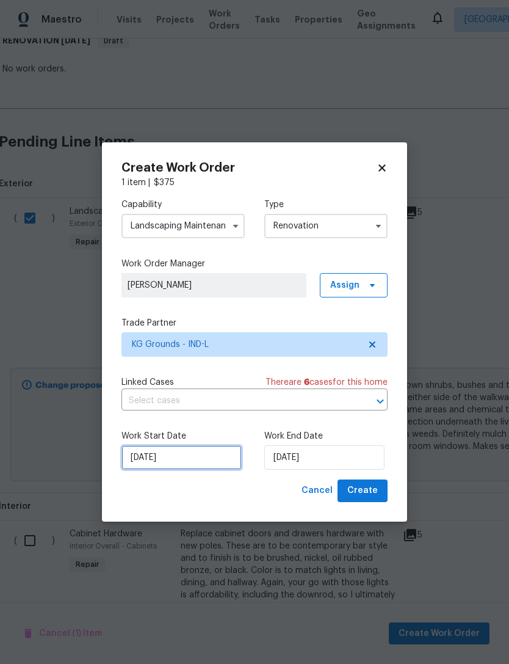
click at [145, 459] on input "[DATE]" at bounding box center [182, 457] width 120 height 24
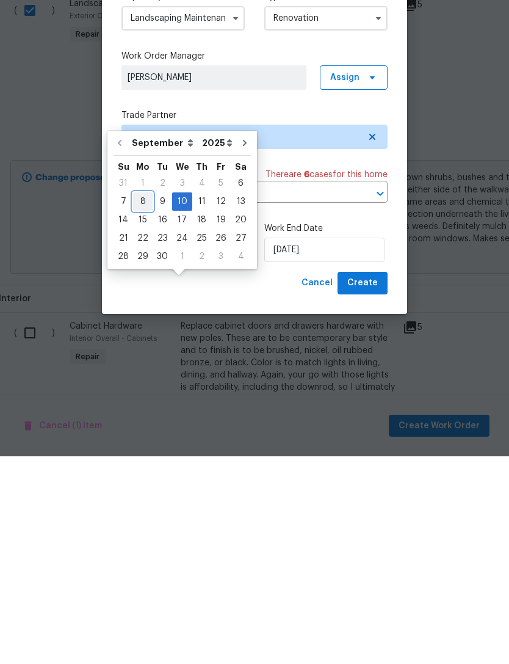
click at [142, 401] on div "8" at bounding box center [143, 409] width 20 height 17
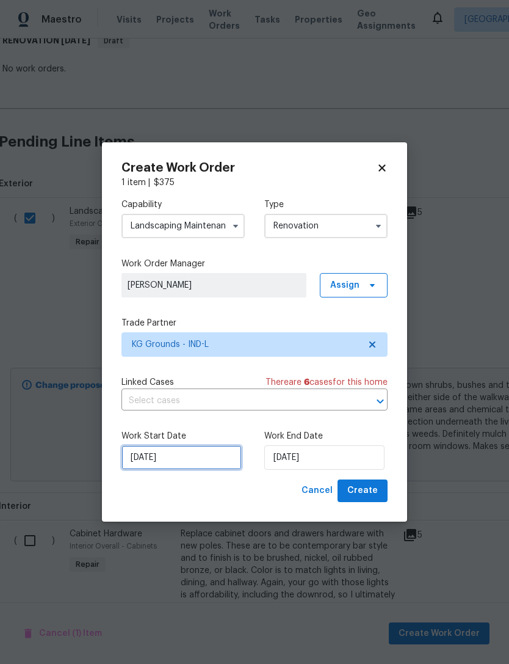
click at [136, 460] on input "[DATE]" at bounding box center [182, 457] width 120 height 24
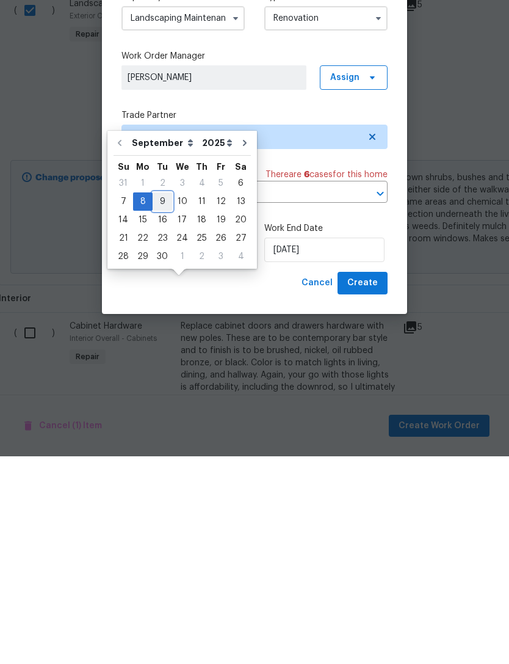
click at [155, 401] on div "9" at bounding box center [163, 409] width 20 height 17
type input "9/9/2025"
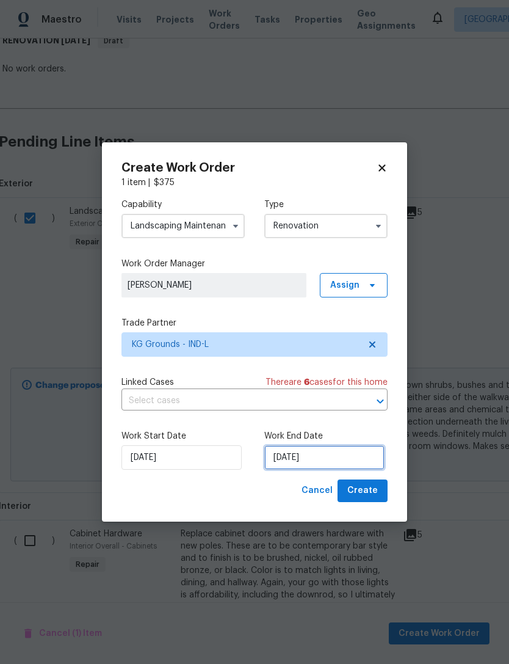
click at [357, 454] on input "[DATE]" at bounding box center [324, 457] width 120 height 24
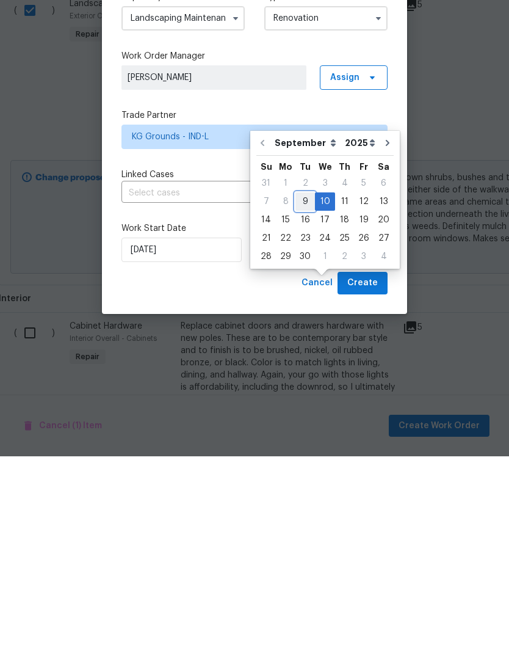
click at [303, 401] on div "9" at bounding box center [306, 409] width 20 height 17
type input "9/9/2025"
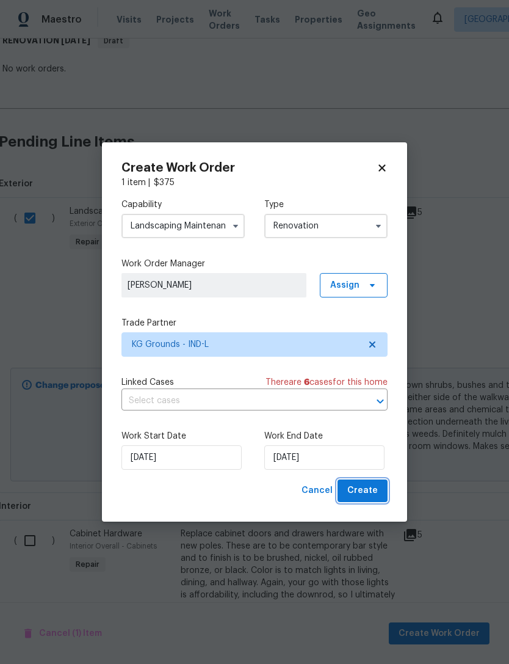
click at [377, 487] on span "Create" at bounding box center [362, 490] width 31 height 15
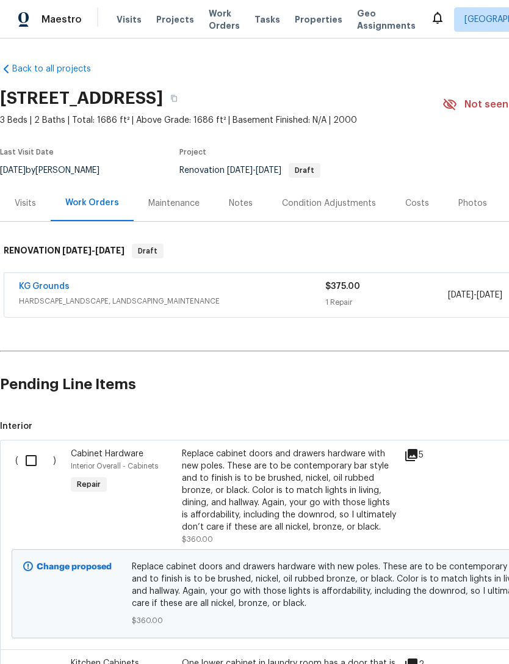
scroll to position [0, 0]
click at [26, 185] on div "Visits" at bounding box center [25, 203] width 51 height 36
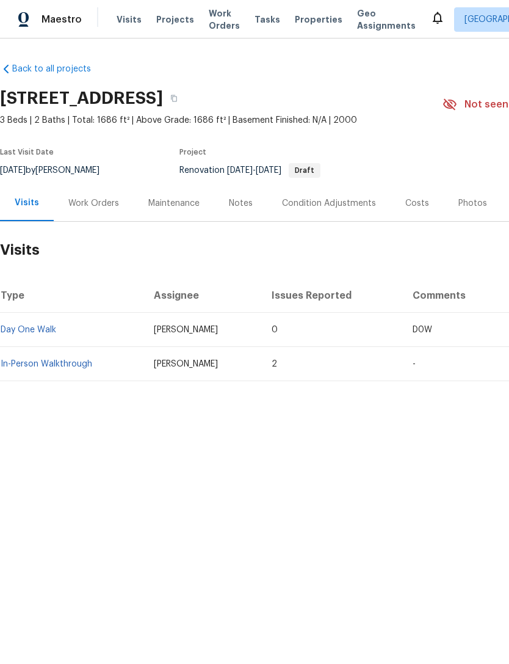
click at [87, 206] on div "Work Orders" at bounding box center [93, 203] width 51 height 12
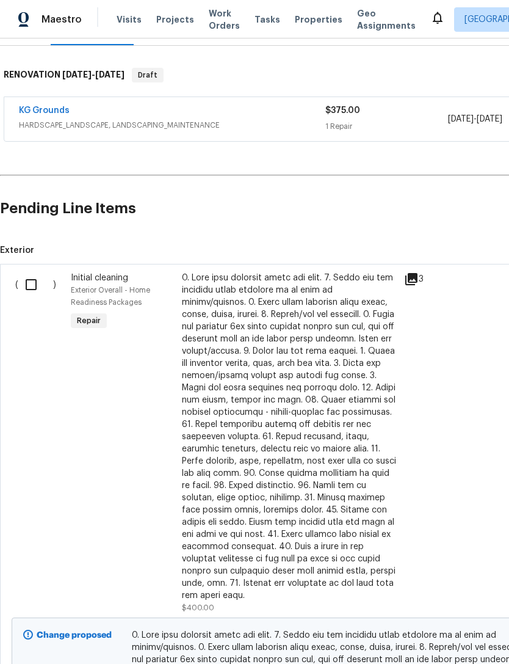
scroll to position [176, 0]
click at [31, 289] on input "checkbox" at bounding box center [35, 285] width 35 height 26
checkbox input "true"
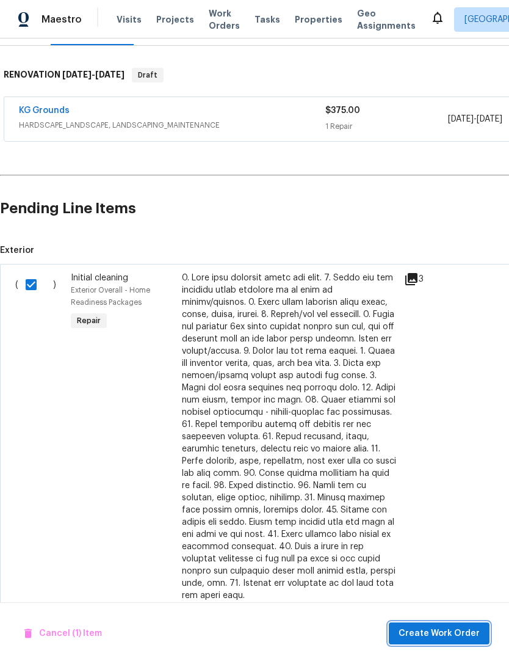
click at [449, 633] on span "Create Work Order" at bounding box center [439, 633] width 81 height 15
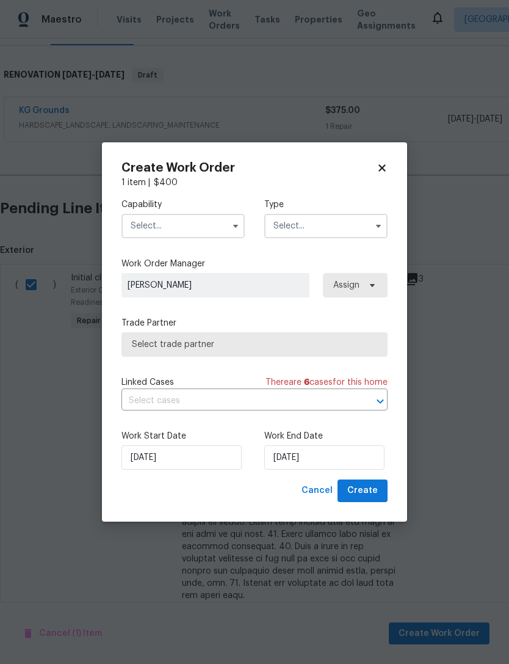
click at [143, 222] on input "text" at bounding box center [183, 226] width 123 height 24
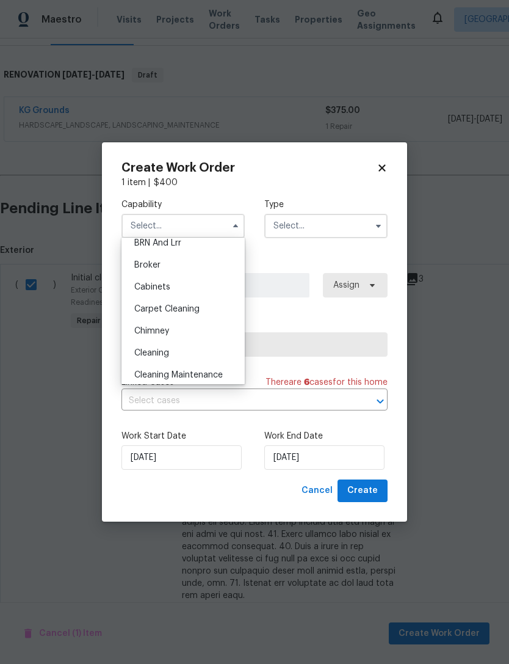
scroll to position [75, 0]
click at [143, 354] on span "Cleaning" at bounding box center [151, 352] width 35 height 9
type input "Cleaning"
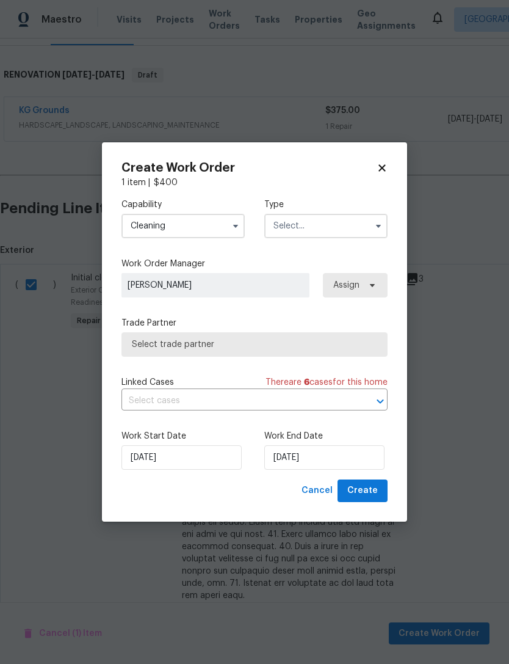
click at [348, 220] on input "text" at bounding box center [325, 226] width 123 height 24
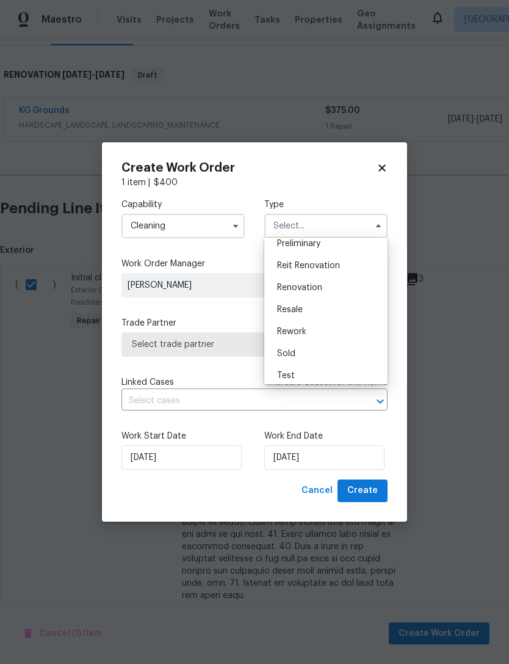
scroll to position [277, 0]
click at [339, 281] on div "Renovation" at bounding box center [325, 282] width 117 height 22
type input "Renovation"
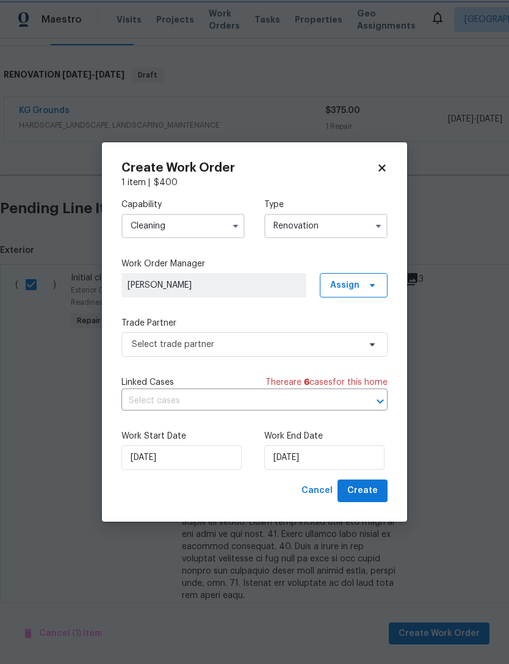
scroll to position [0, 0]
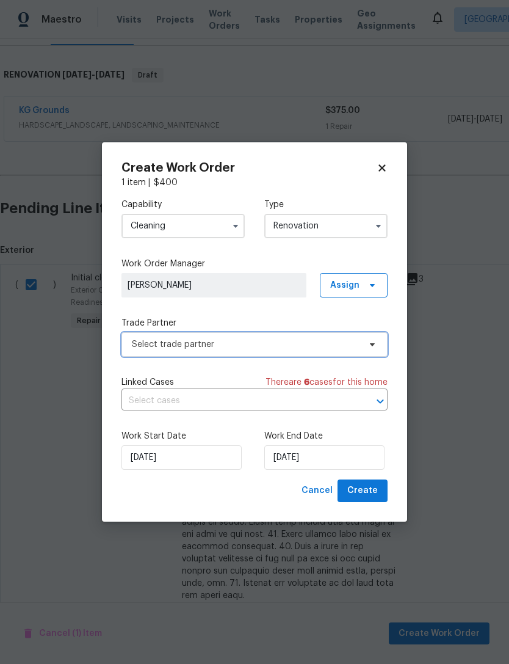
click at [141, 345] on span "Select trade partner" at bounding box center [246, 344] width 228 height 12
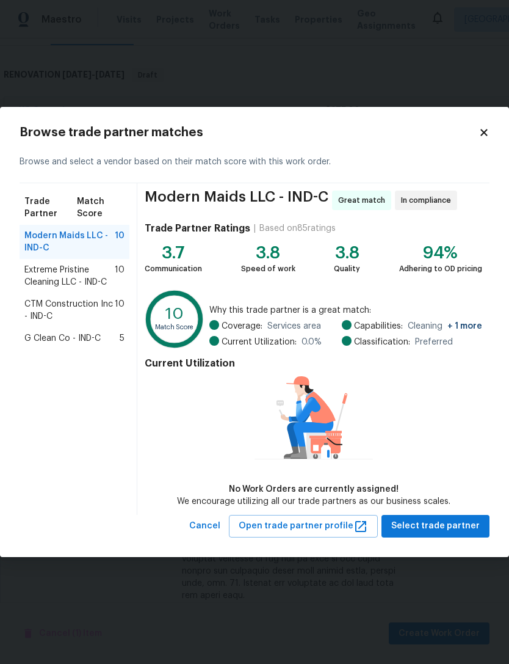
click at [39, 277] on span "Extreme Pristine Cleaning LLC - IND-C" at bounding box center [69, 276] width 90 height 24
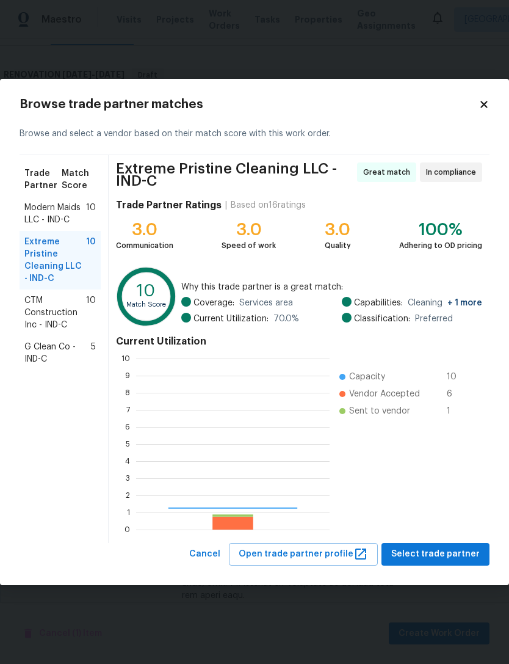
scroll to position [171, 194]
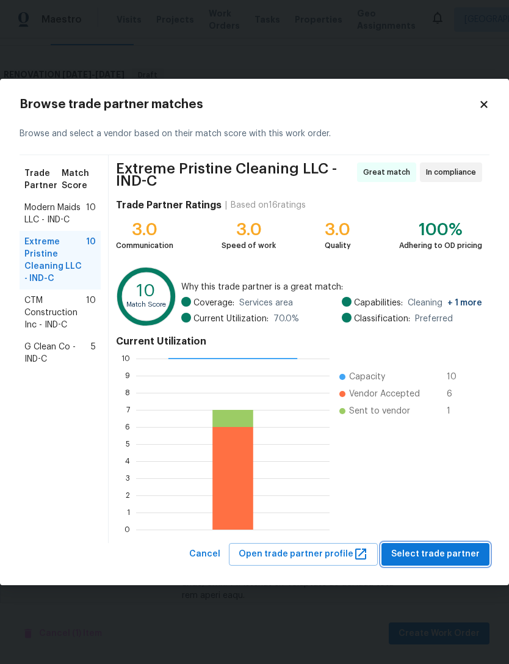
click at [448, 551] on span "Select trade partner" at bounding box center [435, 553] width 89 height 15
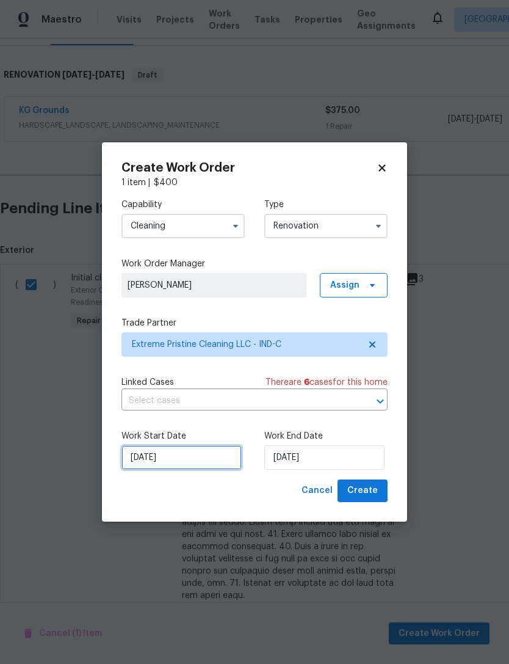
click at [138, 463] on input "9/6/2025" at bounding box center [182, 457] width 120 height 24
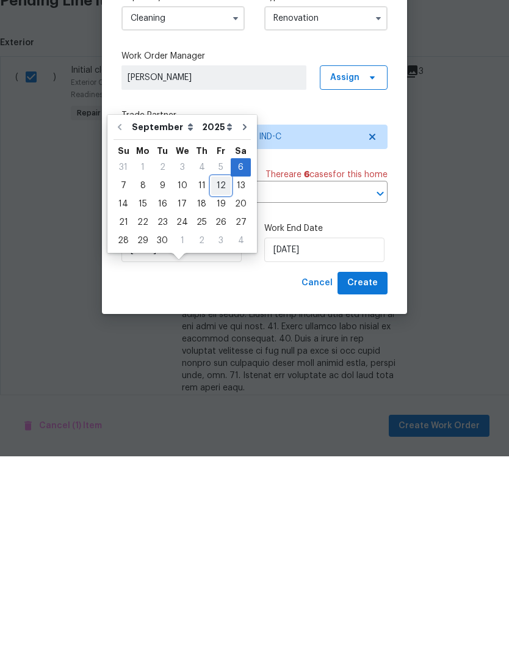
click at [216, 385] on div "12" at bounding box center [221, 393] width 20 height 17
type input "[DATE]"
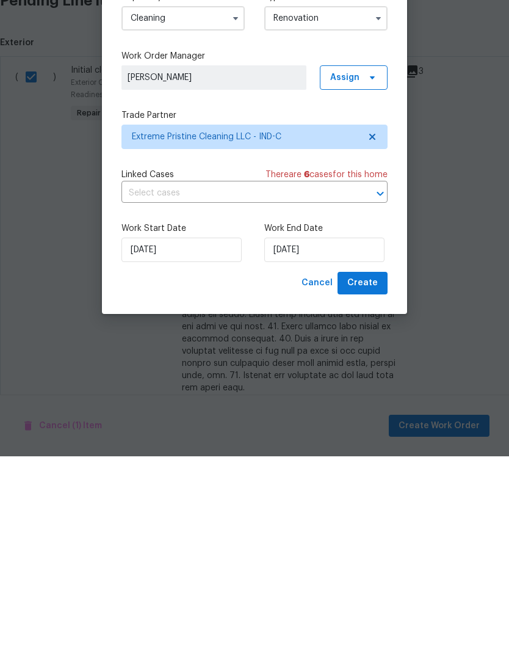
scroll to position [39, 0]
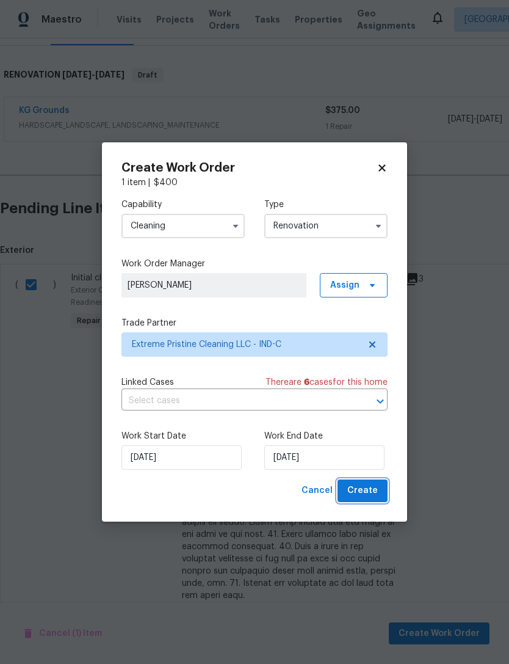
click at [381, 490] on button "Create" at bounding box center [363, 490] width 50 height 23
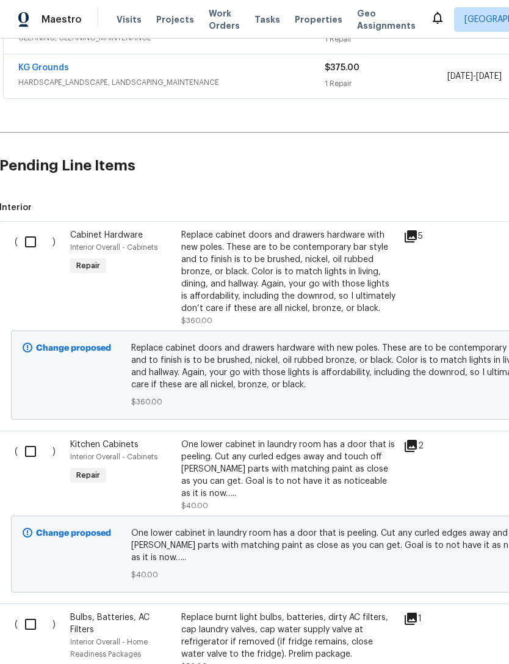
scroll to position [263, 1]
click at [326, 242] on div "Replace cabinet doors and drawers hardware with new poles. These are to be cont…" at bounding box center [288, 272] width 215 height 85
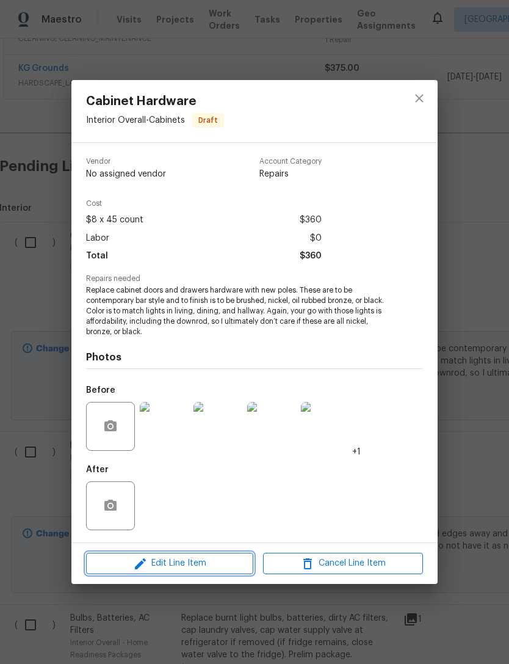
click at [124, 562] on span "Edit Line Item" at bounding box center [170, 563] width 160 height 15
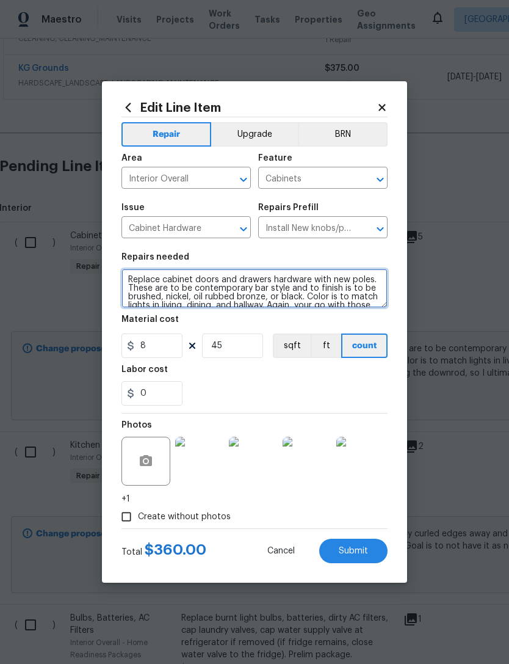
click at [180, 288] on textarea "Replace cabinet doors and drawers hardware with new poles. These are to be cont…" at bounding box center [255, 288] width 266 height 39
click at [366, 277] on textarea "Replace cabinet doors and drawers hardware with new poles. These are to be cont…" at bounding box center [255, 288] width 266 height 39
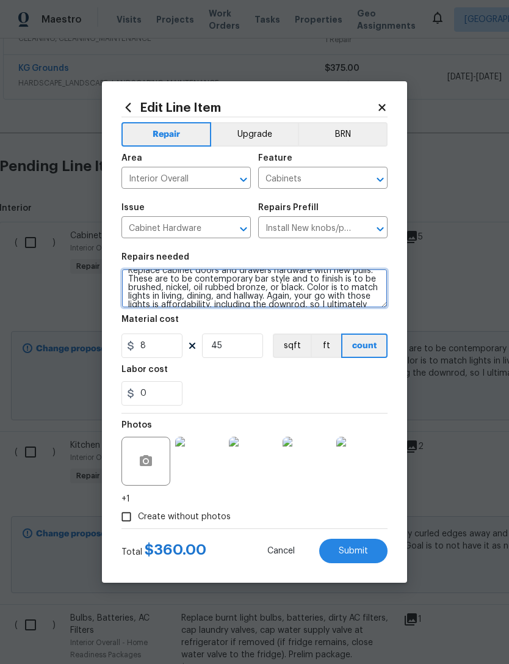
scroll to position [10, 0]
click at [292, 287] on textarea "Replace cabinet doors and drawers hardware with new pulls. These are to be cont…" at bounding box center [255, 288] width 266 height 39
click at [292, 286] on textarea "Replace cabinet doors and drawers hardware with new pulls. These are to be cont…" at bounding box center [255, 288] width 266 height 39
click at [203, 288] on textarea "Replace cabinet doors and drawers hardware with new pulls. These are to be cont…" at bounding box center [255, 288] width 266 height 39
click at [203, 287] on textarea "Replace cabinet doors and drawers hardware with new pulls. These are to be cont…" at bounding box center [255, 288] width 266 height 39
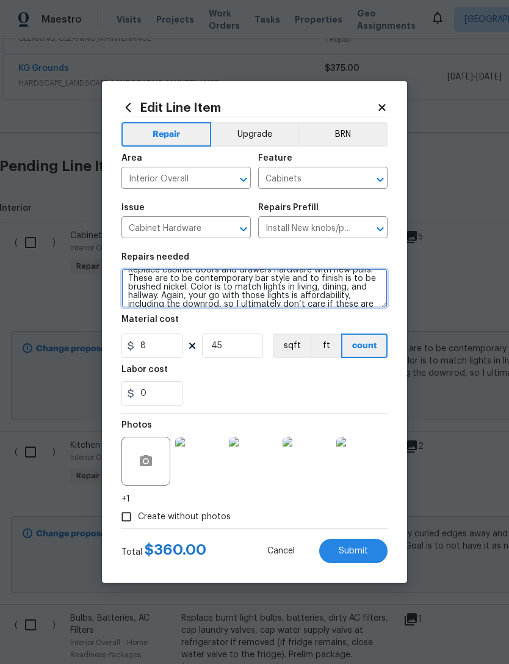
click at [134, 284] on textarea "Replace cabinet doors and drawers hardware with new pulls. These are to be cont…" at bounding box center [255, 288] width 266 height 39
click at [199, 285] on textarea "Replace cabinet doors and drawers hardware with new pulls. These are to be cont…" at bounding box center [255, 288] width 266 height 39
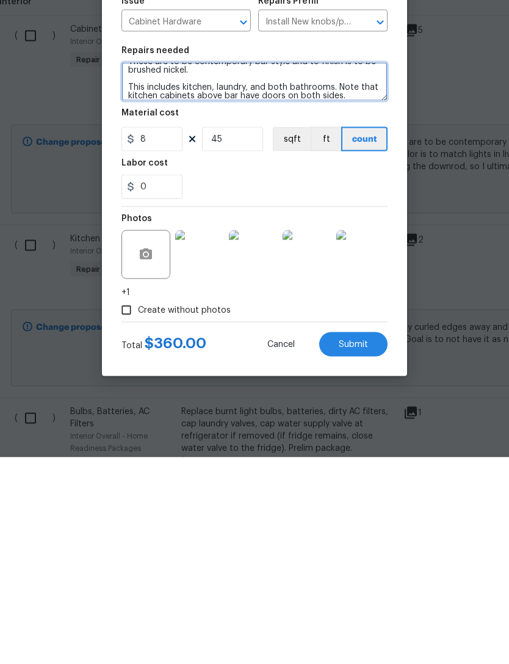
scroll to position [39, 0]
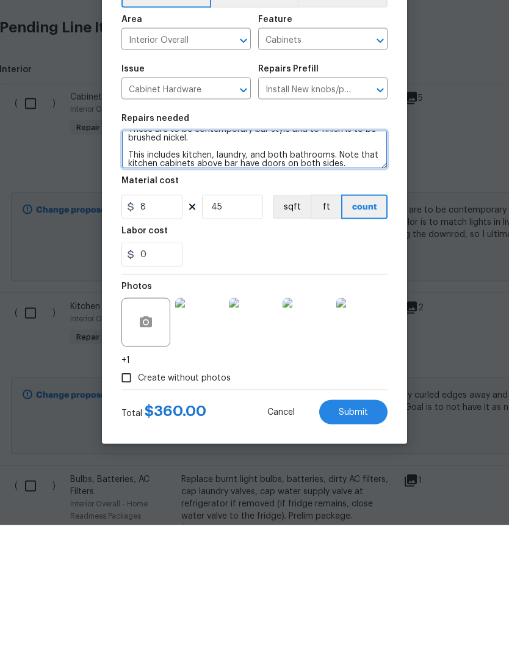
type textarea "Replace cabinet doors and drawers hardware with new pulls. These are to be cont…"
click at [375, 539] on button "Submit" at bounding box center [353, 551] width 68 height 24
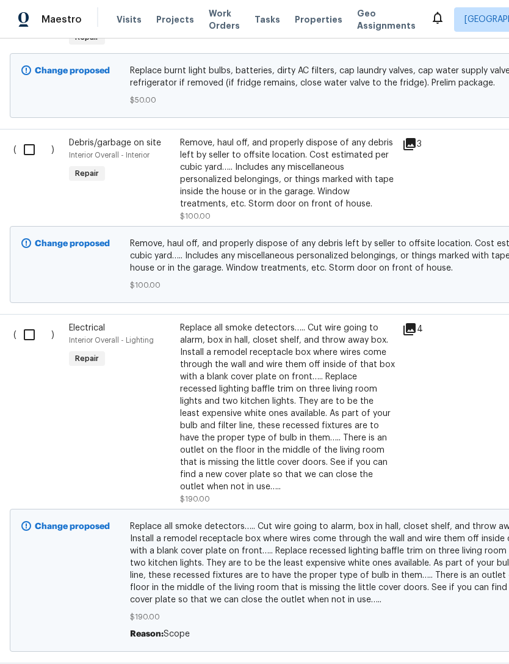
scroll to position [876, 2]
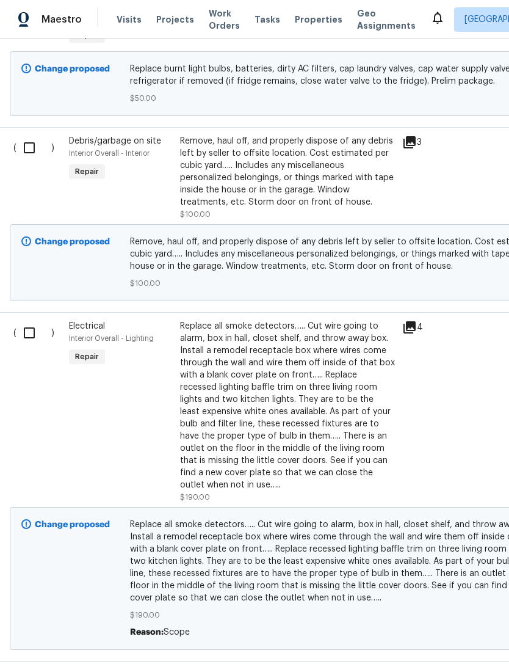
click at [339, 368] on div "Replace all smoke detectors….. Cut wire going to alarm, box in hall, closet she…" at bounding box center [287, 405] width 215 height 171
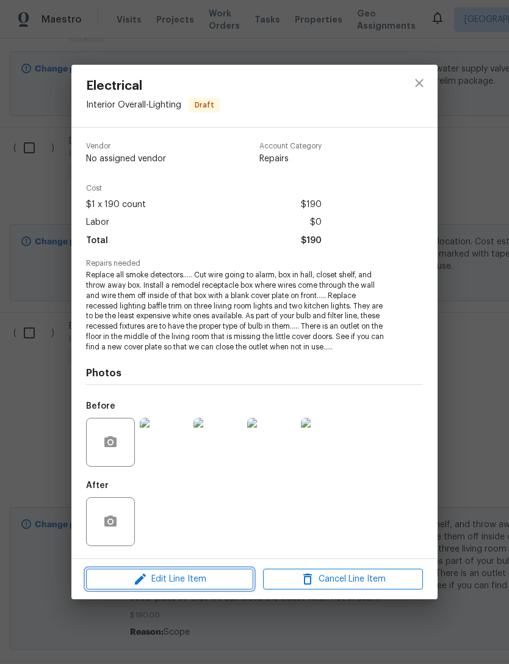
click at [139, 582] on icon "button" at bounding box center [140, 578] width 11 height 11
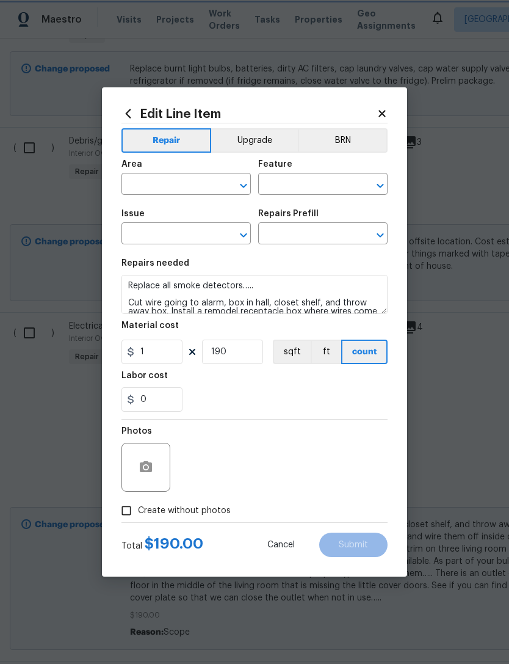
type input "Interior Overall"
type input "Lighting"
type input "Electrical"
type input "Terminate/Conceal Wiring $50.00"
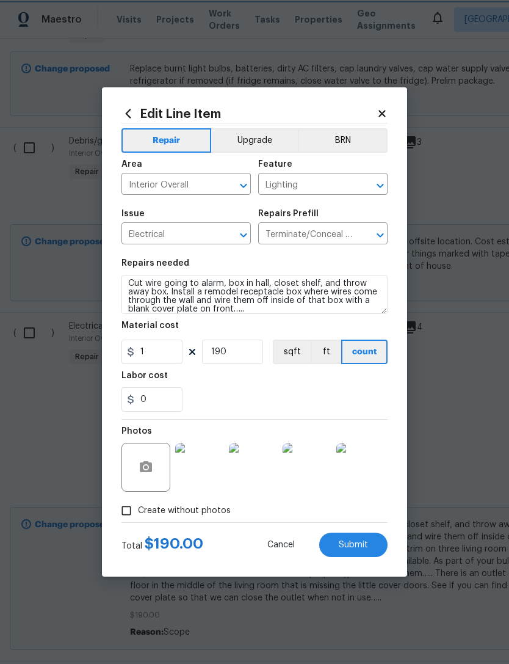
scroll to position [20, 0]
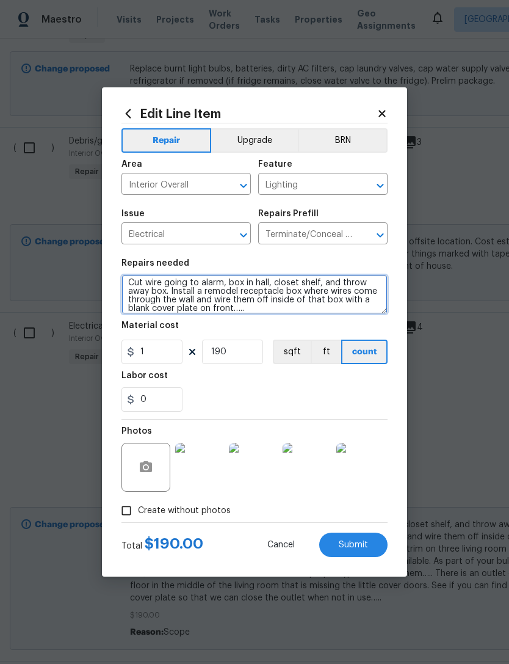
click at [227, 284] on textarea "Replace all smoke detectors….. Cut wire going to alarm, box in hall, closet she…" at bounding box center [255, 294] width 266 height 39
click at [272, 285] on textarea "Replace all smoke detectors….. Cut wire going to alarm box in hall, closet shel…" at bounding box center [255, 294] width 266 height 39
click at [267, 285] on textarea "Replace all smoke detectors….. Cut wire going to alarm box in hall, closet shel…" at bounding box center [255, 294] width 266 height 39
click at [190, 298] on textarea "Replace all smoke detectors….. Cut wire going to alarm box in hall closet shelf…" at bounding box center [255, 294] width 266 height 39
click at [244, 285] on textarea "Replace all smoke detectors….. Cut wire going to alarm box in hall closet shelf…" at bounding box center [255, 294] width 266 height 39
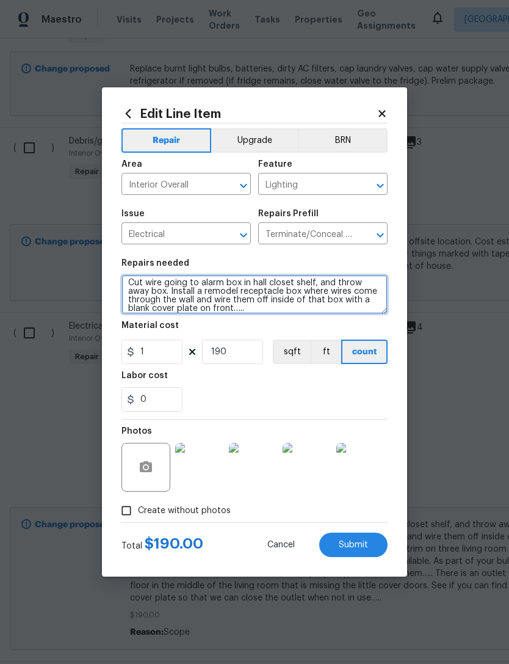
click at [244, 285] on textarea "Replace all smoke detectors….. Cut wire going to alarm box in hall closet shelf…" at bounding box center [255, 294] width 266 height 39
click at [223, 299] on textarea "Replace all smoke detectors….. Cut wire going to alarm box on hall closet shelf…" at bounding box center [255, 294] width 266 height 39
click at [276, 300] on textarea "Replace all smoke detectors….. Cut wire going to alarm box on hall closet shelf…" at bounding box center [255, 294] width 266 height 39
click at [144, 303] on textarea "Replace all smoke detectors….. Cut wire going to alarm box on hall closet shelf…" at bounding box center [255, 294] width 266 height 39
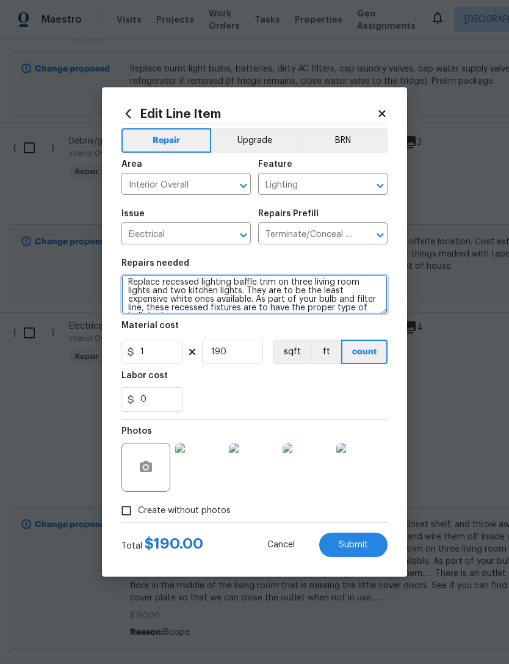
scroll to position [65, 0]
click at [256, 296] on textarea "Replace all smoke detectors….. Cut wire going to alarm box on hall closet shelf…" at bounding box center [255, 294] width 266 height 39
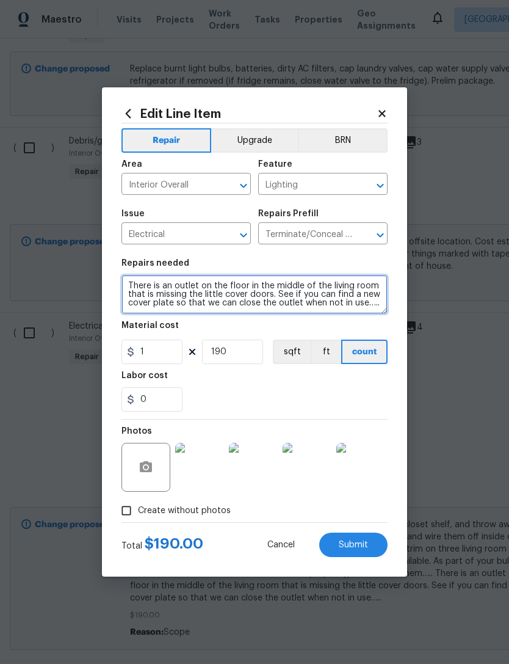
scroll to position [111, 0]
click at [360, 305] on textarea "Replace all smoke detectors….. Cut wire going to alarm box on hall closet shelf…" at bounding box center [255, 294] width 266 height 39
click at [136, 307] on textarea "Replace all smoke detectors….. Cut wire going to alarm box on hall closet shelf…" at bounding box center [255, 294] width 266 height 39
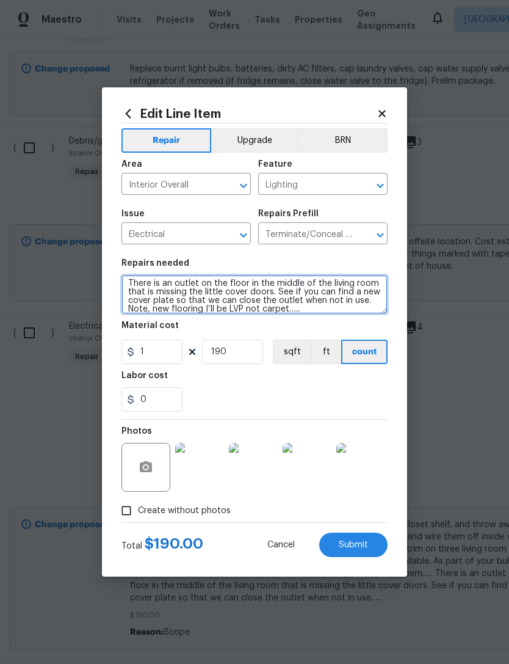
click at [135, 308] on textarea "Replace all smoke detectors….. Cut wire going to alarm box on hall closet shelf…" at bounding box center [255, 294] width 266 height 39
click at [351, 299] on textarea "Replace all smoke detectors….. Cut wire going to alarm box on hall closet shelf…" at bounding box center [255, 294] width 266 height 39
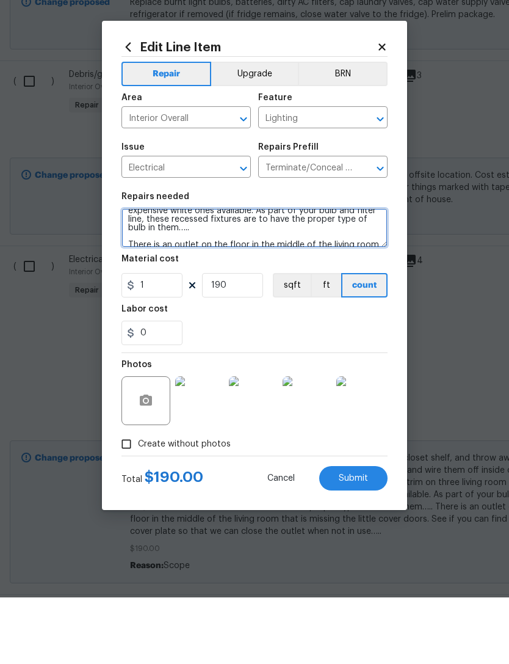
scroll to position [81, 0]
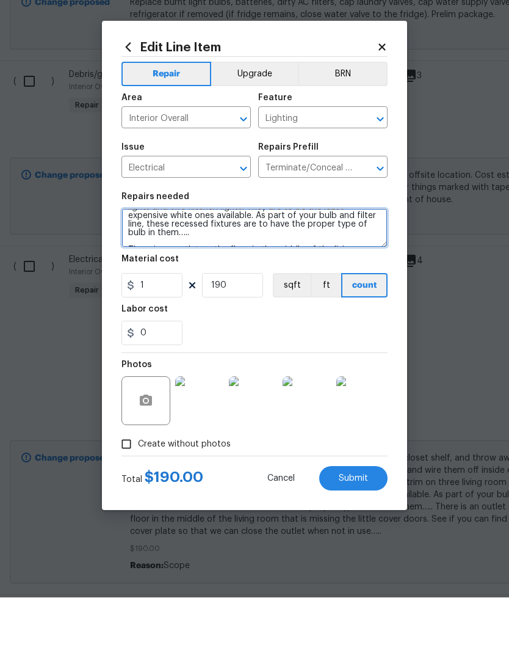
click at [342, 275] on textarea "Replace all smoke detectors….. Cut wire going to alarm box on hall closet shelf…" at bounding box center [255, 294] width 266 height 39
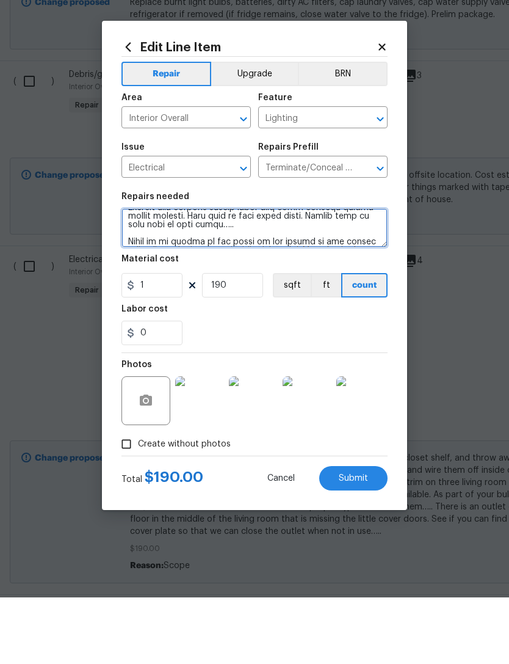
scroll to position [208, 0]
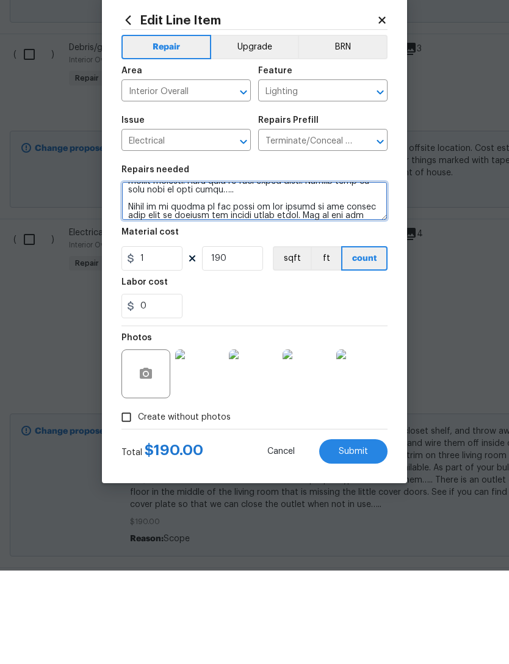
type textarea "Replace all smoke detectors….. Cut wire going to alarm box on hall closet shelf…"
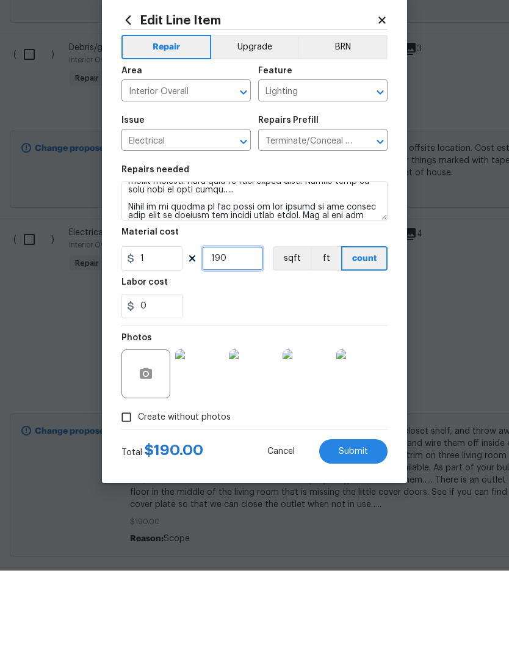
click at [244, 339] on input "190" at bounding box center [232, 351] width 61 height 24
type input "580"
click at [367, 387] on div "0" at bounding box center [255, 399] width 266 height 24
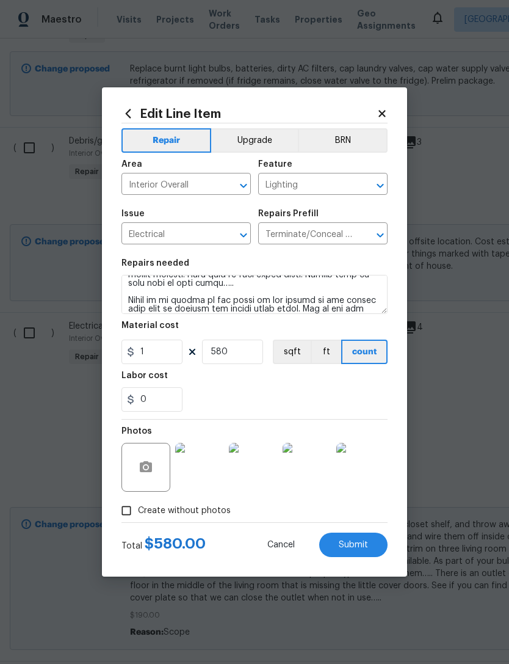
click at [372, 542] on button "Submit" at bounding box center [353, 544] width 68 height 24
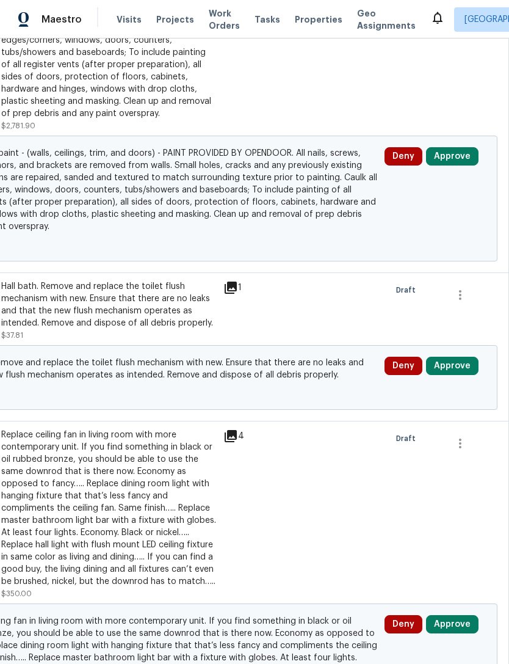
scroll to position [1740, 181]
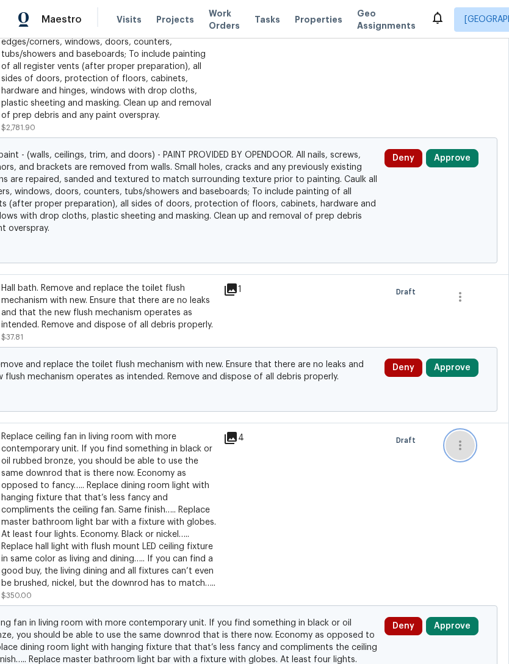
click at [460, 440] on icon "button" at bounding box center [460, 445] width 2 height 10
click at [475, 364] on li "Cancel" at bounding box center [469, 362] width 47 height 20
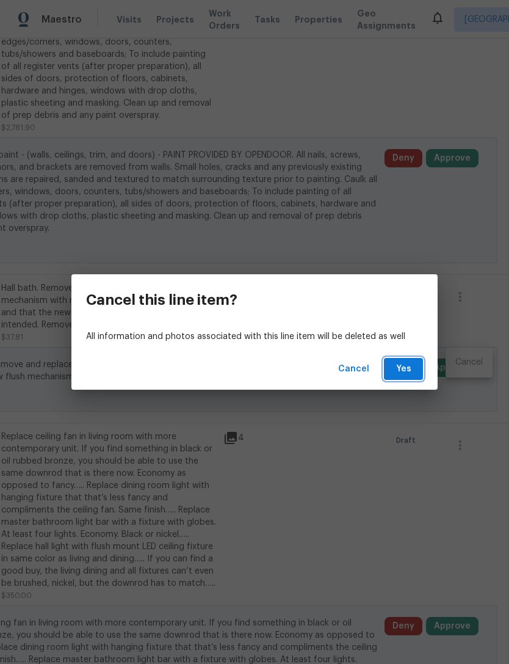
click at [410, 372] on span "Yes" at bounding box center [404, 368] width 20 height 15
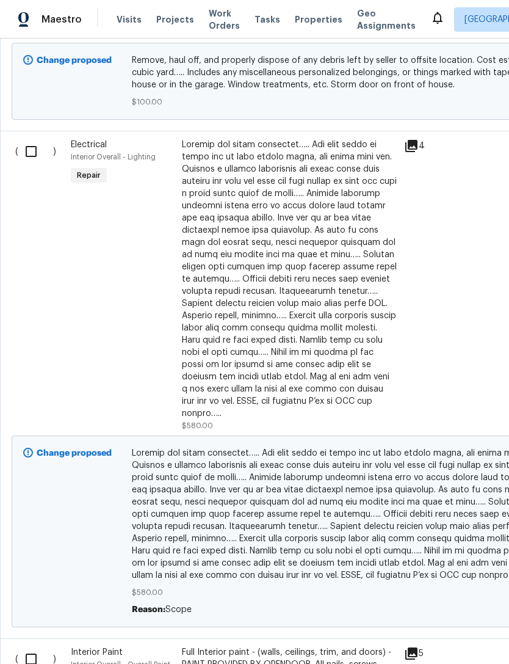
scroll to position [0, 0]
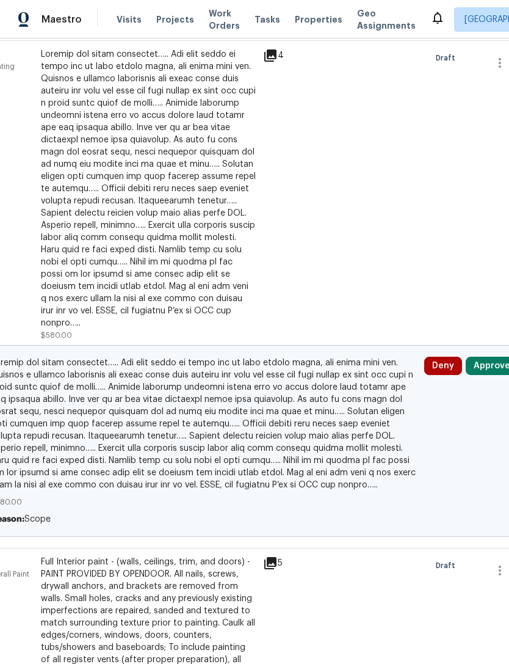
click at [56, 395] on span at bounding box center [204, 424] width 427 height 134
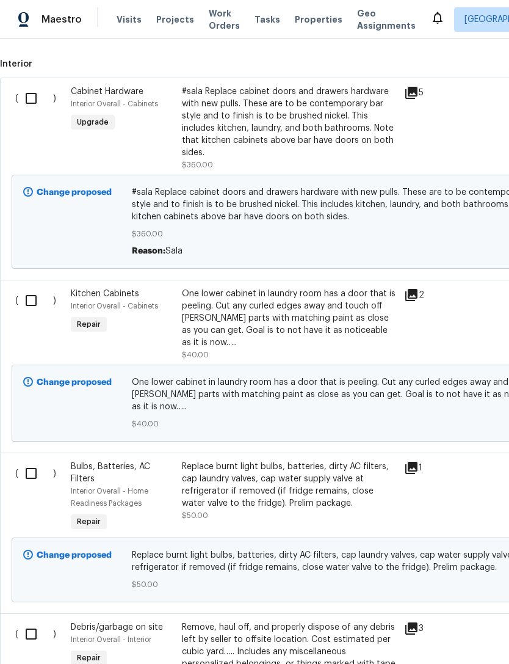
scroll to position [407, 0]
click at [34, 99] on input "checkbox" at bounding box center [35, 98] width 35 height 26
checkbox input "true"
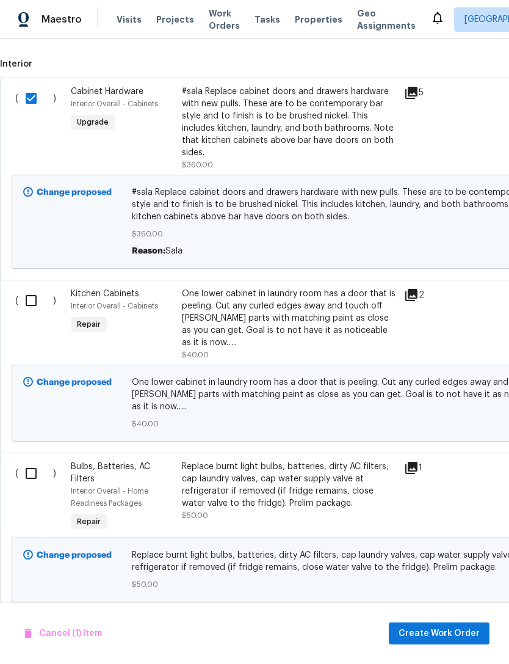
click at [35, 303] on input "checkbox" at bounding box center [35, 301] width 35 height 26
checkbox input "true"
click at [35, 460] on input "checkbox" at bounding box center [35, 473] width 35 height 26
checkbox input "true"
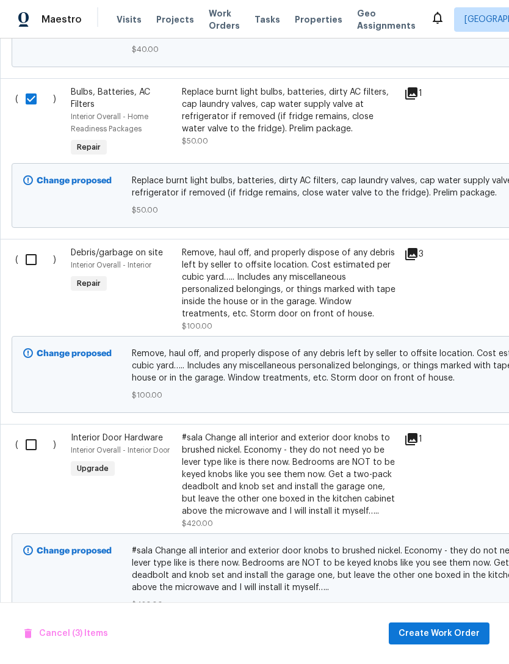
scroll to position [782, 0]
click at [32, 246] on input "checkbox" at bounding box center [35, 259] width 35 height 26
checkbox input "true"
click at [22, 431] on input "checkbox" at bounding box center [35, 444] width 35 height 26
checkbox input "true"
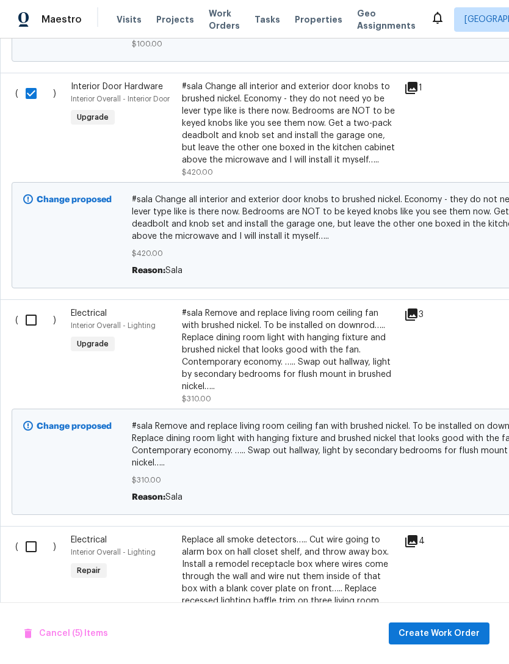
scroll to position [1125, 0]
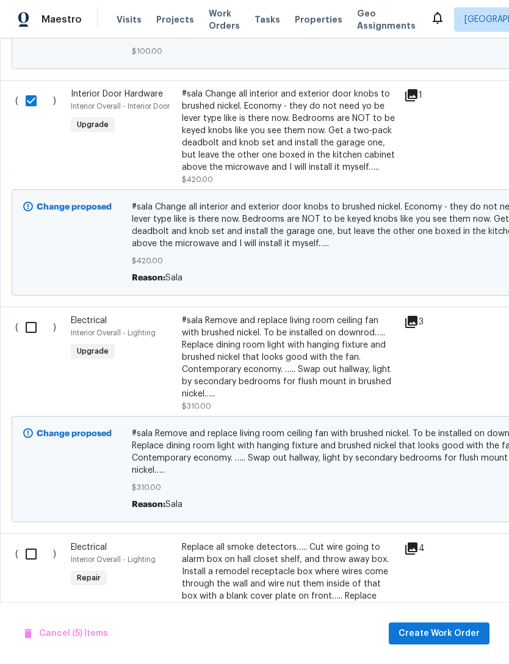
click at [33, 314] on input "checkbox" at bounding box center [35, 327] width 35 height 26
checkbox input "true"
click at [30, 541] on input "checkbox" at bounding box center [35, 554] width 35 height 26
checkbox input "true"
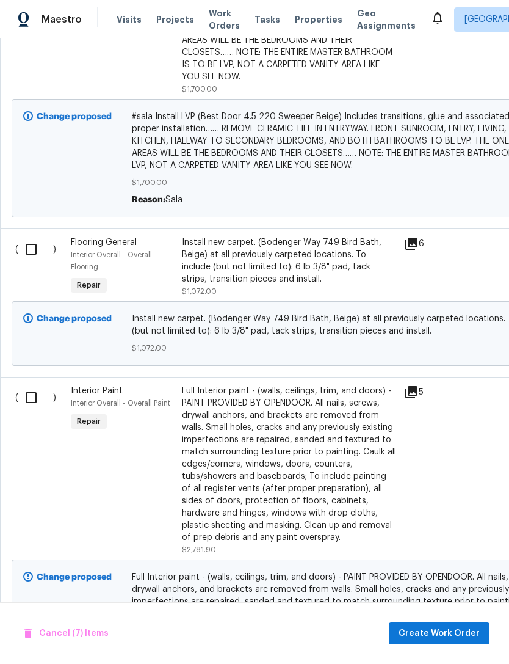
scroll to position [2128, 0]
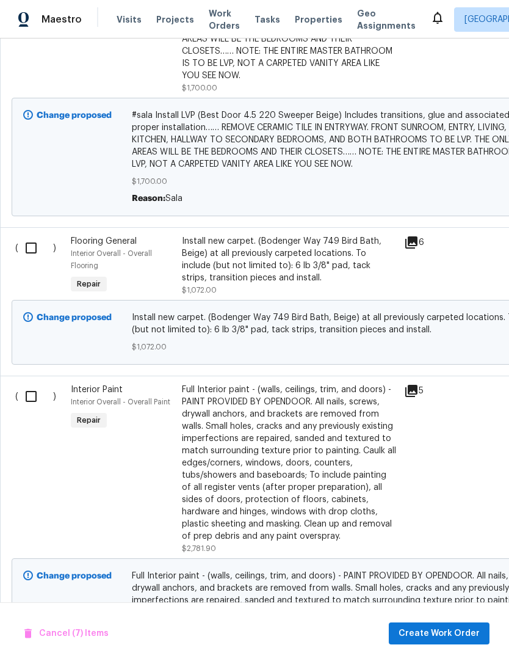
click at [30, 383] on input "checkbox" at bounding box center [35, 396] width 35 height 26
checkbox input "true"
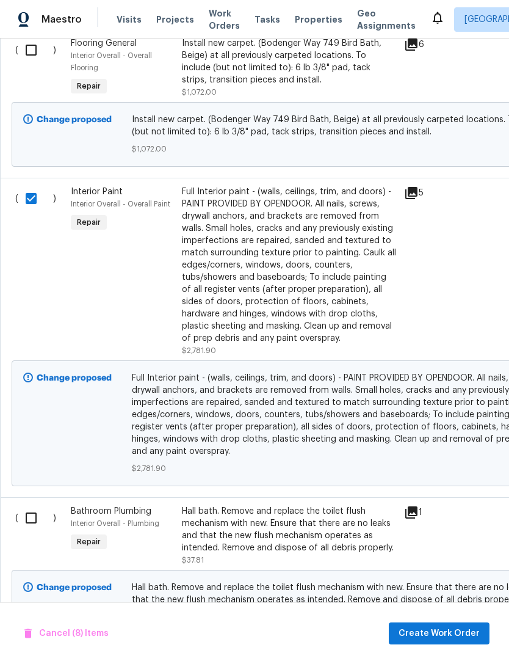
scroll to position [2326, 0]
click at [37, 505] on input "checkbox" at bounding box center [35, 518] width 35 height 26
checkbox input "true"
click at [454, 634] on span "Create Work Order" at bounding box center [439, 633] width 81 height 15
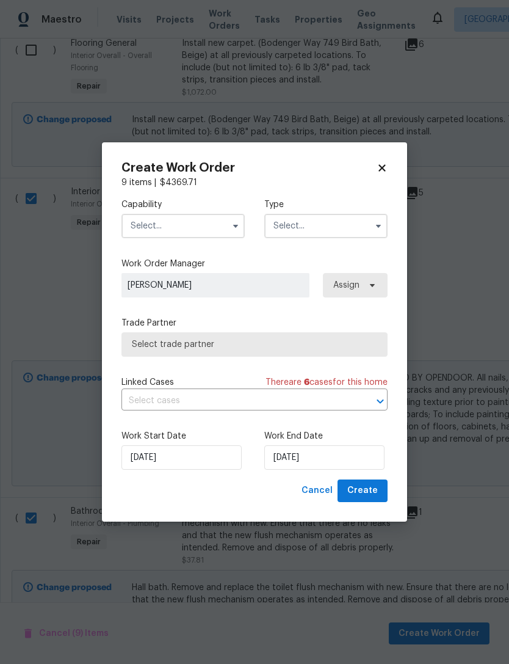
click at [140, 228] on input "text" at bounding box center [183, 226] width 123 height 24
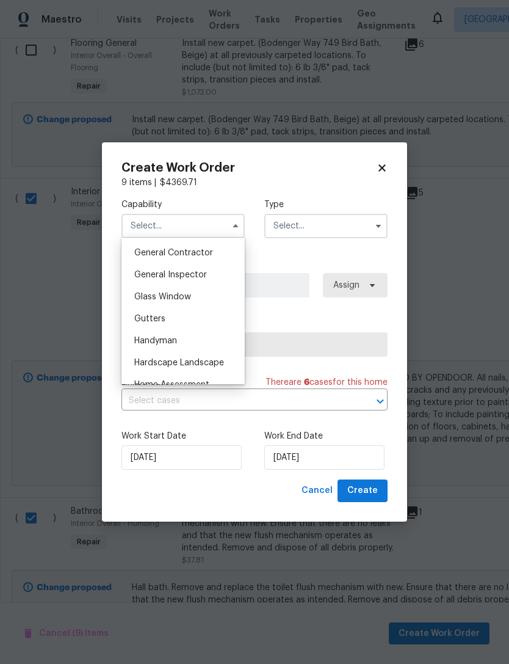
scroll to position [579, 0]
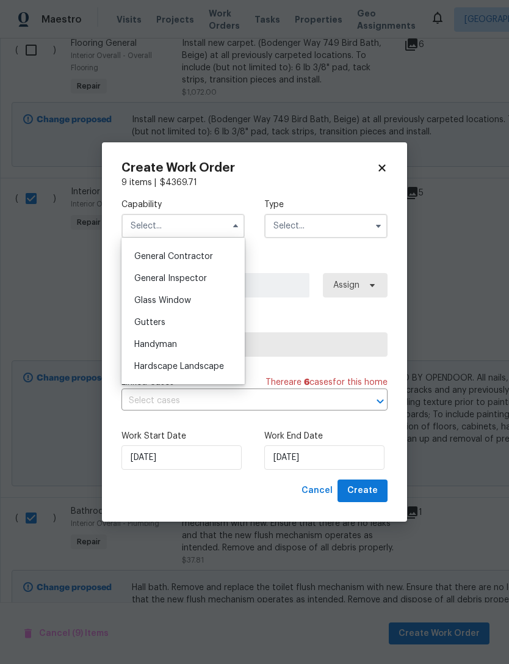
click at [154, 258] on span "General Contractor" at bounding box center [173, 256] width 79 height 9
type input "General Contractor"
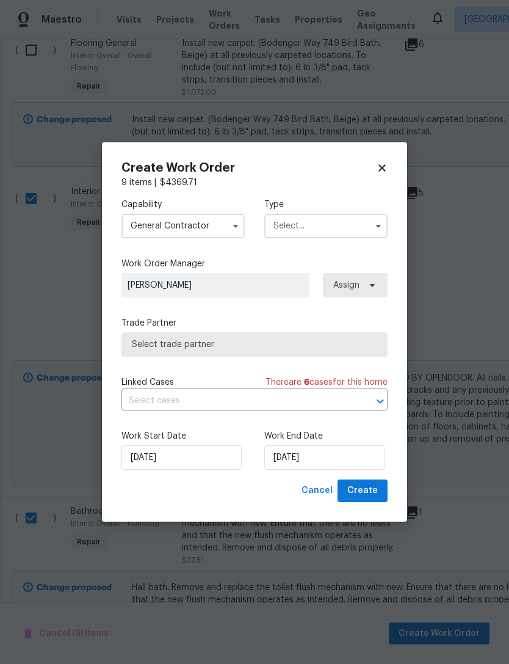
click at [352, 226] on input "text" at bounding box center [325, 226] width 123 height 24
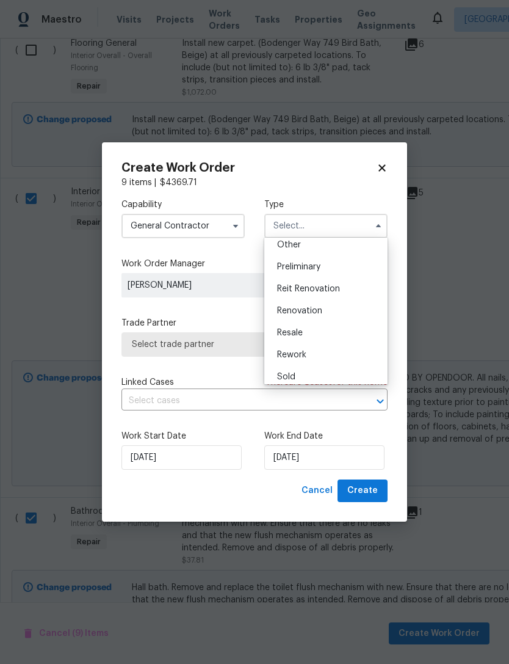
scroll to position [249, 0]
click at [341, 308] on div "Renovation" at bounding box center [325, 310] width 117 height 22
type input "Renovation"
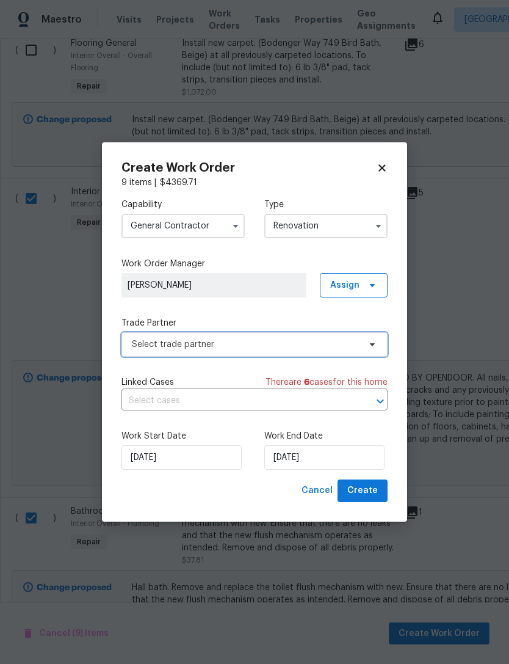
click at [142, 343] on span "Select trade partner" at bounding box center [246, 344] width 228 height 12
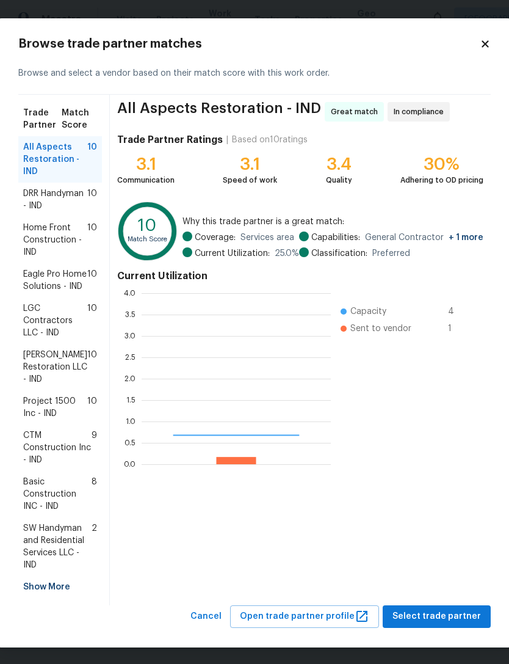
scroll to position [171, 189]
click at [42, 258] on span "Home Front Construction - IND" at bounding box center [55, 240] width 64 height 37
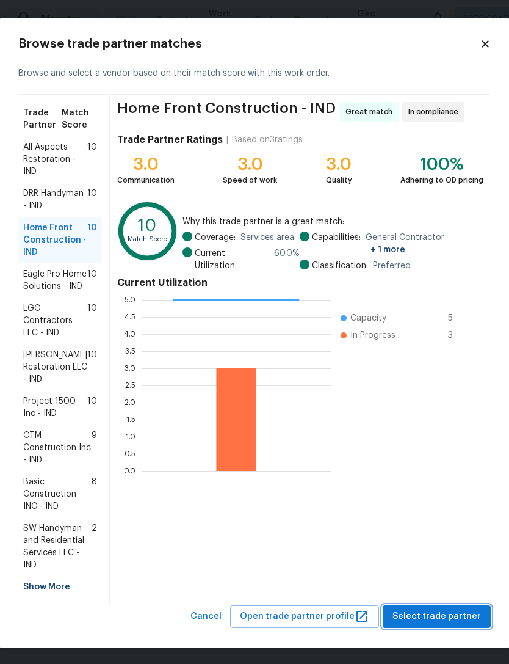
click at [462, 624] on span "Select trade partner" at bounding box center [437, 616] width 89 height 15
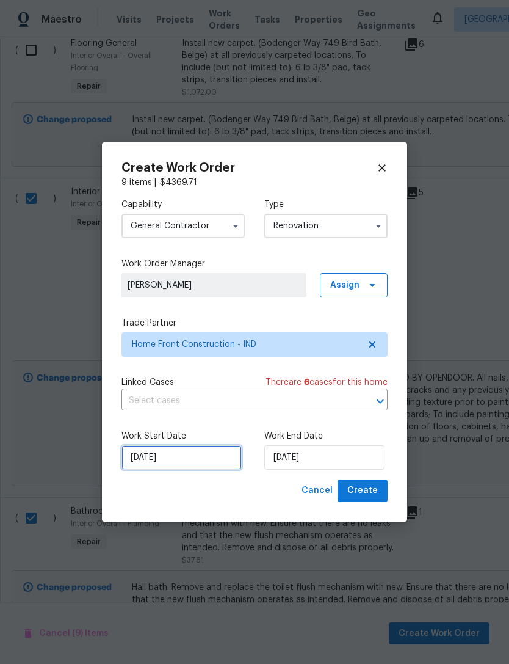
click at [172, 465] on input "[DATE]" at bounding box center [182, 457] width 120 height 24
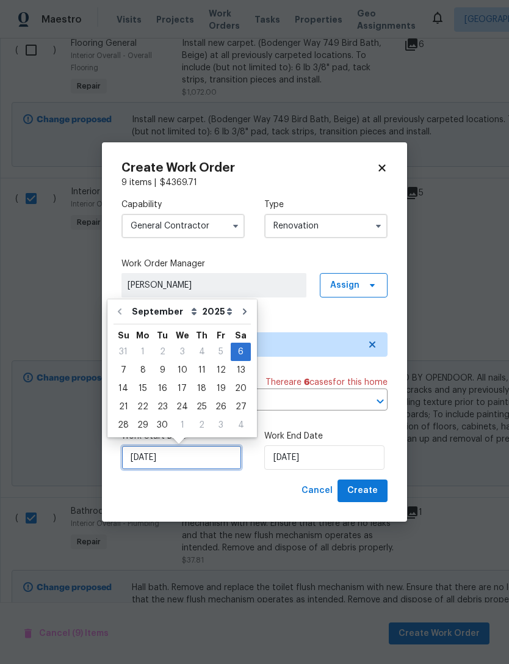
scroll to position [23, 0]
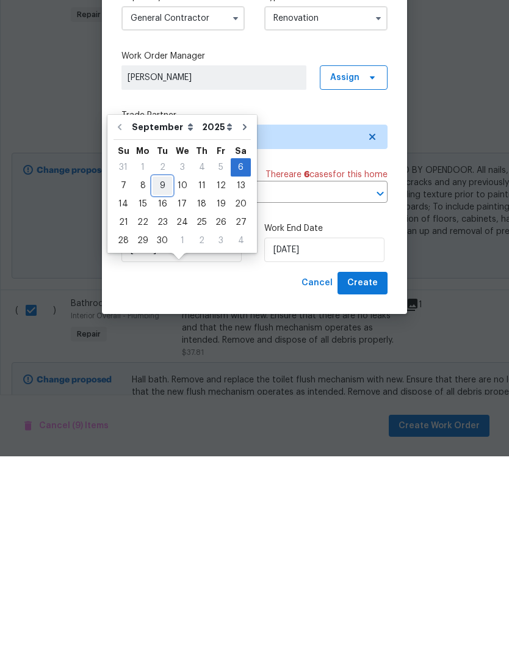
click at [163, 385] on div "9" at bounding box center [163, 393] width 20 height 17
type input "9/9/2025"
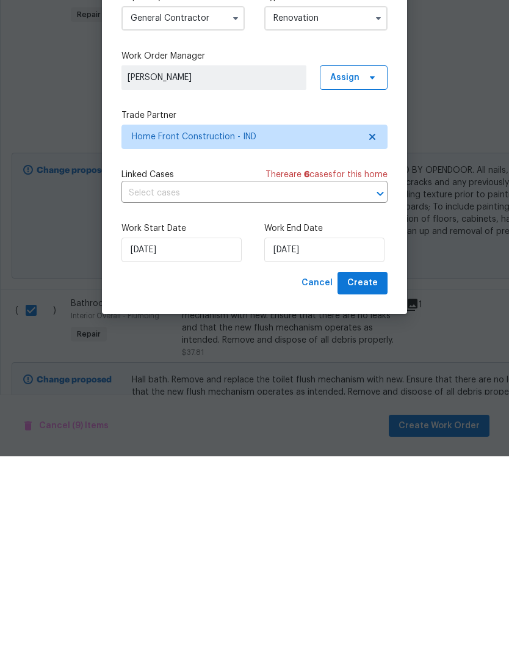
scroll to position [39, 0]
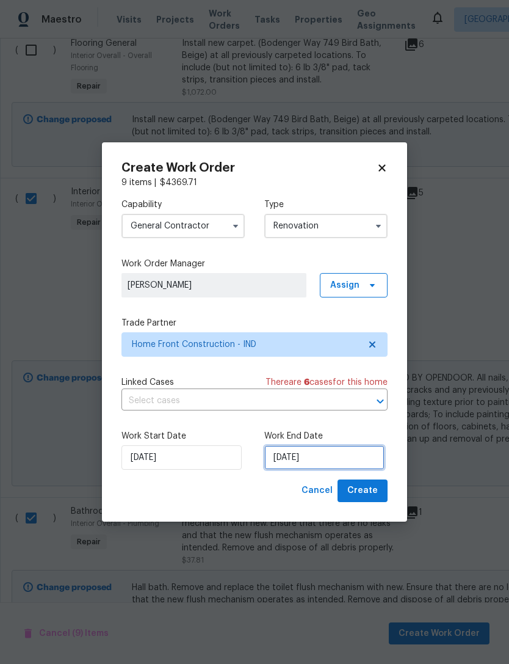
click at [346, 460] on input "9/9/2025" at bounding box center [324, 457] width 120 height 24
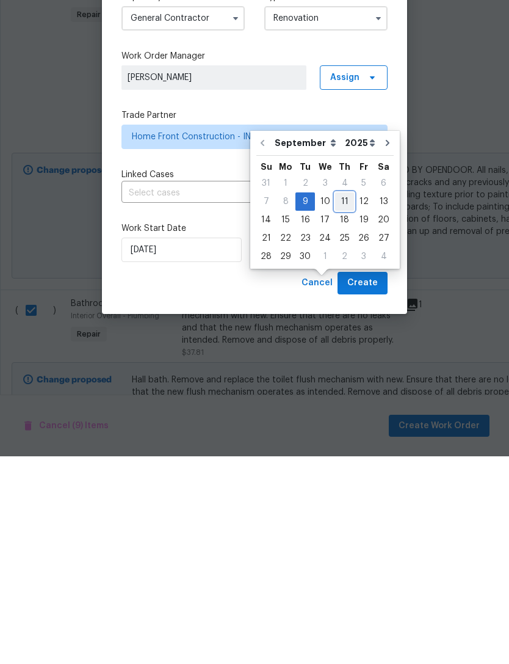
click at [342, 401] on div "11" at bounding box center [344, 409] width 19 height 17
type input "[DATE]"
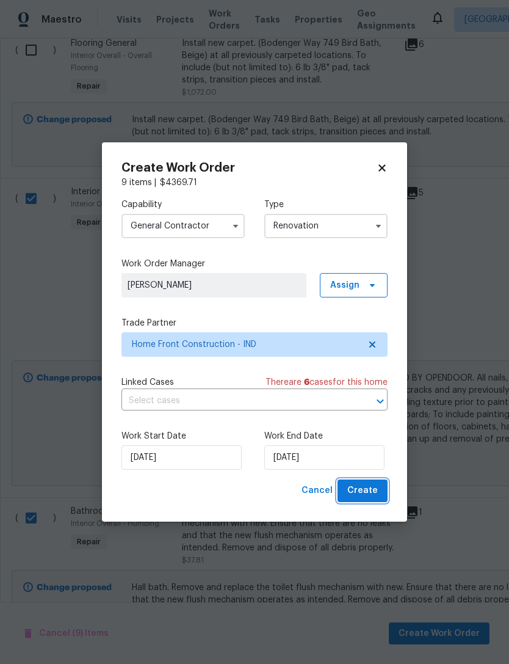
click at [380, 495] on button "Create" at bounding box center [363, 490] width 50 height 23
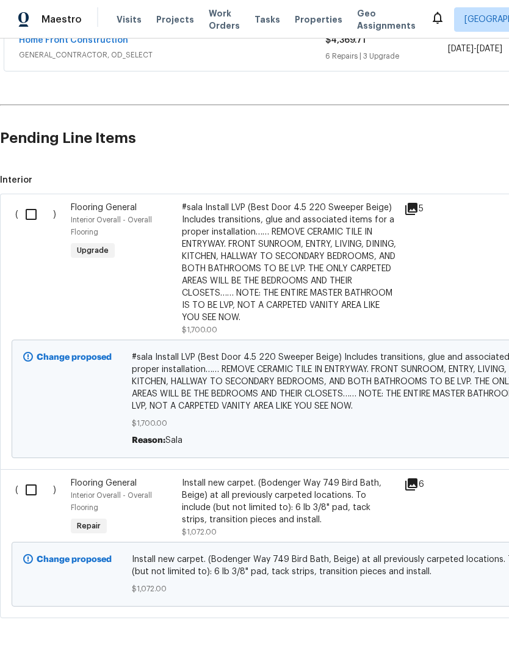
scroll to position [335, 0]
click at [39, 217] on input "checkbox" at bounding box center [35, 214] width 35 height 26
checkbox input "true"
click at [36, 492] on input "checkbox" at bounding box center [35, 490] width 35 height 26
checkbox input "true"
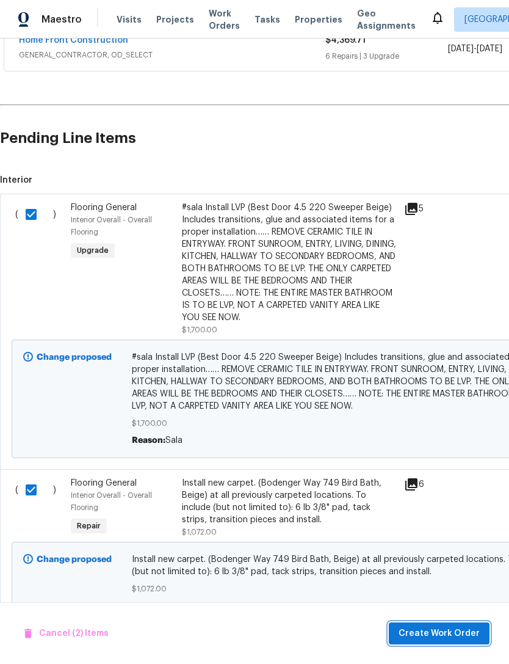
click at [462, 629] on span "Create Work Order" at bounding box center [439, 633] width 81 height 15
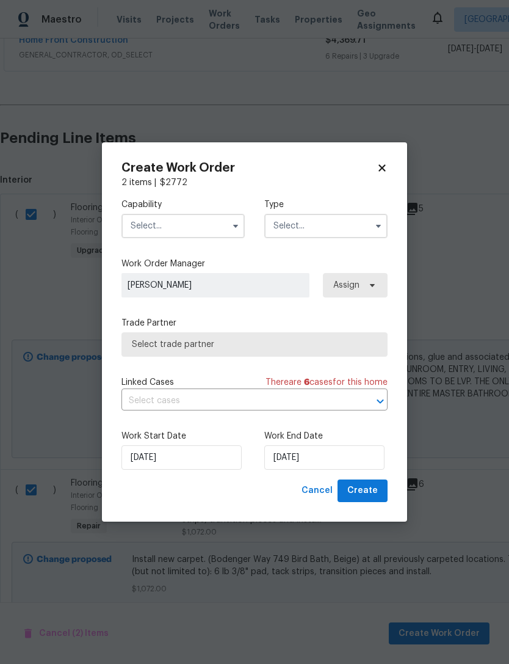
click at [136, 228] on input "text" at bounding box center [183, 226] width 123 height 24
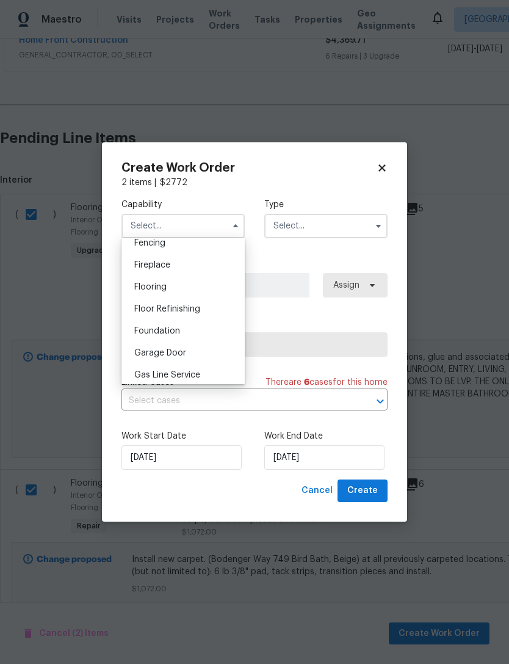
scroll to position [440, 0]
click at [139, 281] on span "Flooring" at bounding box center [150, 285] width 32 height 9
type input "Flooring"
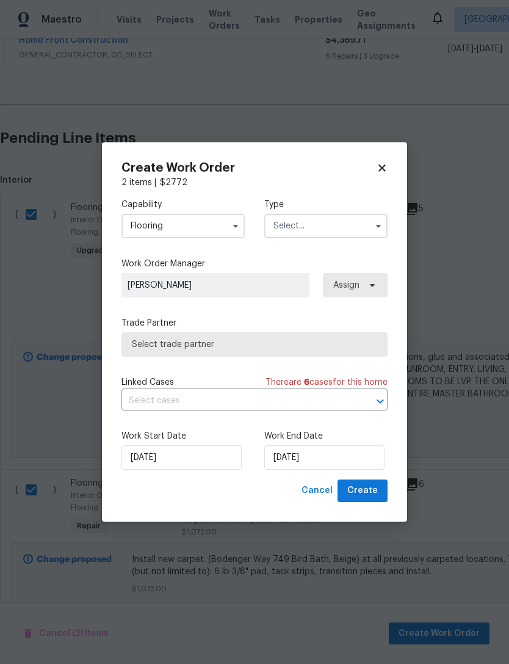
click at [283, 231] on input "text" at bounding box center [325, 226] width 123 height 24
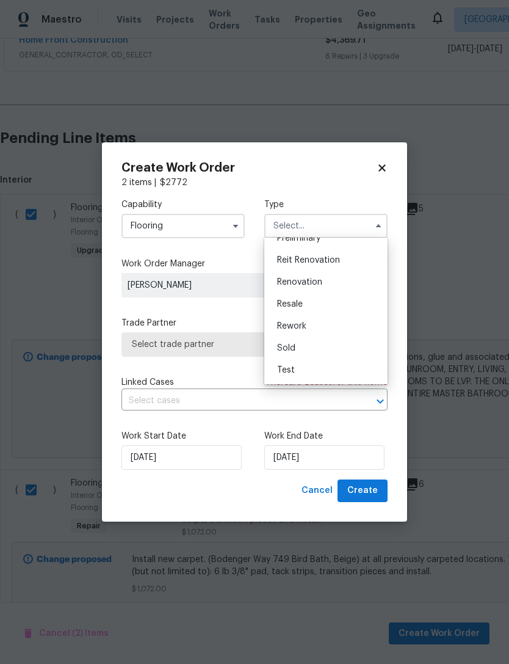
scroll to position [277, 0]
click at [279, 285] on span "Renovation" at bounding box center [299, 282] width 45 height 9
type input "Renovation"
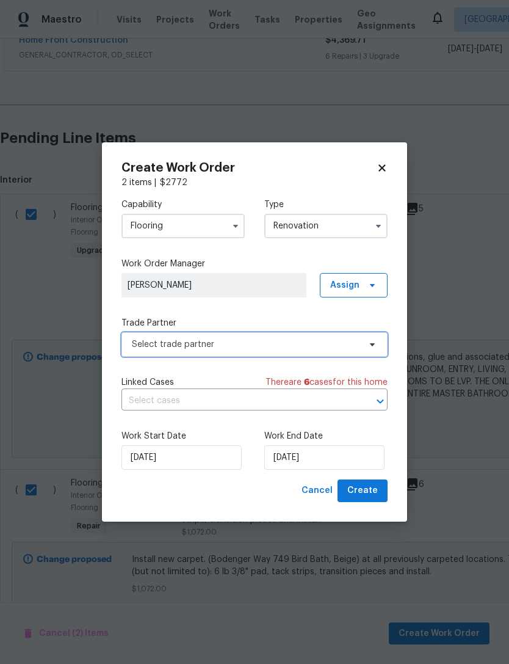
click at [134, 350] on span "Select trade partner" at bounding box center [255, 344] width 266 height 24
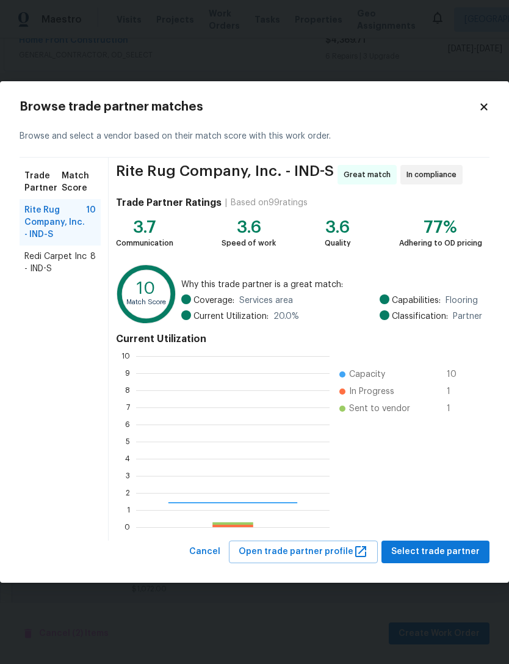
scroll to position [171, 194]
click at [48, 267] on span "Redi Carpet Inc - IND-S" at bounding box center [57, 262] width 66 height 24
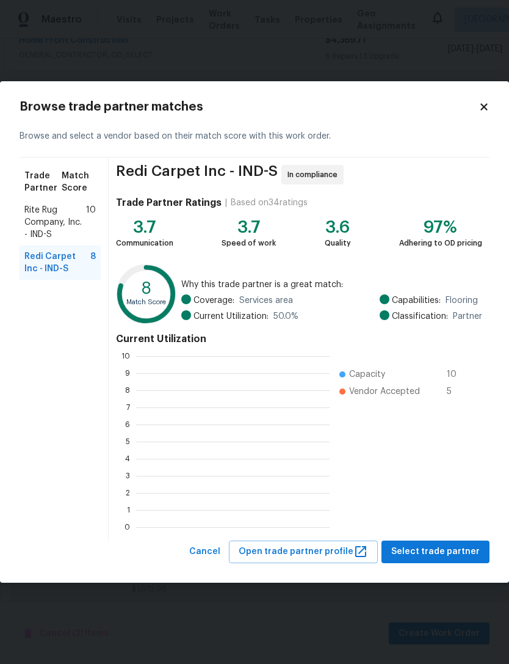
scroll to position [1, 1]
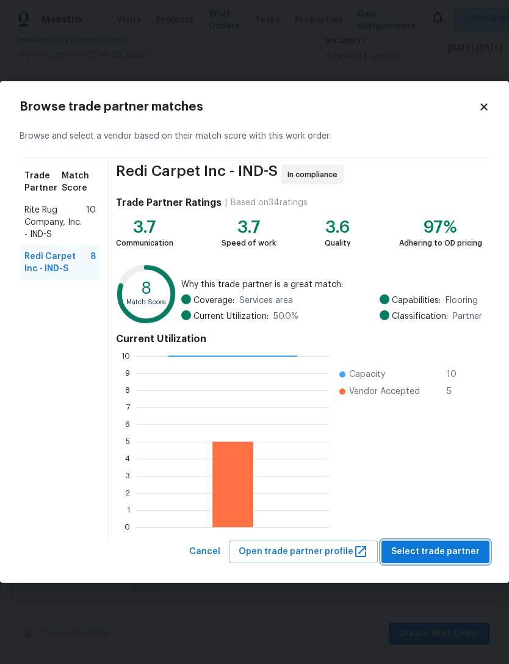
click at [448, 549] on span "Select trade partner" at bounding box center [435, 551] width 89 height 15
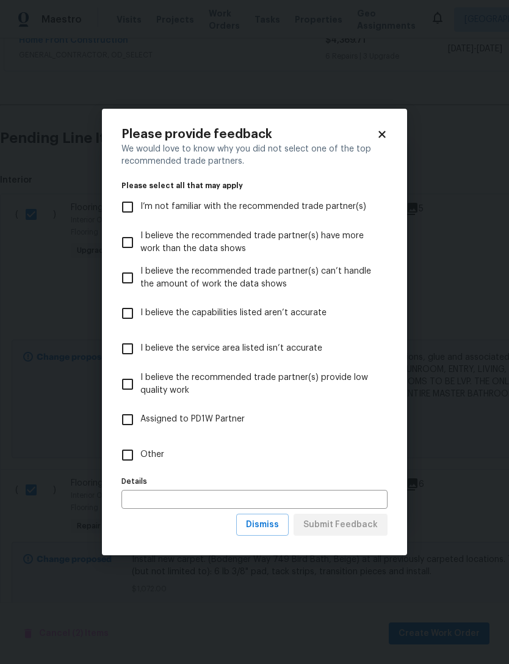
click at [128, 455] on input "Other" at bounding box center [128, 455] width 26 height 26
checkbox input "true"
click at [371, 526] on span "Submit Feedback" at bounding box center [340, 524] width 74 height 15
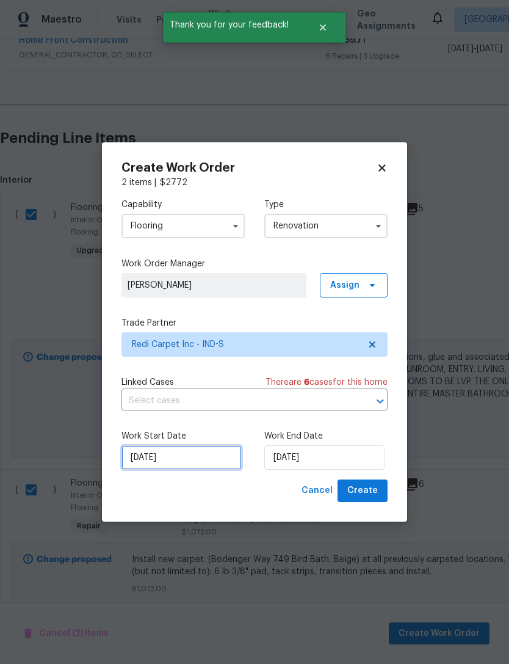
click at [139, 461] on input "9/6/2025" at bounding box center [182, 457] width 120 height 24
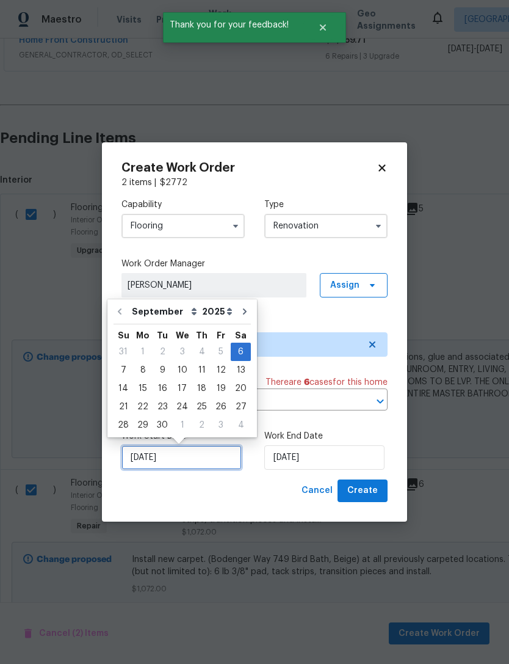
scroll to position [23, 0]
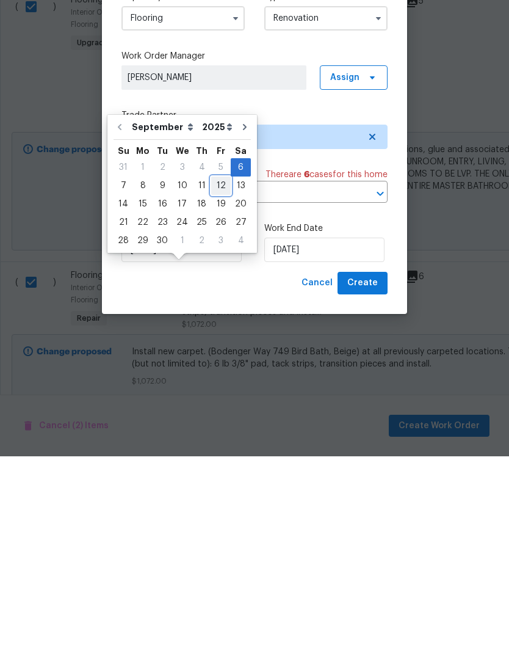
click at [214, 385] on div "12" at bounding box center [221, 393] width 20 height 17
type input "[DATE]"
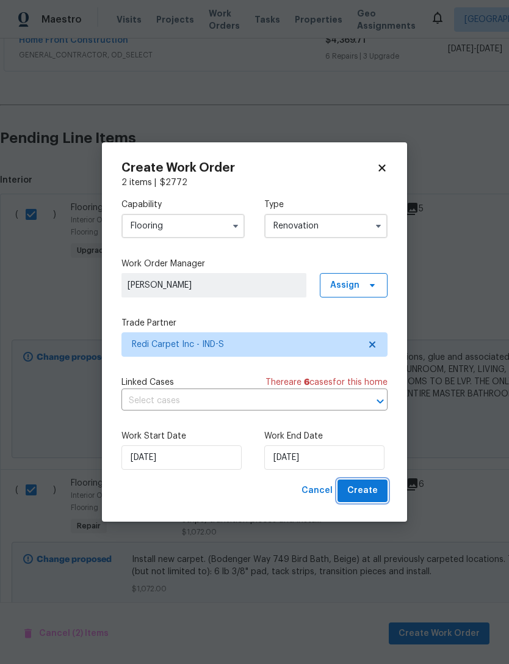
click at [379, 492] on button "Create" at bounding box center [363, 490] width 50 height 23
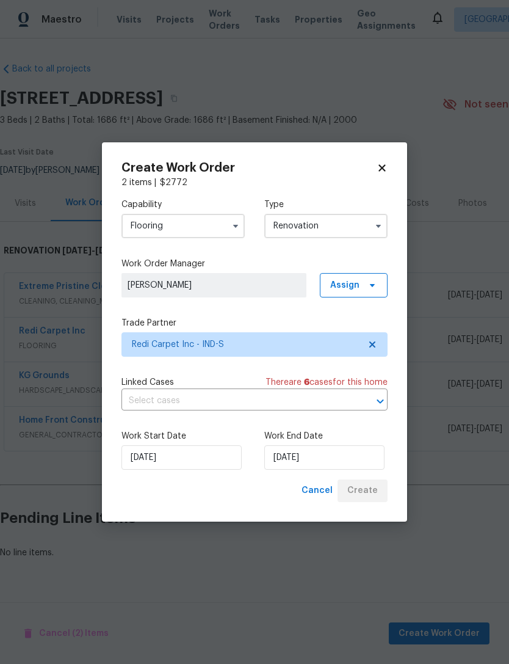
scroll to position [0, 0]
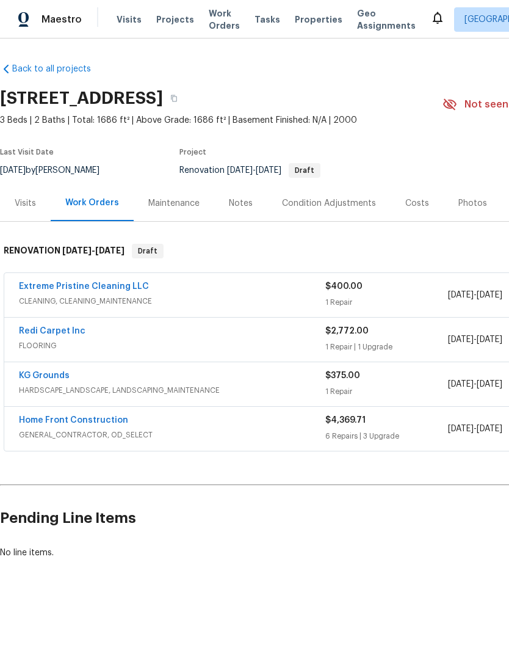
click at [30, 378] on link "KG Grounds" at bounding box center [44, 375] width 51 height 9
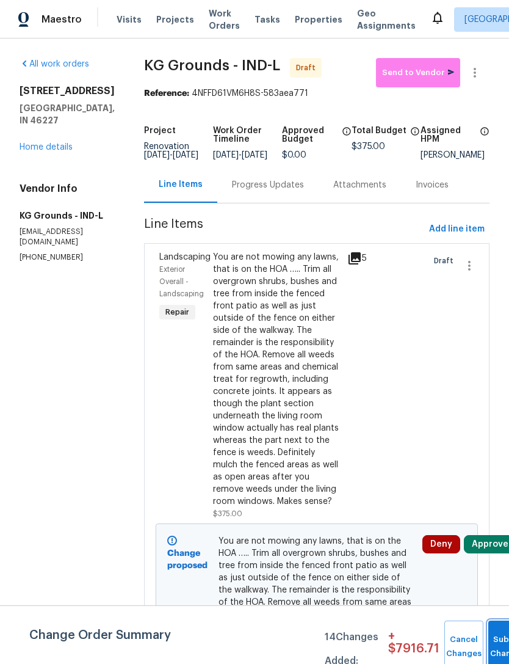
click at [490, 639] on button "Submit Changes" at bounding box center [507, 646] width 39 height 53
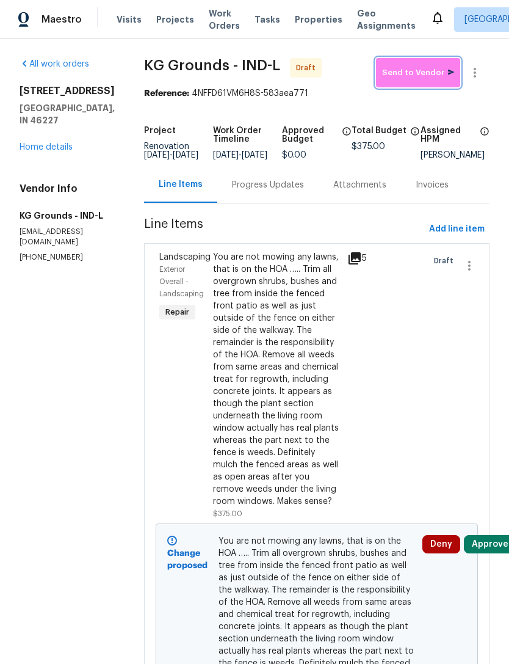
click at [427, 74] on span "Send to Vendor" at bounding box center [418, 73] width 72 height 14
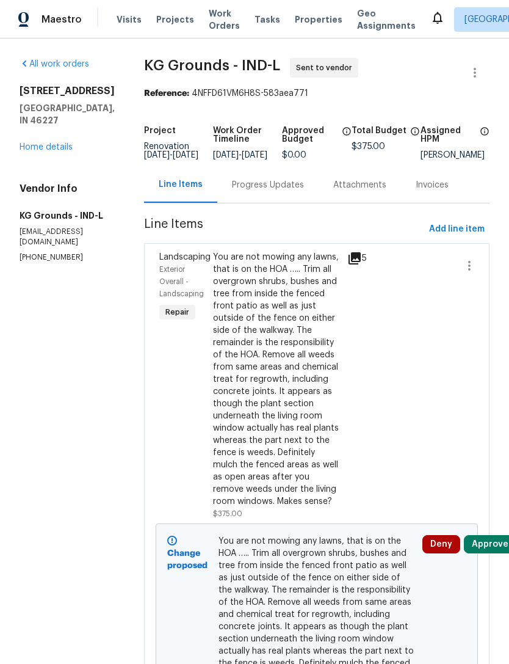
click at [289, 191] on div "Progress Updates" at bounding box center [268, 185] width 72 height 12
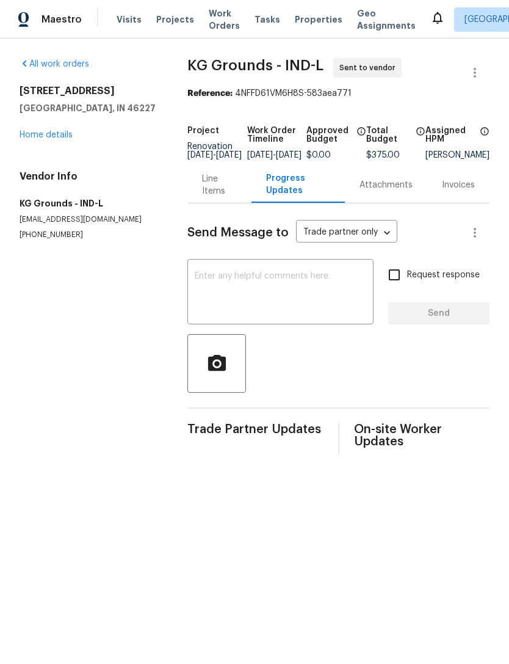
click at [320, 277] on div "x ​" at bounding box center [280, 293] width 186 height 62
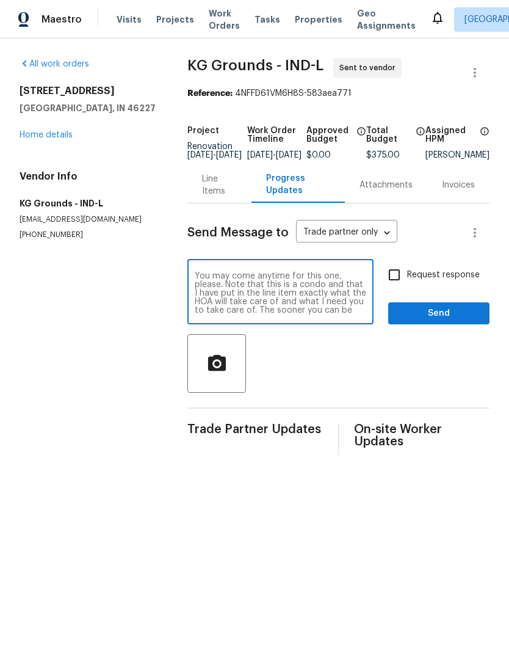
type textarea "You may come anytime for this one, please. Note that this is a condo and that I…"
click at [457, 321] on span "Send" at bounding box center [439, 313] width 82 height 15
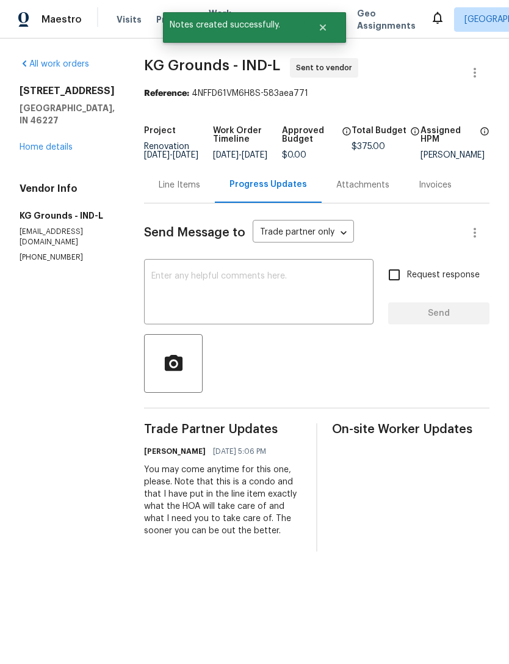
click at [40, 143] on link "Home details" at bounding box center [46, 147] width 53 height 9
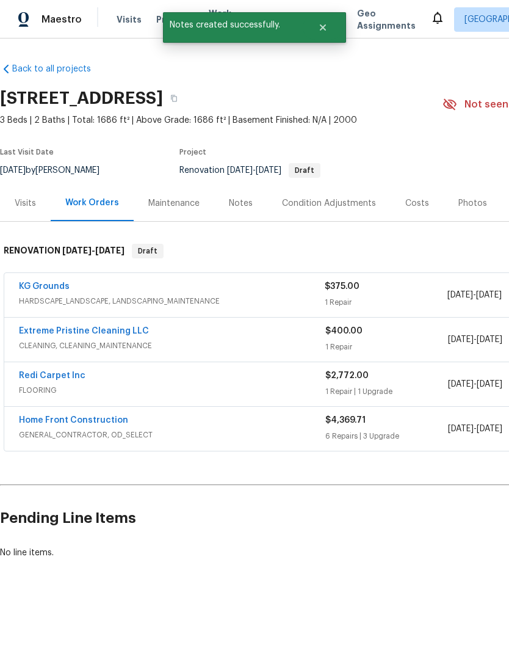
click at [38, 331] on link "Extreme Pristine Cleaning LLC" at bounding box center [84, 331] width 130 height 9
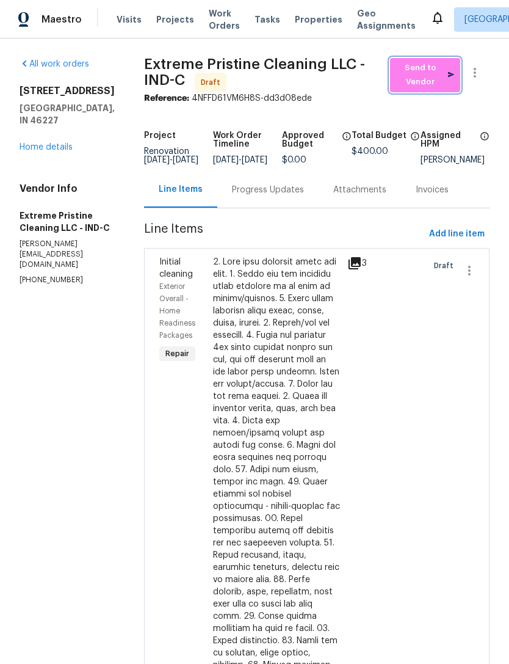
click at [414, 77] on span "Send to Vendor" at bounding box center [425, 75] width 58 height 28
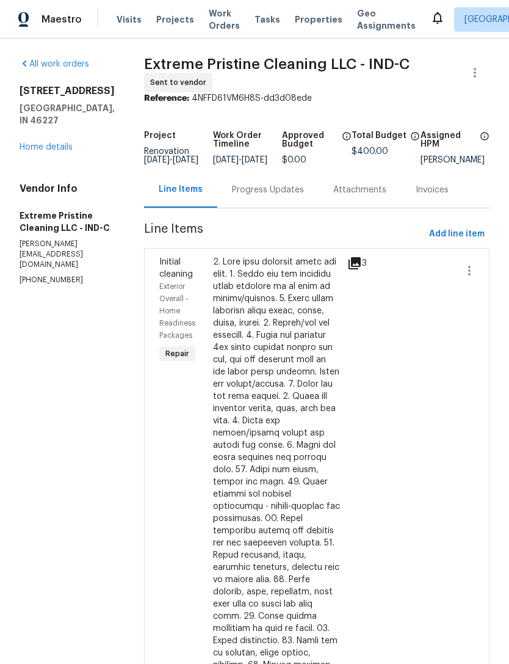
click at [285, 205] on div "Progress Updates" at bounding box center [267, 190] width 101 height 36
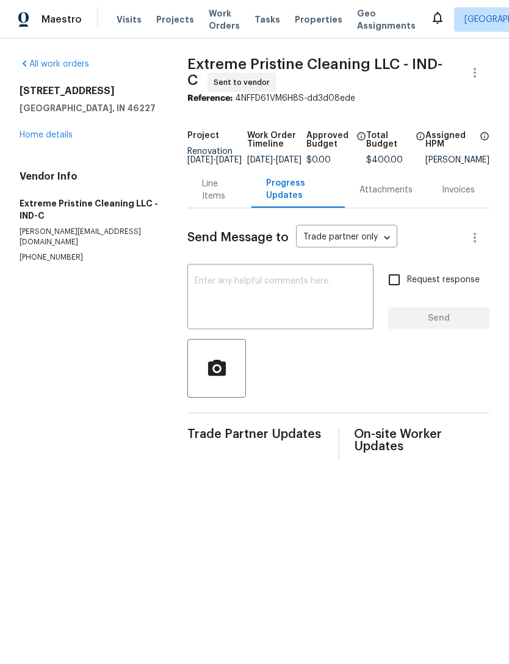
click at [198, 290] on textarea at bounding box center [281, 298] width 172 height 43
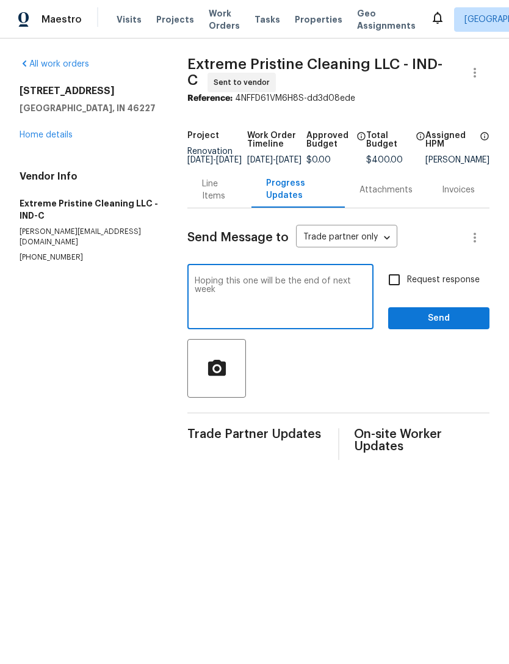
type textarea "Hoping this one will be the end of next week"
click at [416, 380] on div at bounding box center [338, 368] width 302 height 59
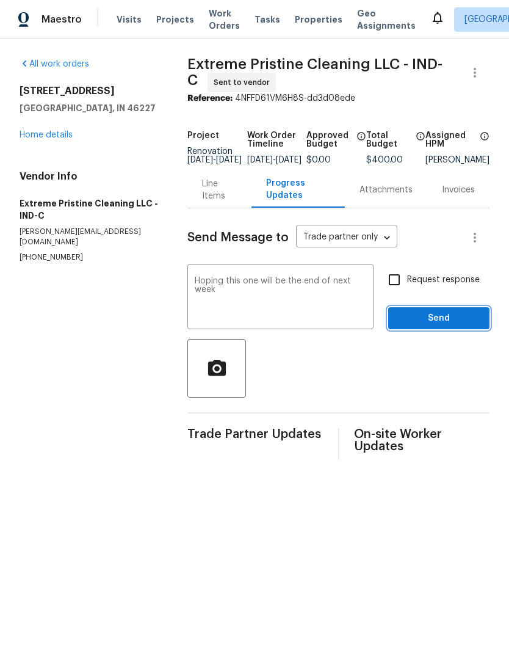
click at [468, 326] on span "Send" at bounding box center [439, 318] width 82 height 15
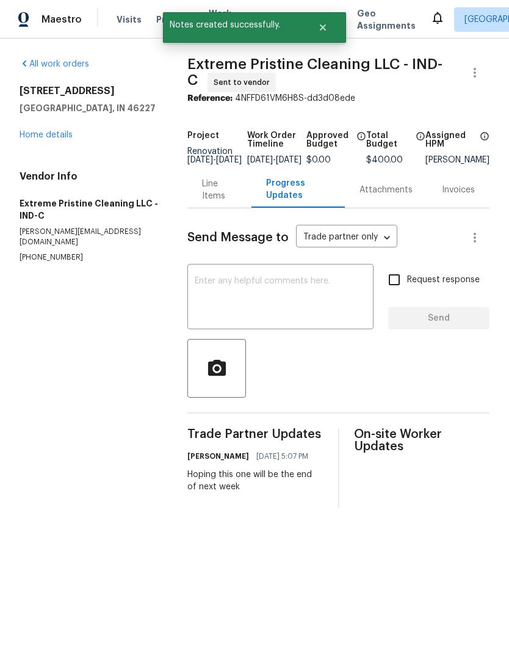
click at [39, 136] on link "Home details" at bounding box center [46, 135] width 53 height 9
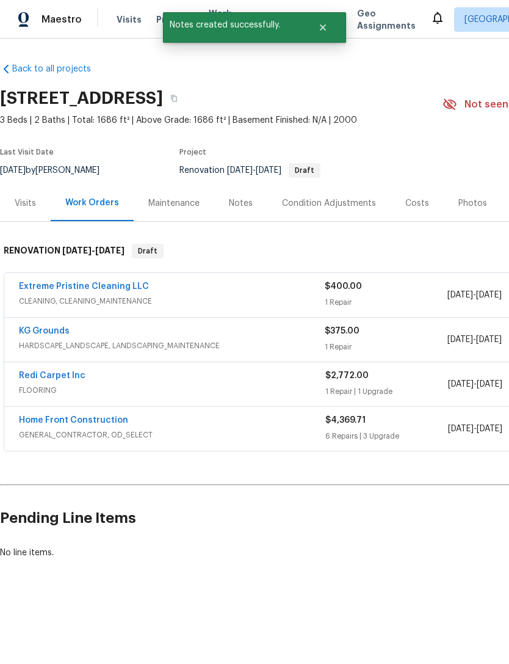
click at [31, 379] on link "Redi Carpet Inc" at bounding box center [52, 375] width 67 height 9
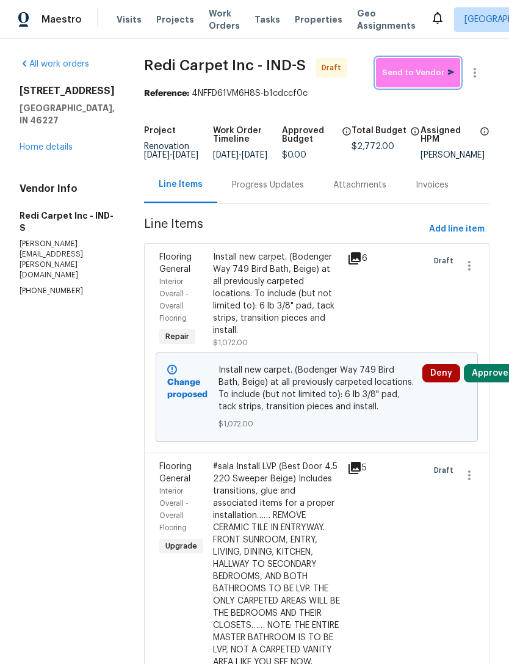
click at [401, 74] on span "Send to Vendor" at bounding box center [418, 73] width 72 height 14
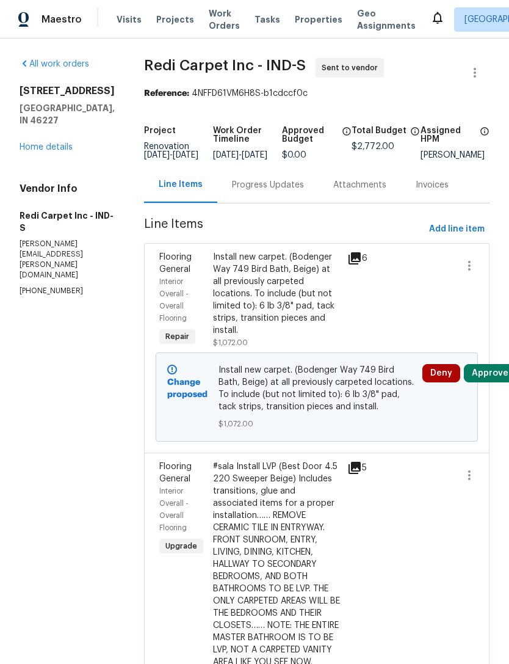
click at [255, 191] on div "Progress Updates" at bounding box center [268, 185] width 72 height 12
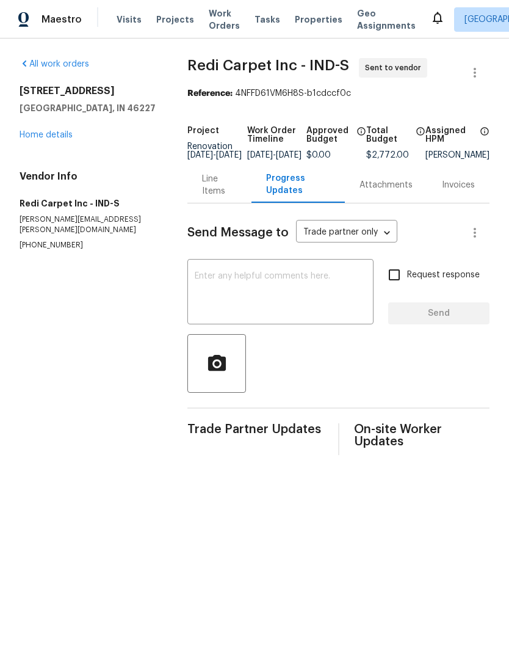
click at [200, 281] on textarea at bounding box center [281, 293] width 172 height 43
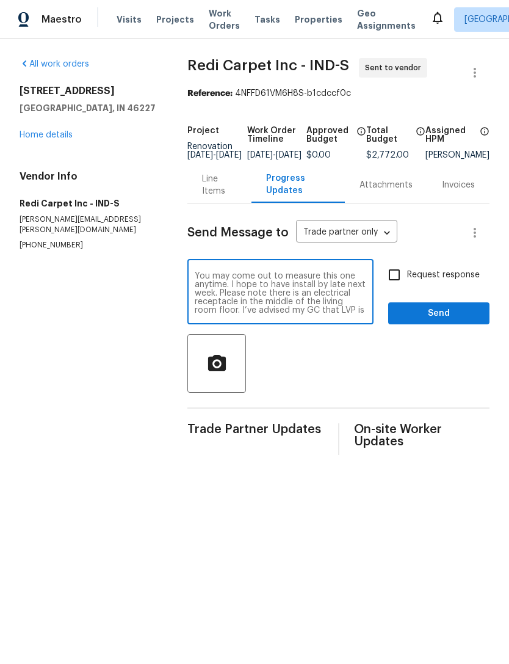
type textarea "You may come out to measure this one anytime. I hope to have install by late ne…"
click at [446, 321] on span "Send" at bounding box center [439, 313] width 82 height 15
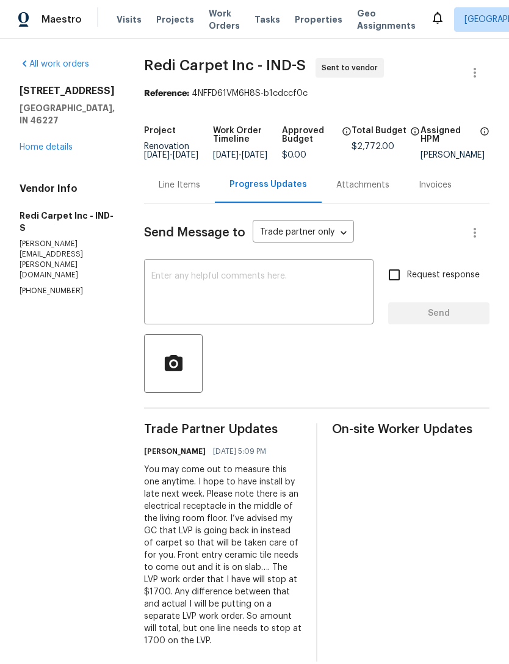
click at [36, 143] on link "Home details" at bounding box center [46, 147] width 53 height 9
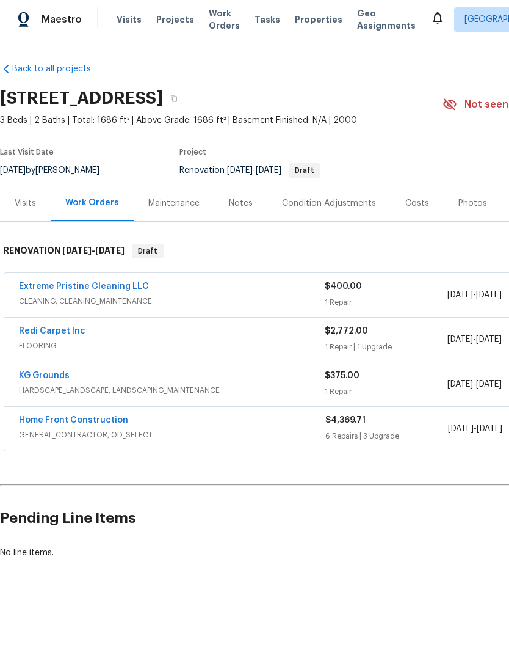
click at [62, 422] on link "Home Front Construction" at bounding box center [73, 420] width 109 height 9
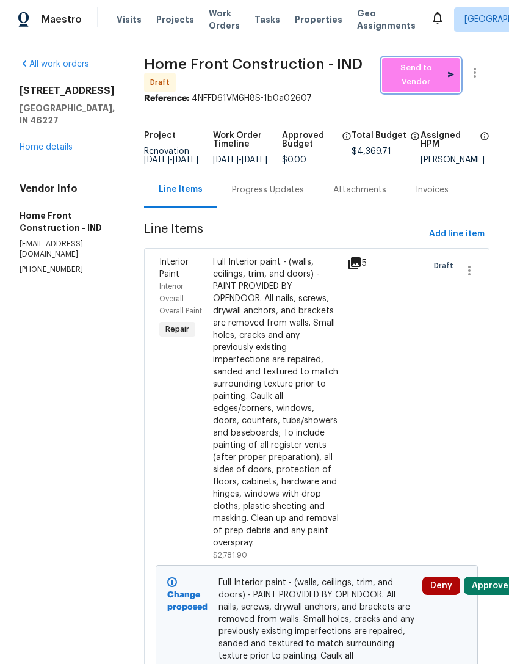
click at [417, 81] on span "Send to Vendor" at bounding box center [421, 75] width 66 height 28
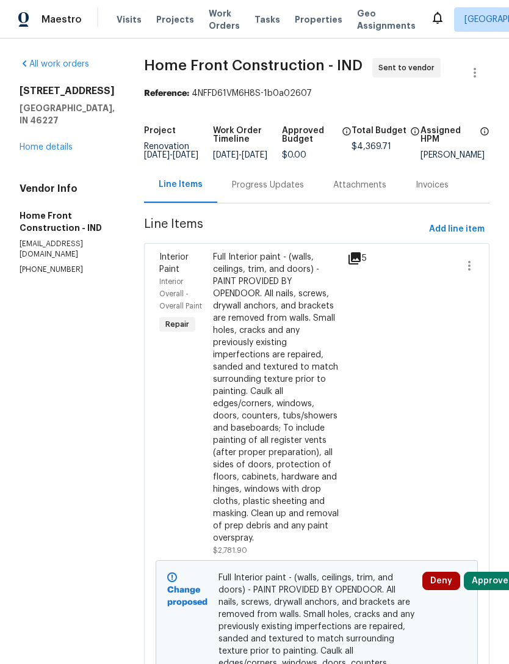
click at [285, 191] on div "Progress Updates" at bounding box center [268, 185] width 72 height 12
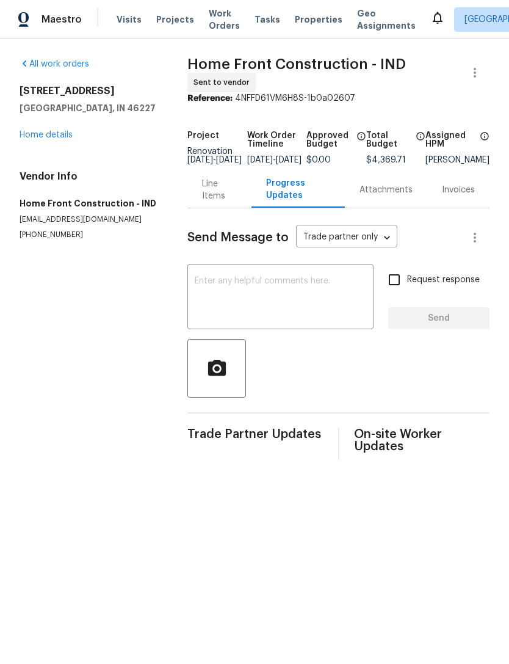
click at [209, 289] on textarea at bounding box center [281, 298] width 172 height 43
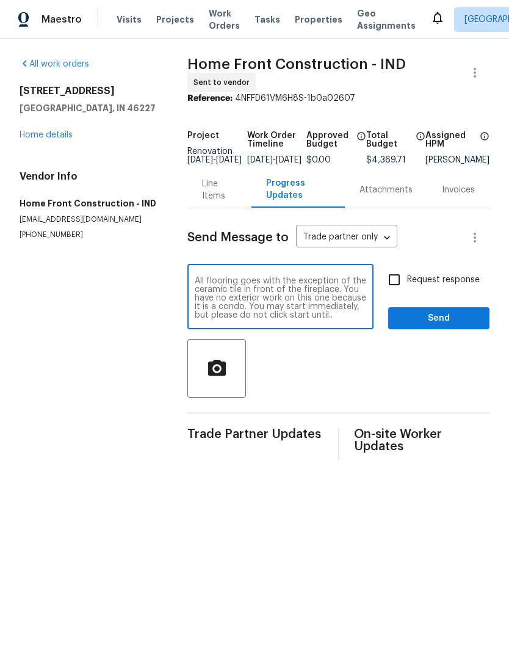
scroll to position [9, 0]
click at [225, 319] on textarea "All flooring goes with the exception of the ceramic tile in front of the firepl…" at bounding box center [281, 298] width 172 height 43
type textarea "All flooring goes with the exception of the ceramic tile in front of the firepl…"
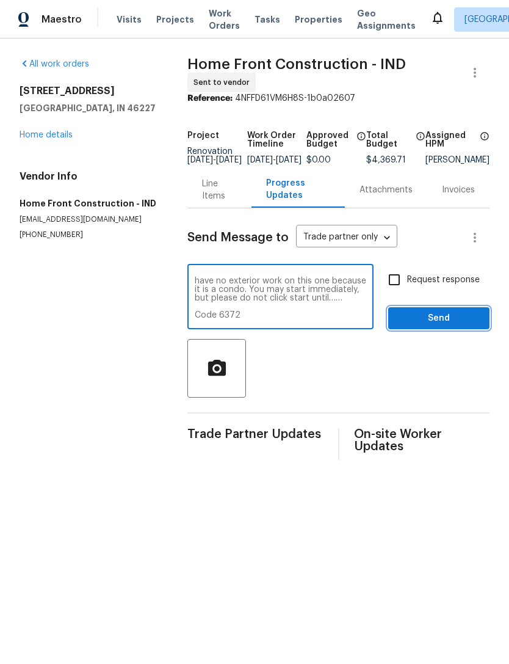
click at [459, 325] on span "Send" at bounding box center [439, 318] width 82 height 15
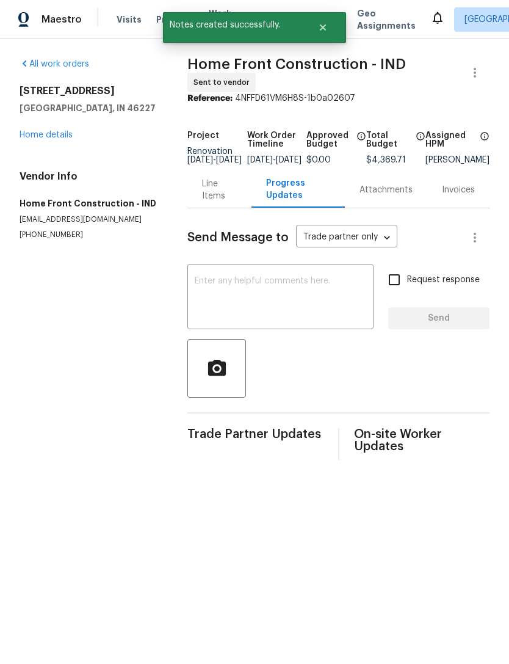
scroll to position [0, 0]
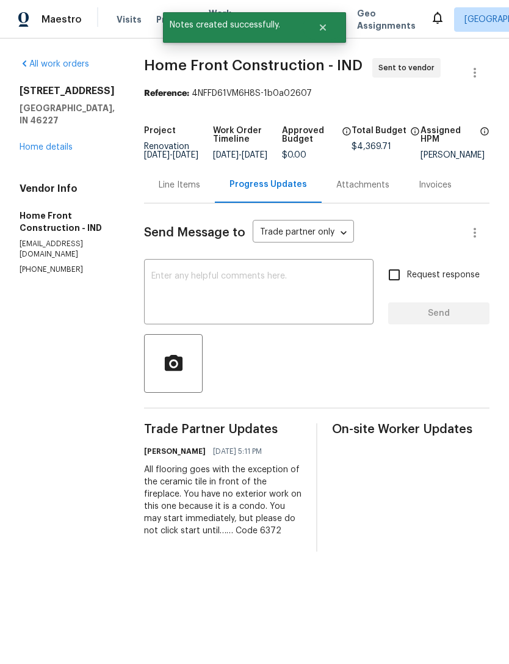
click at [40, 143] on link "Home details" at bounding box center [46, 147] width 53 height 9
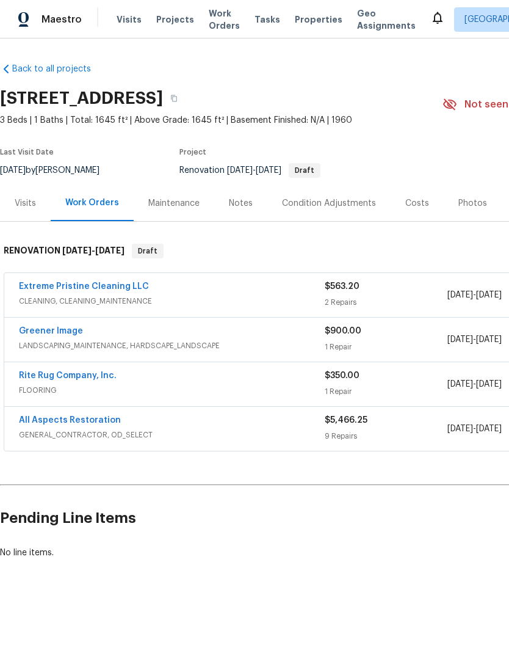
click at [29, 423] on link "All Aspects Restoration" at bounding box center [70, 420] width 102 height 9
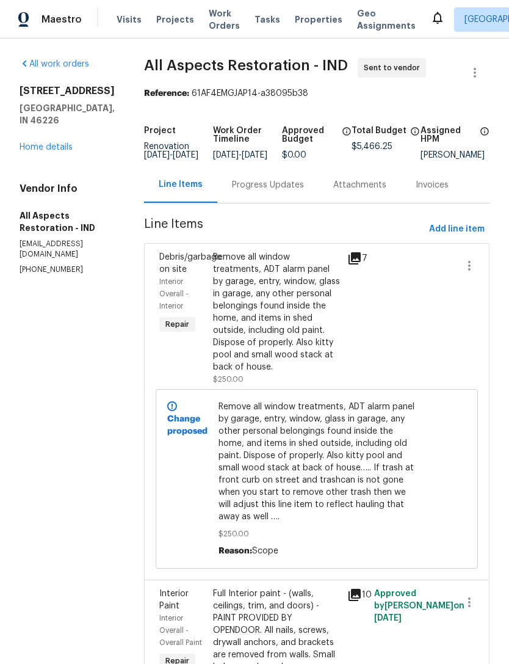
click at [247, 191] on div "Progress Updates" at bounding box center [268, 185] width 72 height 12
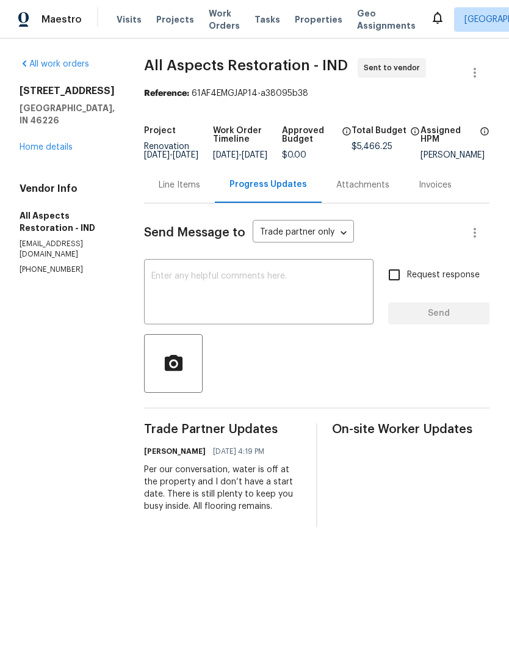
click at [191, 286] on textarea at bounding box center [258, 293] width 215 height 43
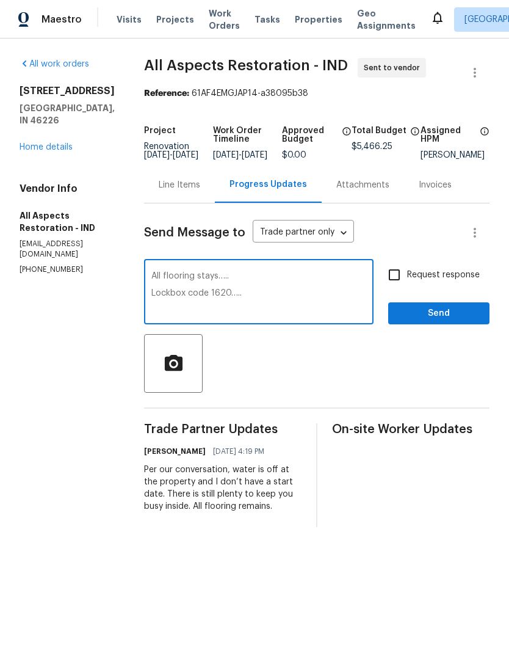
type textarea "All flooring stays….. Lockbox code 1620….."
click at [452, 321] on span "Send" at bounding box center [439, 313] width 82 height 15
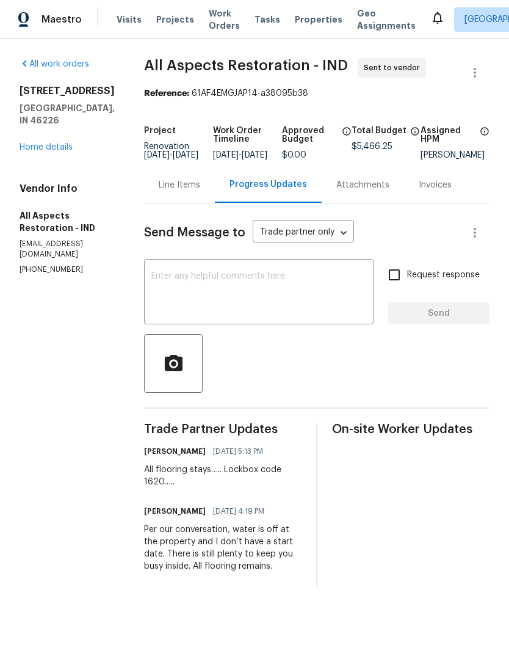
click at [37, 143] on link "Home details" at bounding box center [46, 147] width 53 height 9
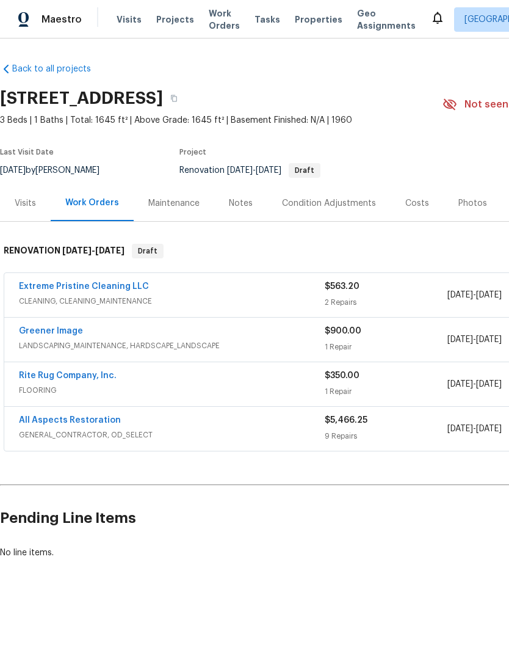
click at [35, 378] on link "Rite Rug Company, Inc." at bounding box center [68, 375] width 98 height 9
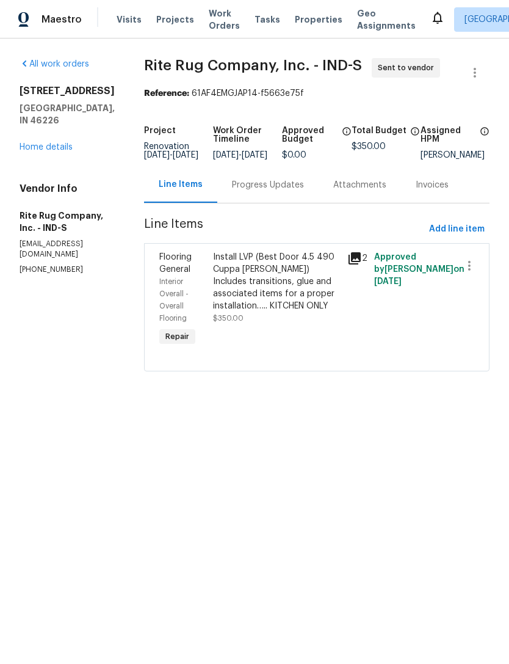
click at [286, 191] on div "Progress Updates" at bounding box center [268, 185] width 72 height 12
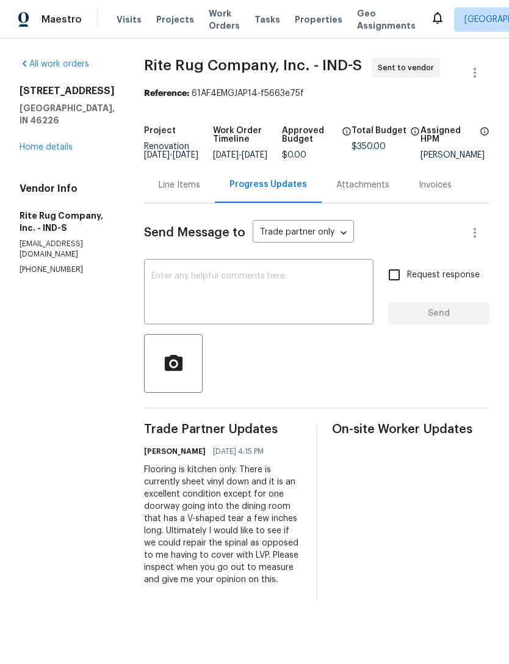
click at [189, 288] on textarea at bounding box center [258, 293] width 215 height 43
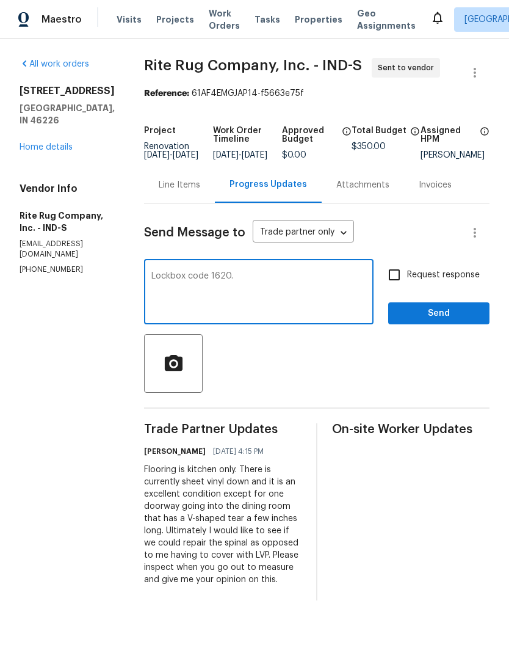
type textarea "Lockbox code 1620."
click at [451, 321] on span "Send" at bounding box center [439, 313] width 82 height 15
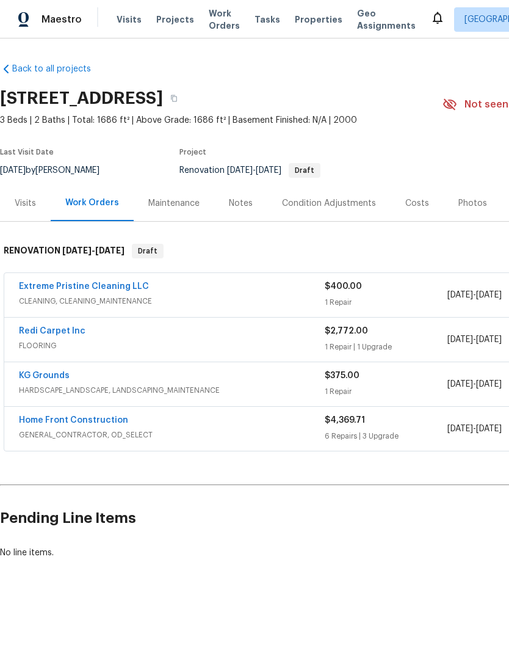
click at [44, 341] on span "FLOORING" at bounding box center [172, 345] width 306 height 12
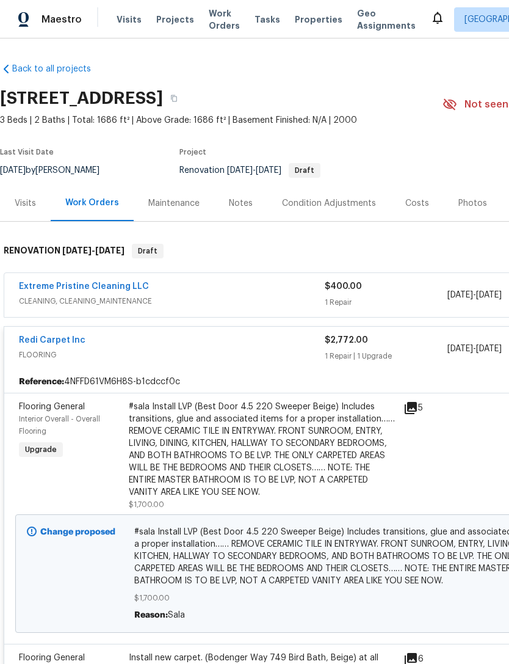
click at [36, 351] on span "FLOORING" at bounding box center [172, 355] width 306 height 12
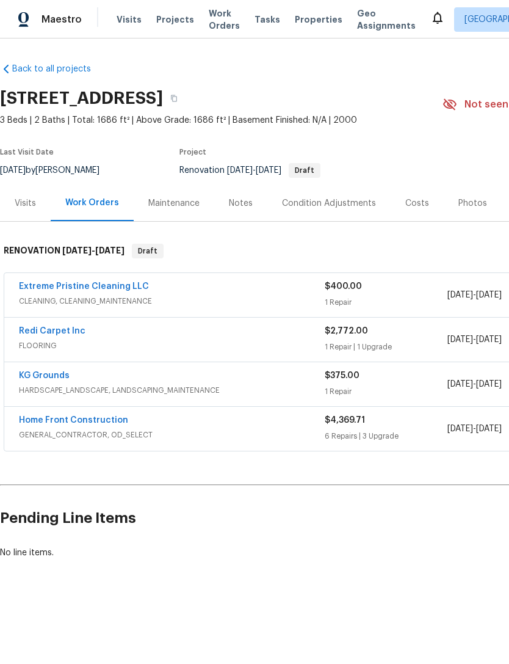
click at [41, 333] on link "Redi Carpet Inc" at bounding box center [52, 331] width 67 height 9
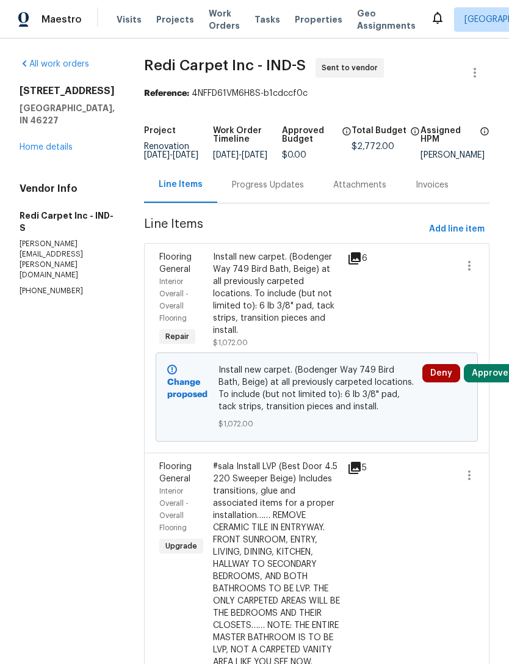
click at [263, 191] on div "Progress Updates" at bounding box center [268, 185] width 72 height 12
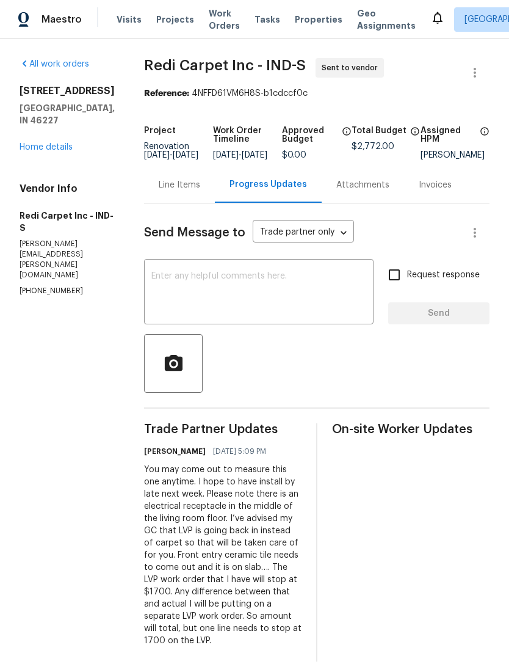
click at [198, 277] on div "x ​" at bounding box center [259, 293] width 230 height 62
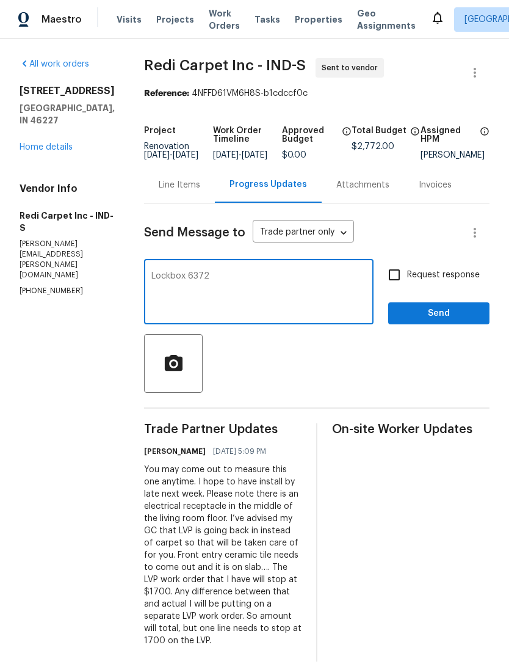
type textarea "Lockbox 6372"
click at [455, 321] on span "Send" at bounding box center [439, 313] width 82 height 15
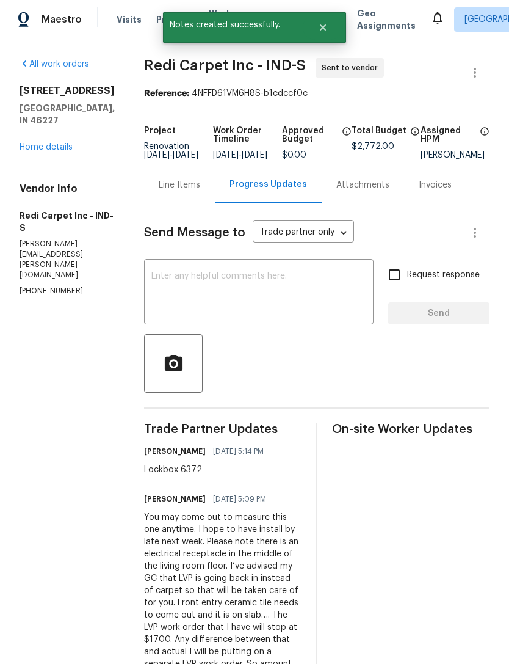
click at [42, 143] on link "Home details" at bounding box center [46, 147] width 53 height 9
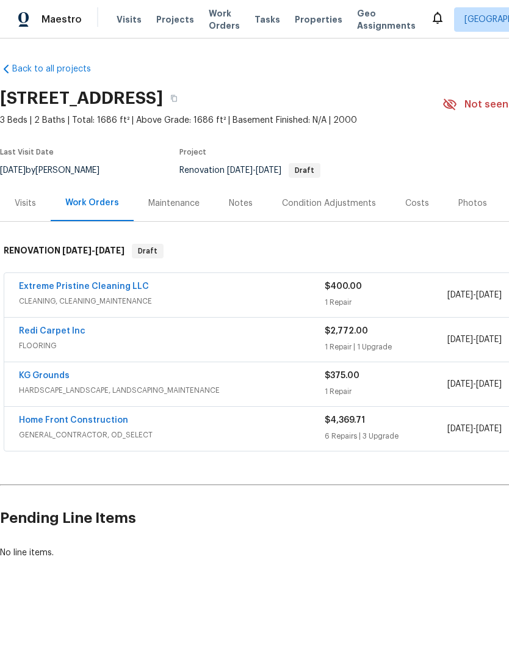
click at [64, 423] on link "Home Front Construction" at bounding box center [73, 420] width 109 height 9
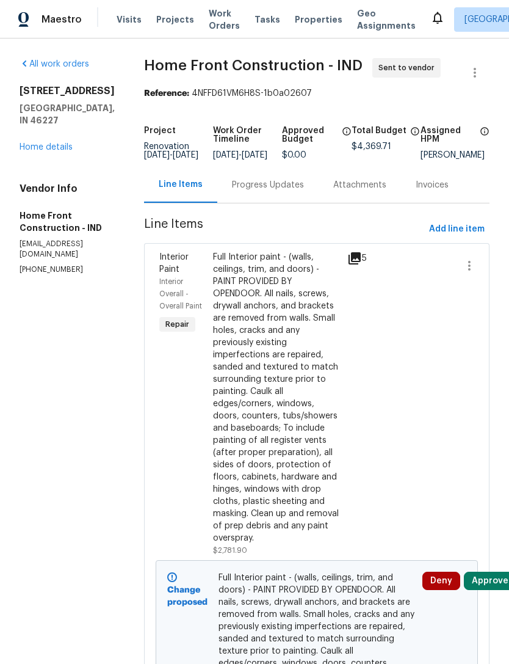
click at [284, 191] on div "Progress Updates" at bounding box center [268, 185] width 72 height 12
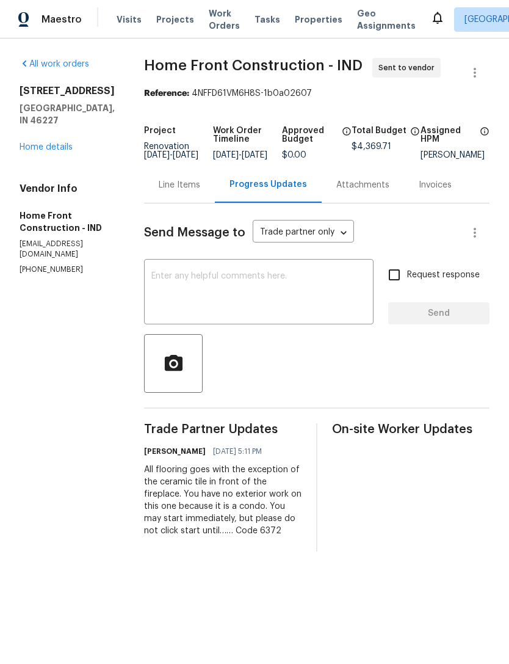
click at [37, 67] on link "All work orders" at bounding box center [55, 64] width 70 height 9
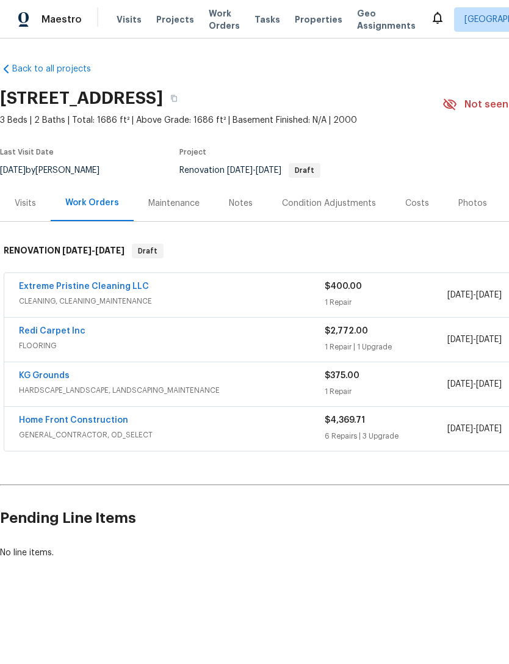
click at [37, 332] on link "Redi Carpet Inc" at bounding box center [52, 331] width 67 height 9
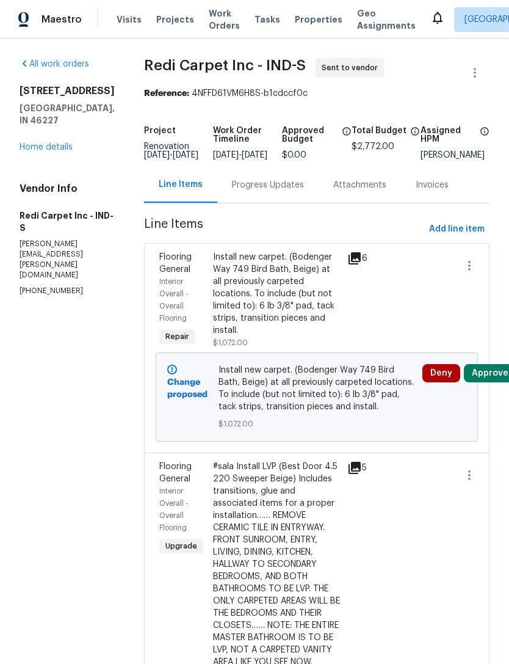
click at [263, 191] on div "Progress Updates" at bounding box center [268, 185] width 72 height 12
